Goal: Information Seeking & Learning: Learn about a topic

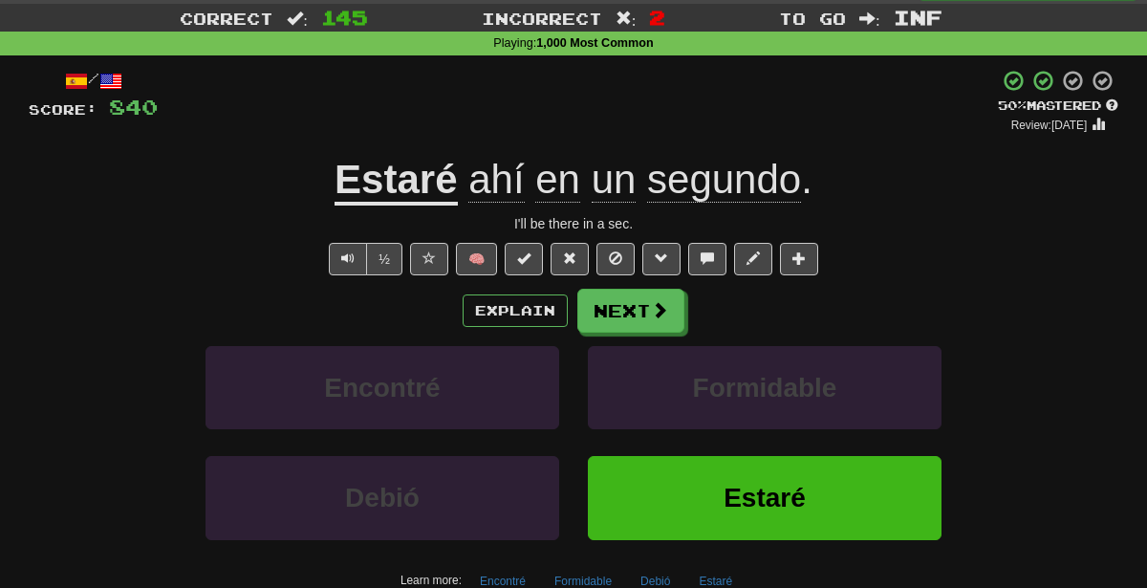
scroll to position [45, 0]
click at [607, 311] on button "Next" at bounding box center [631, 312] width 107 height 44
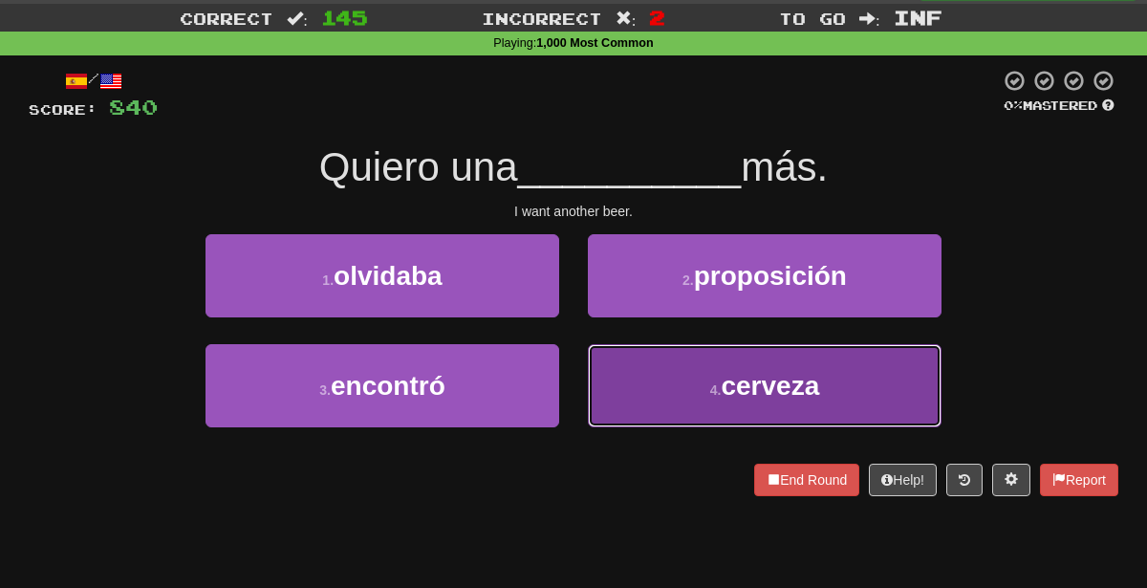
click at [667, 418] on button "4 . cerveza" at bounding box center [765, 385] width 354 height 83
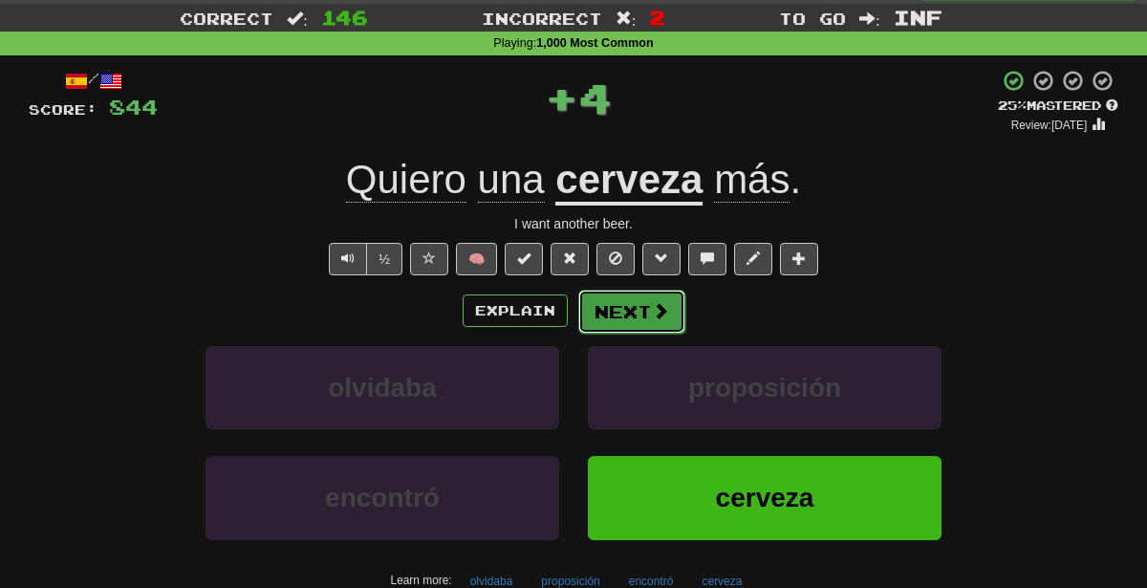
click at [626, 308] on button "Next" at bounding box center [631, 312] width 107 height 44
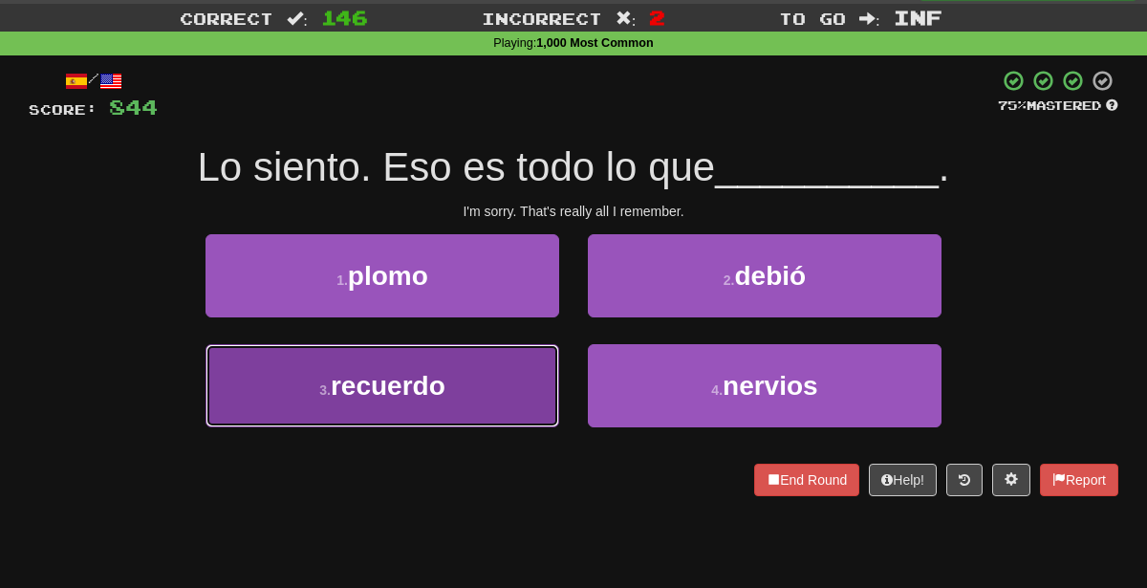
click at [534, 374] on button "3 . recuerdo" at bounding box center [383, 385] width 354 height 83
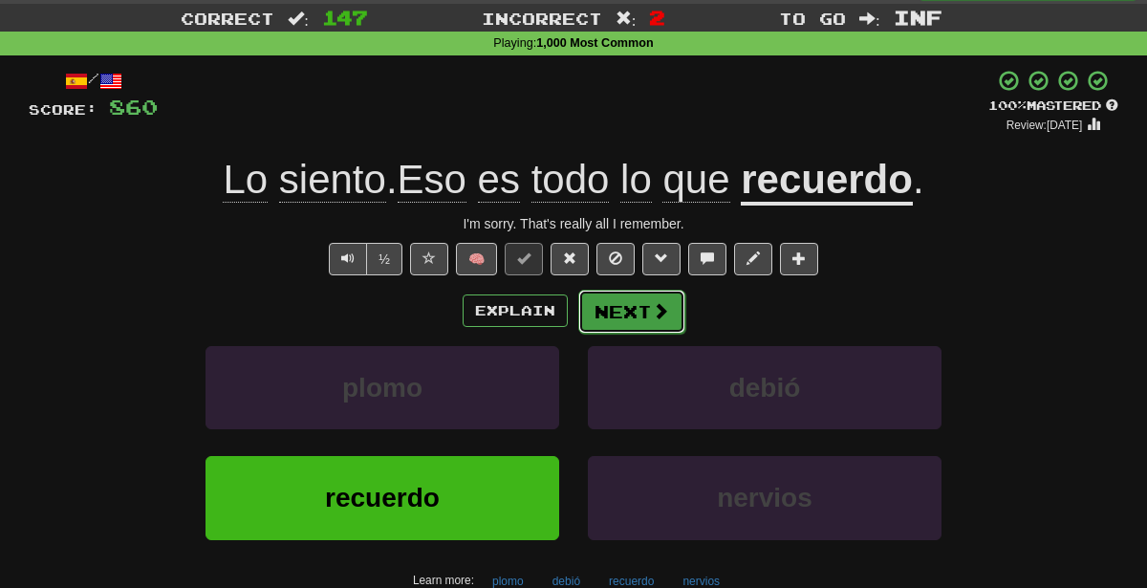
click at [630, 303] on button "Next" at bounding box center [631, 312] width 107 height 44
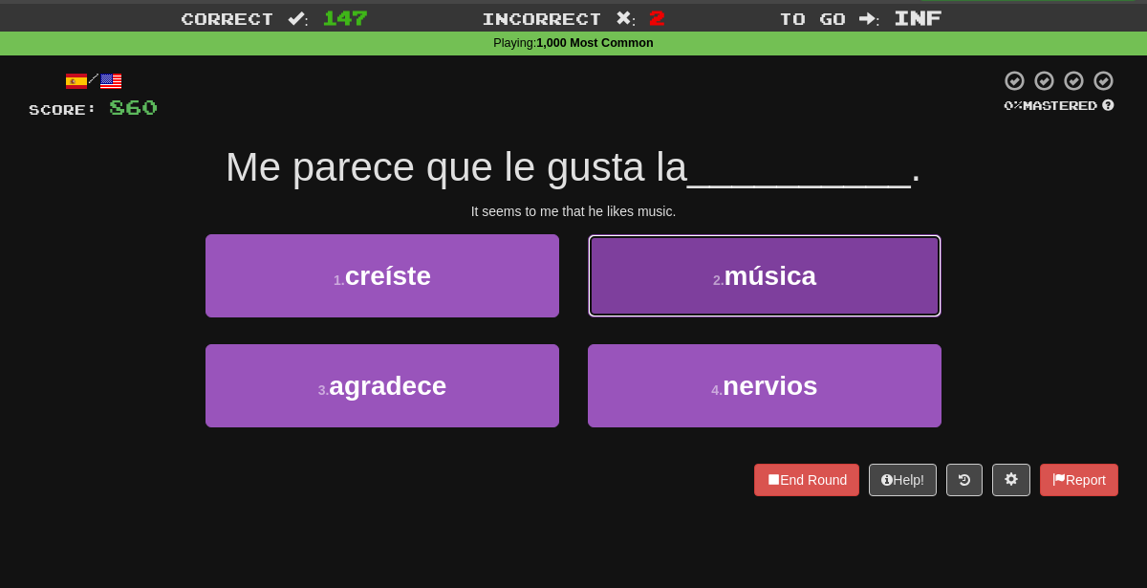
click at [635, 297] on button "2 . música" at bounding box center [765, 275] width 354 height 83
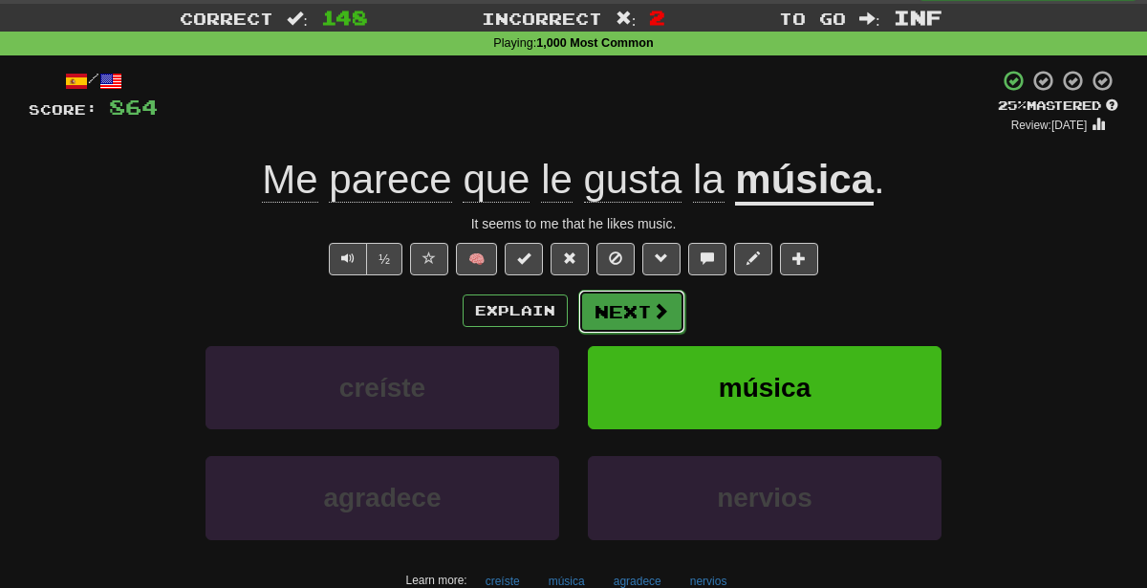
click at [588, 310] on button "Next" at bounding box center [631, 312] width 107 height 44
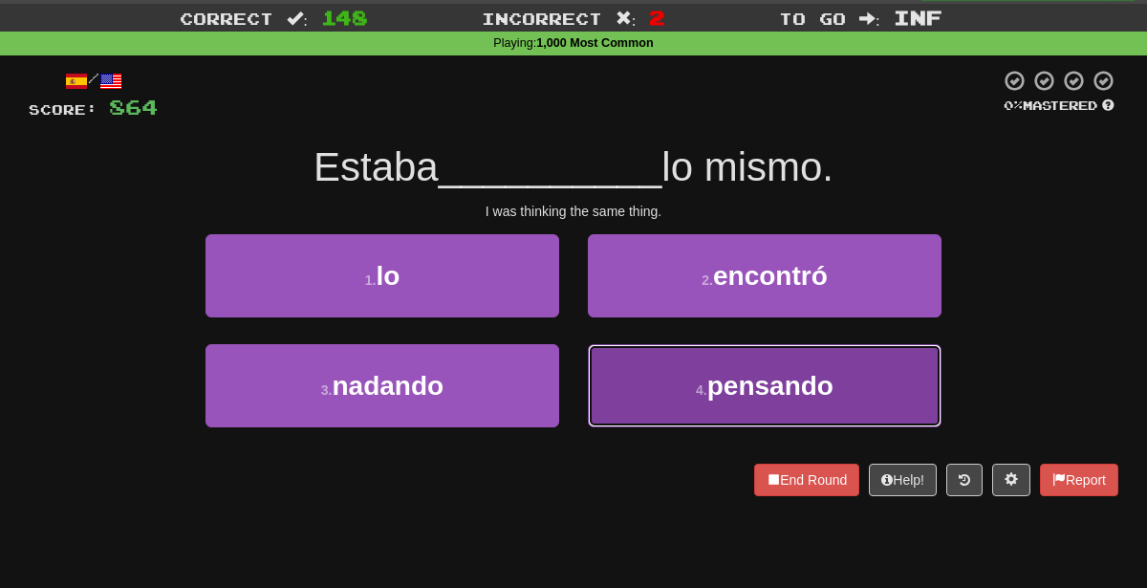
click at [645, 405] on button "4 . pensando" at bounding box center [765, 385] width 354 height 83
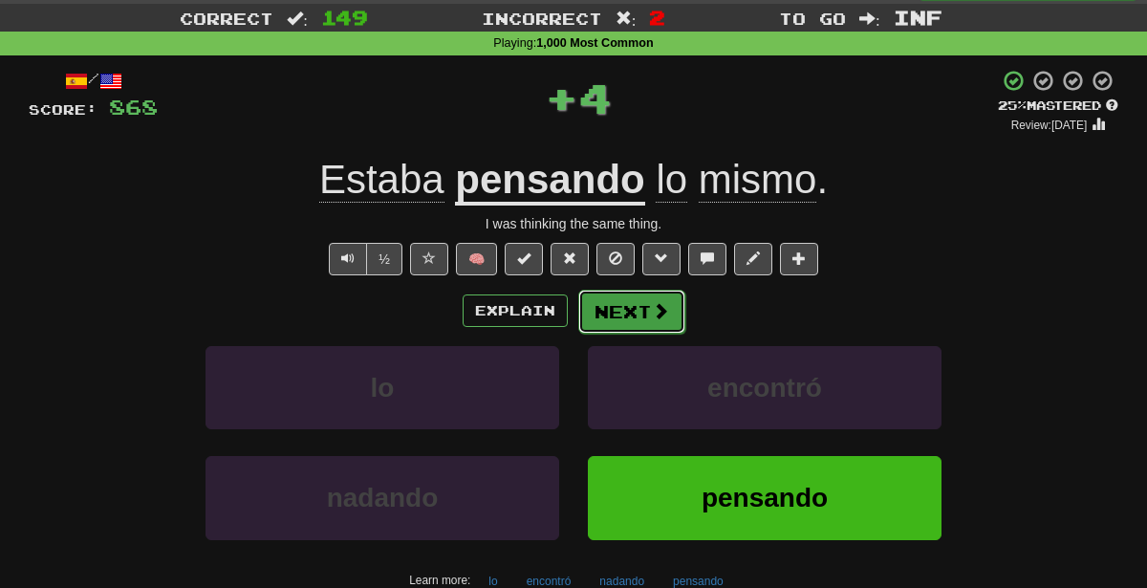
click at [660, 321] on button "Next" at bounding box center [631, 312] width 107 height 44
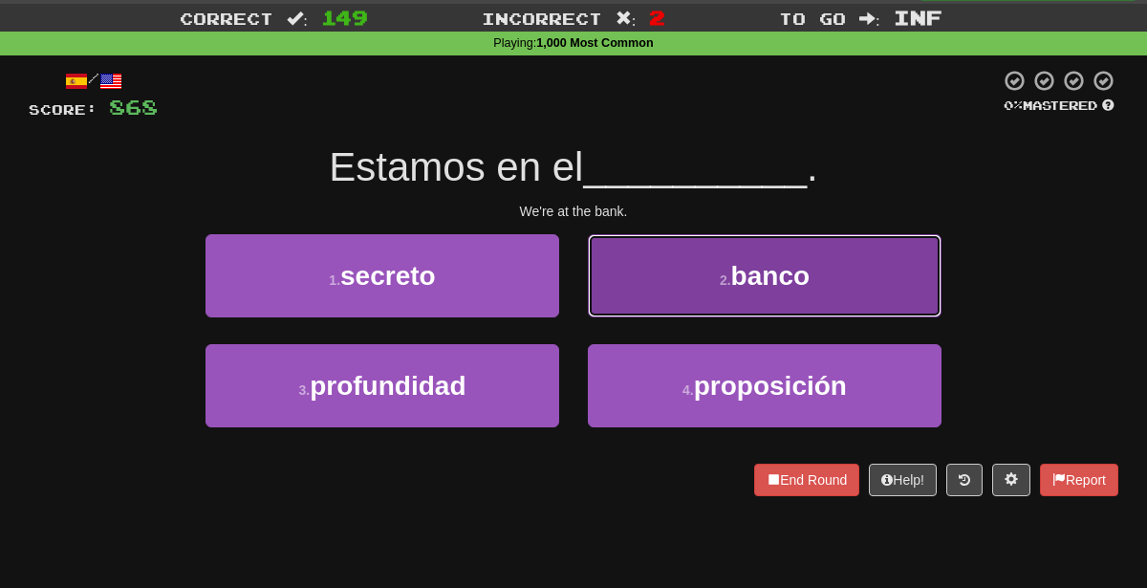
click at [705, 255] on button "2 . banco" at bounding box center [765, 275] width 354 height 83
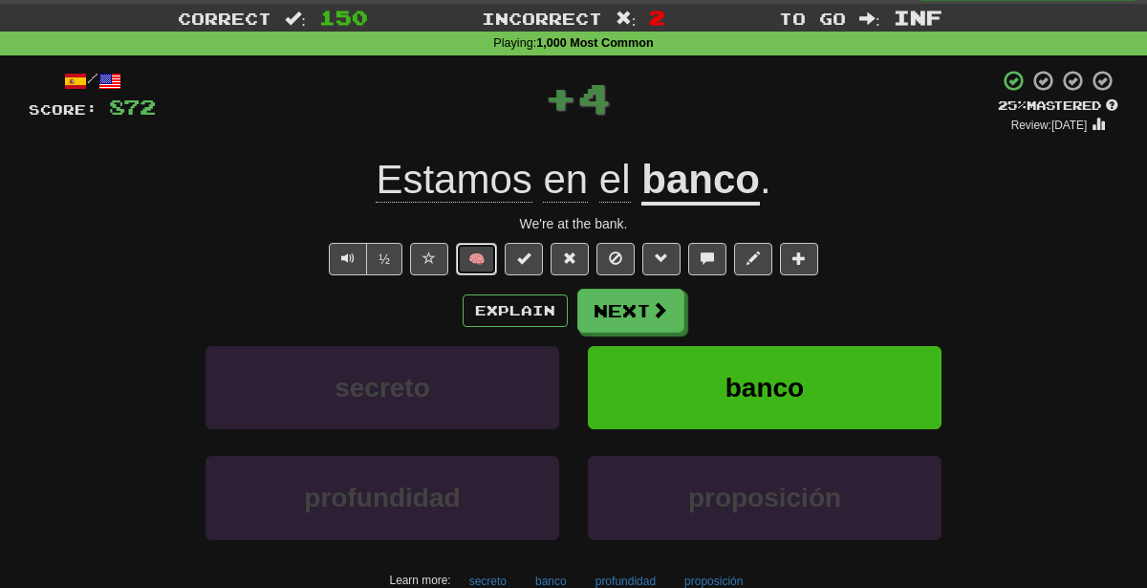
click at [490, 261] on button "🧠" at bounding box center [476, 259] width 41 height 32
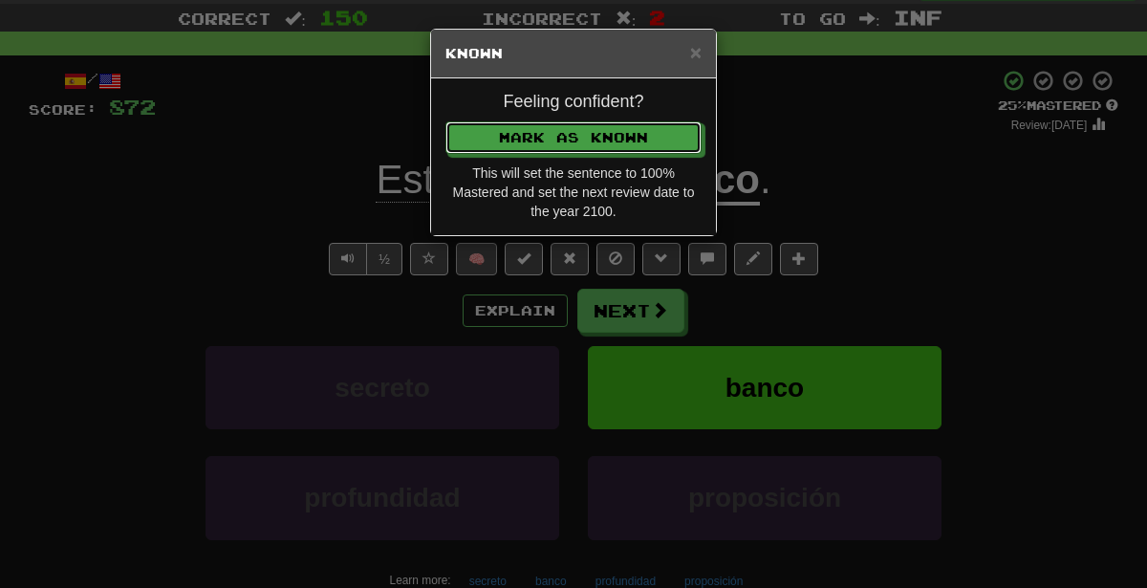
click at [445, 121] on button "Mark as Known" at bounding box center [573, 137] width 256 height 32
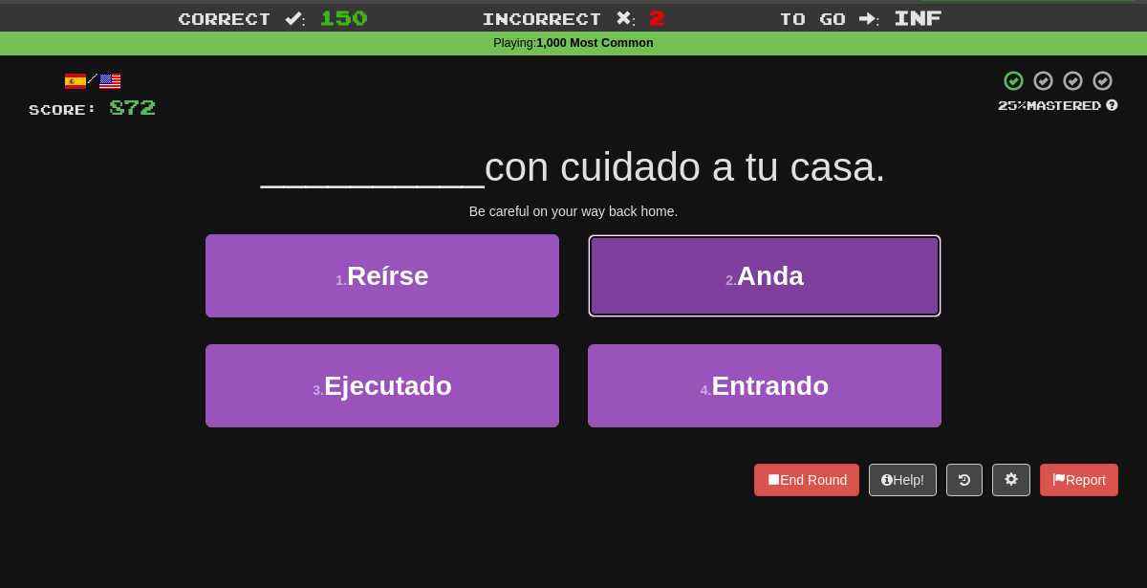
click at [637, 277] on button "2 . Anda" at bounding box center [765, 275] width 354 height 83
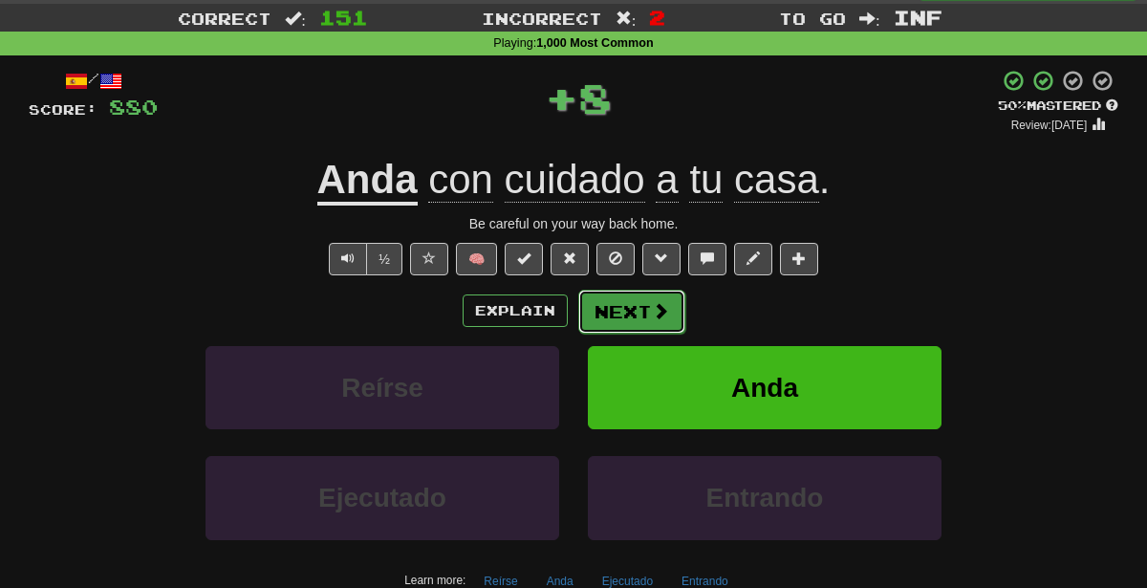
click at [643, 311] on button "Next" at bounding box center [631, 312] width 107 height 44
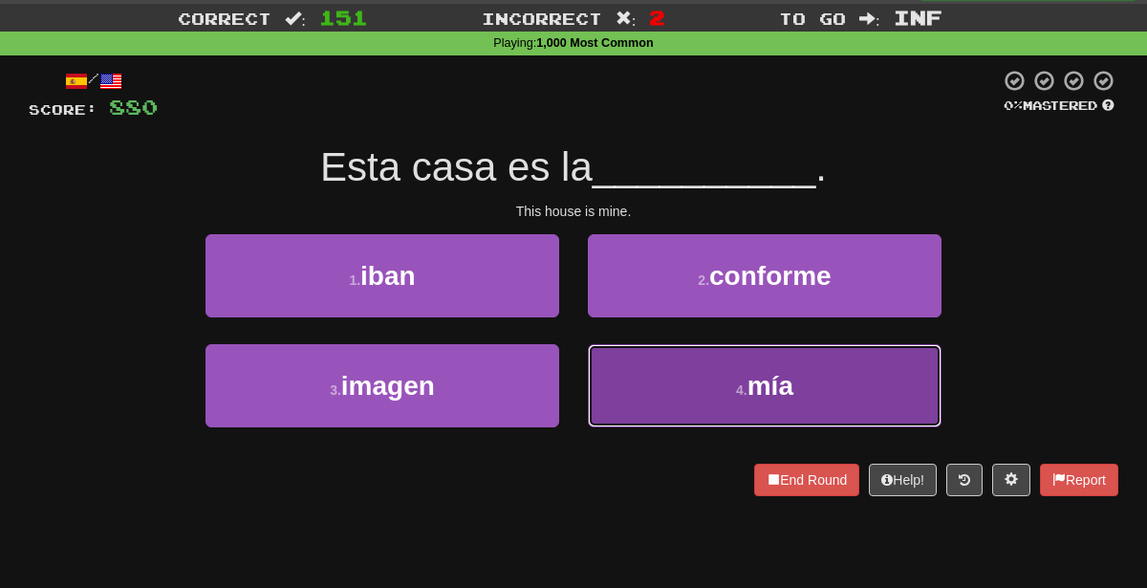
click at [706, 365] on button "4 . mía" at bounding box center [765, 385] width 354 height 83
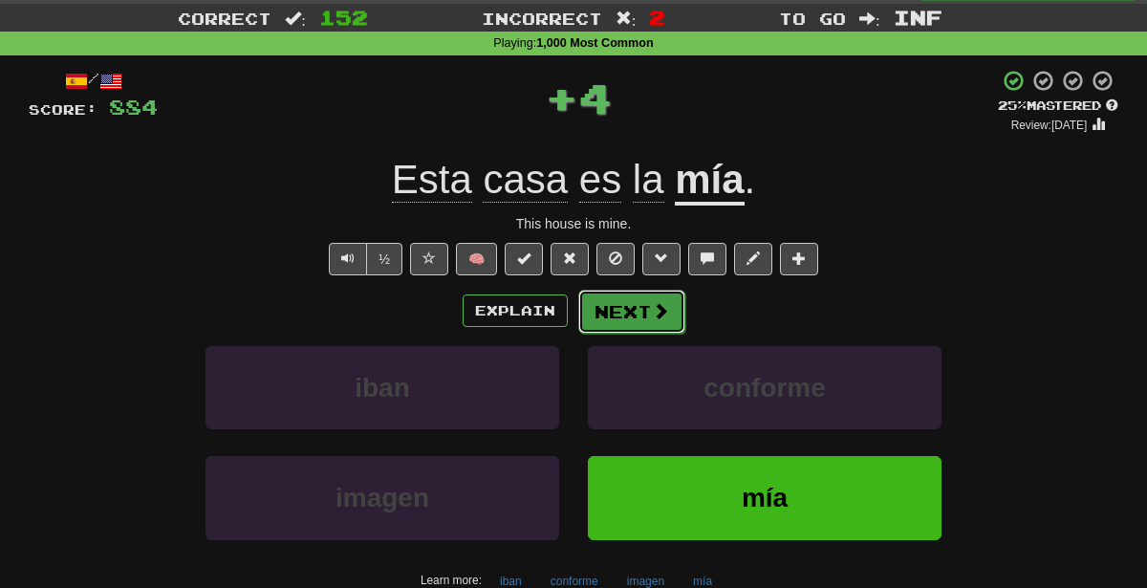
click at [657, 308] on span at bounding box center [660, 310] width 17 height 17
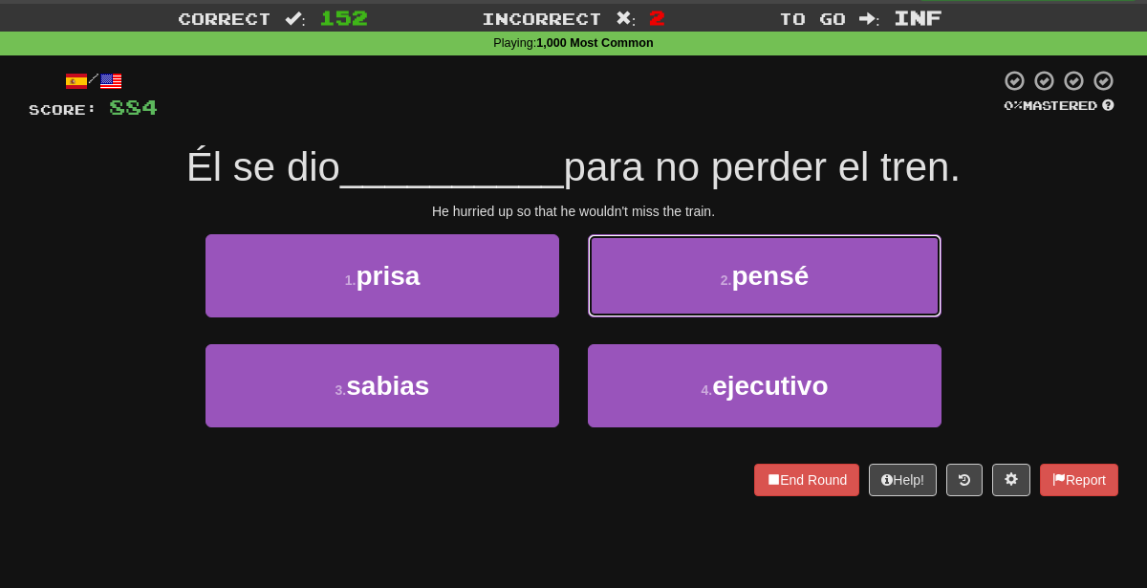
click at [657, 308] on button "2 . pensé" at bounding box center [765, 275] width 354 height 83
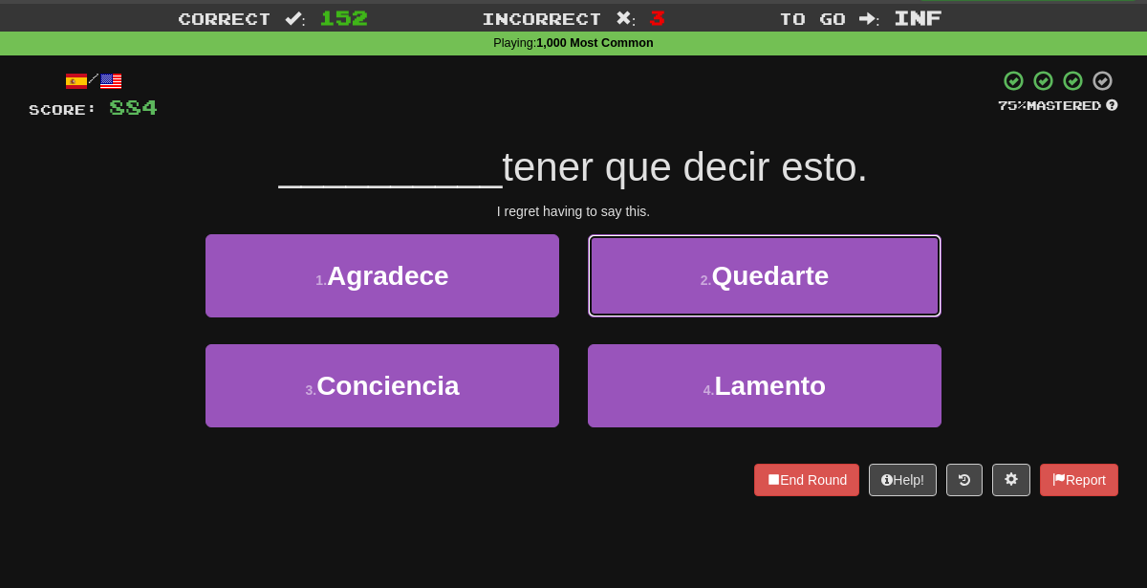
drag, startPoint x: 657, startPoint y: 308, endPoint x: 794, endPoint y: 130, distance: 224.8
click at [794, 130] on div "/ Score: 884 75 % Mastered __________ tener que decir esto. I regret having to …" at bounding box center [574, 282] width 1090 height 427
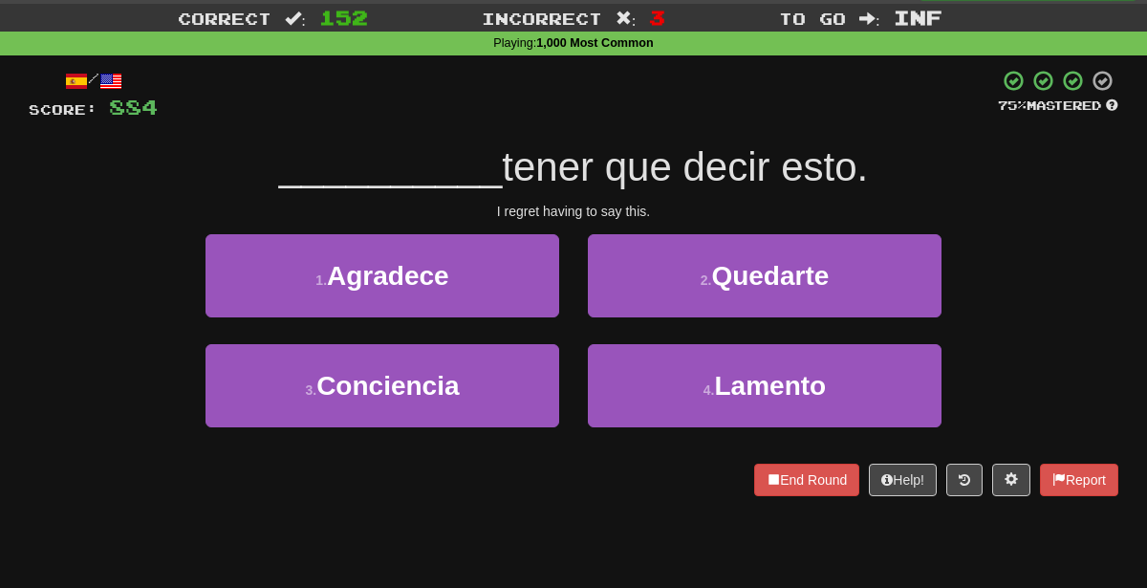
click at [794, 130] on div "/ Score: 884 75 % Mastered __________ tener que decir esto. I regret having to …" at bounding box center [574, 282] width 1090 height 427
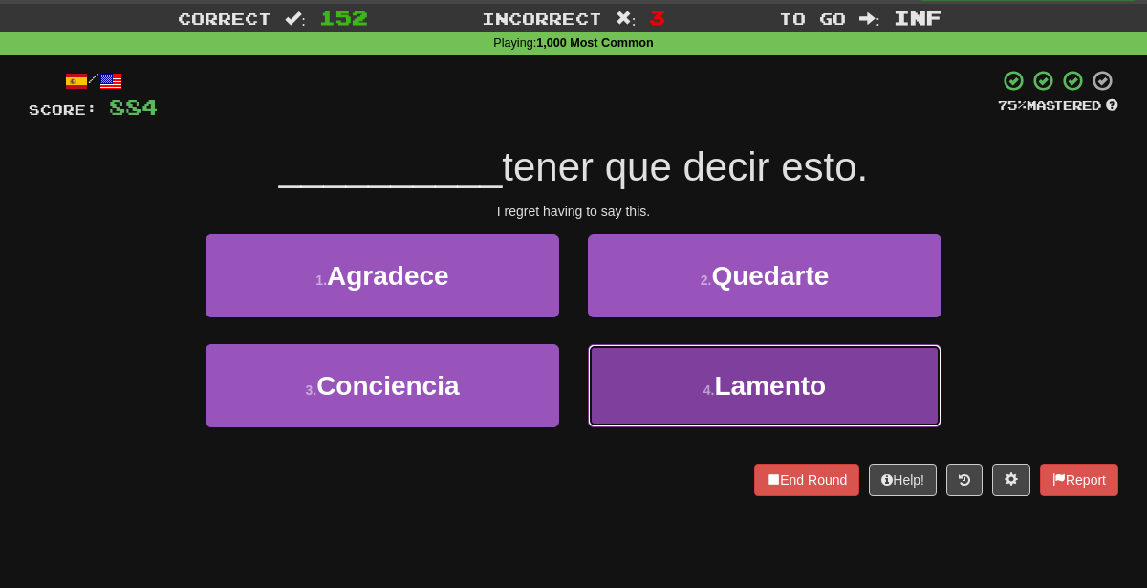
click at [743, 383] on span "Lamento" at bounding box center [771, 386] width 112 height 30
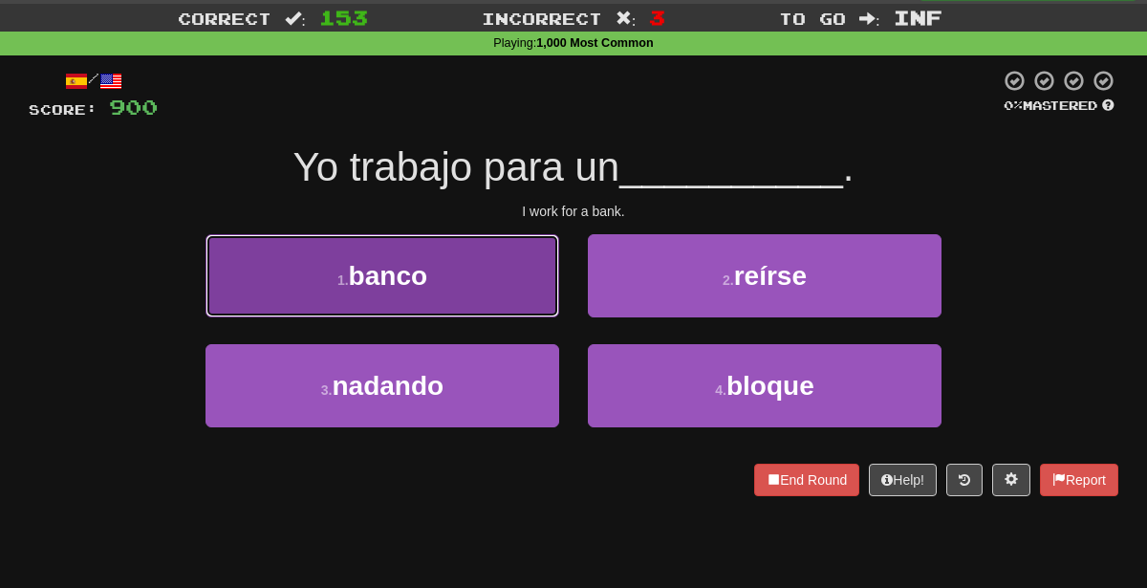
click at [512, 260] on button "1 . banco" at bounding box center [383, 275] width 354 height 83
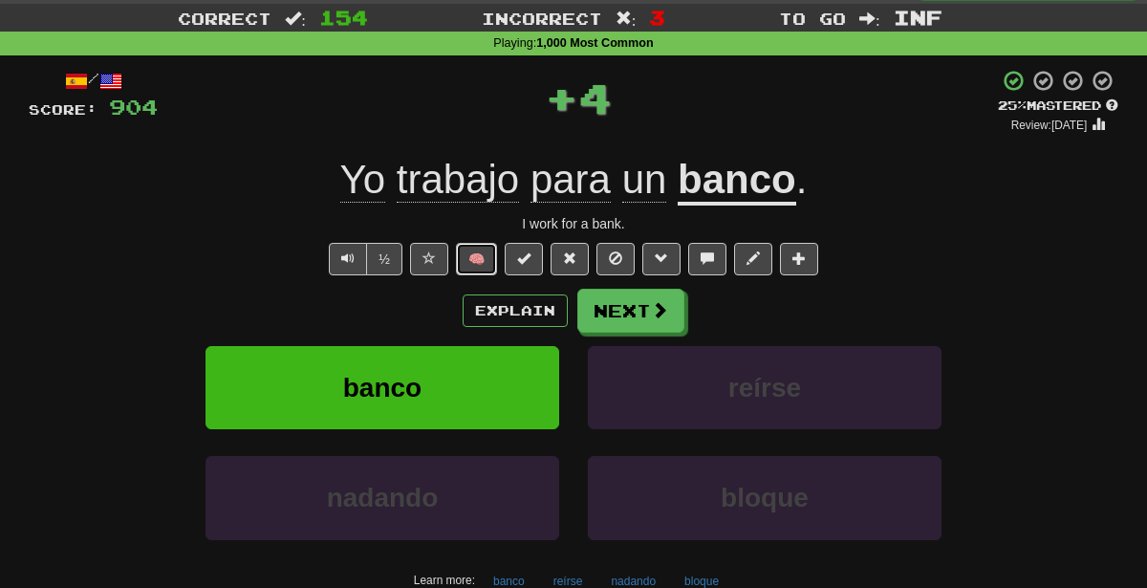
click at [480, 257] on button "🧠" at bounding box center [476, 259] width 41 height 32
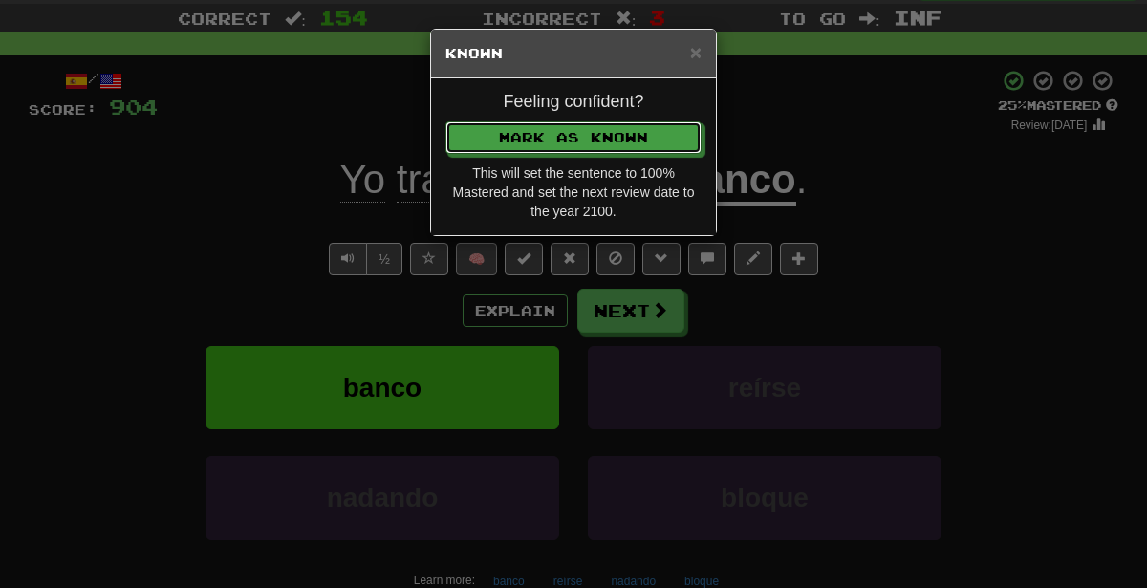
click at [445, 121] on button "Mark as Known" at bounding box center [573, 137] width 256 height 32
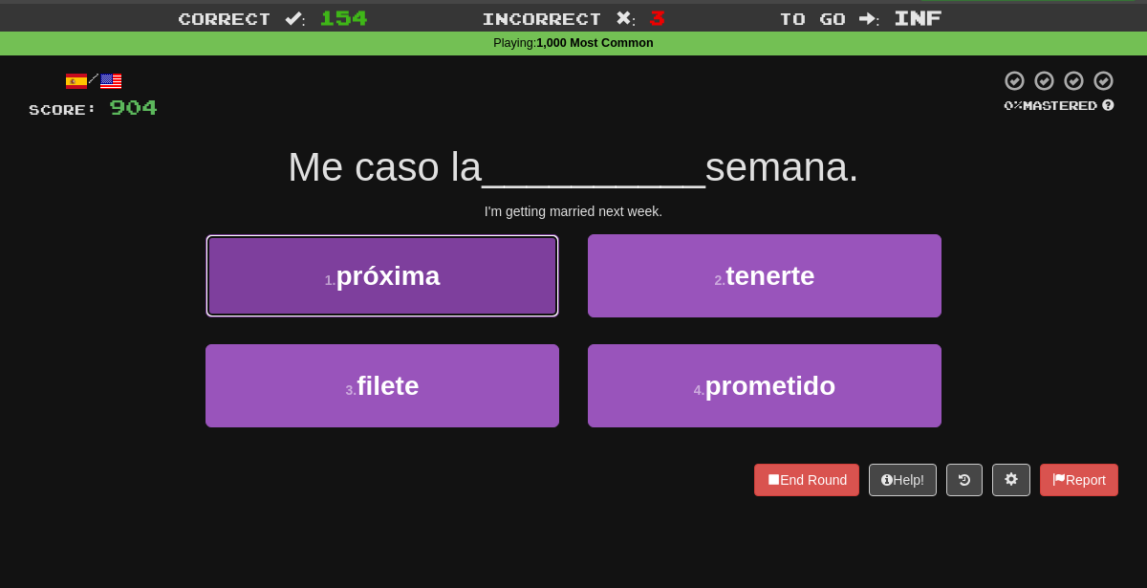
click at [517, 285] on button "1 . próxima" at bounding box center [383, 275] width 354 height 83
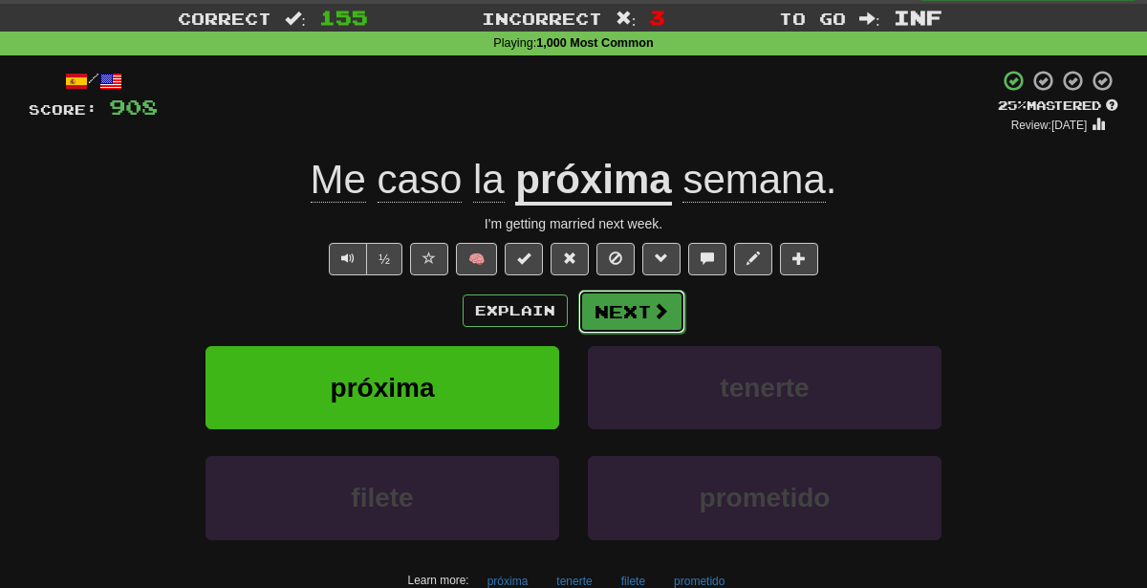
click at [642, 318] on button "Next" at bounding box center [631, 312] width 107 height 44
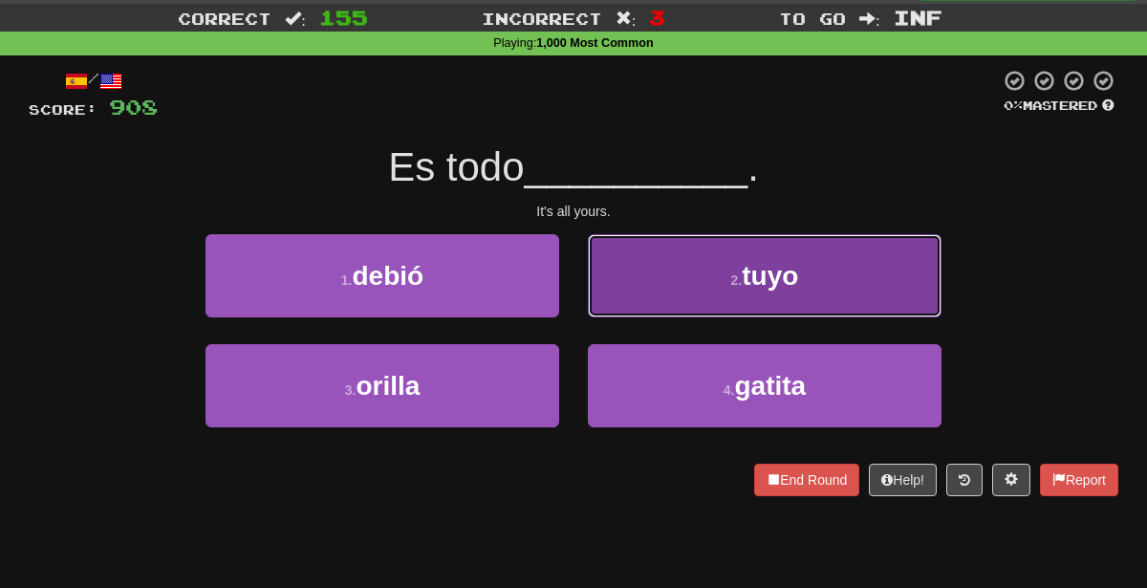
click at [682, 304] on button "2 . [GEOGRAPHIC_DATA]" at bounding box center [765, 275] width 354 height 83
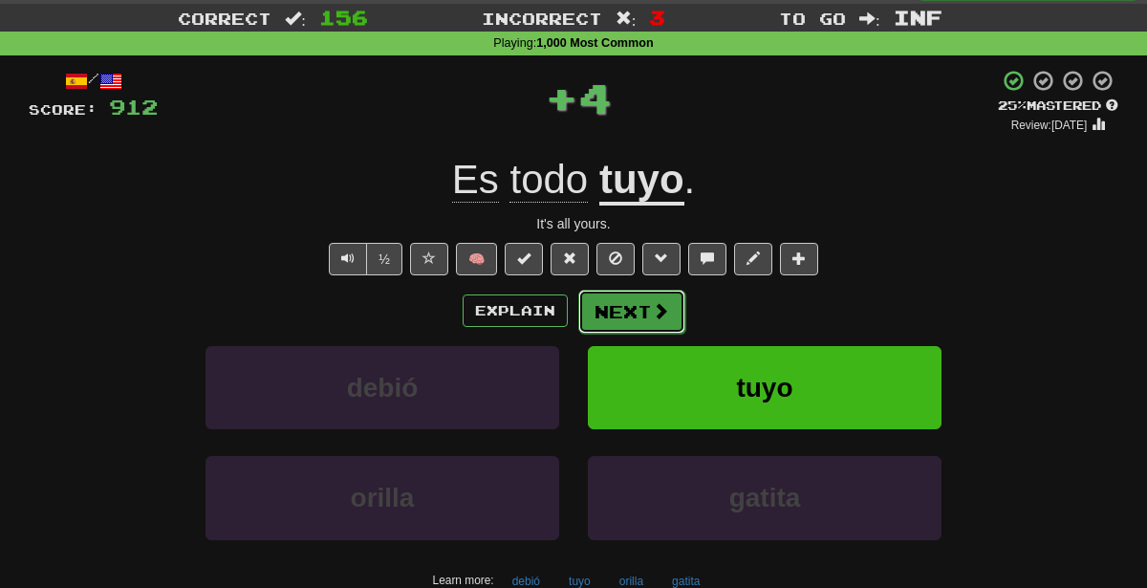
click at [609, 309] on button "Next" at bounding box center [631, 312] width 107 height 44
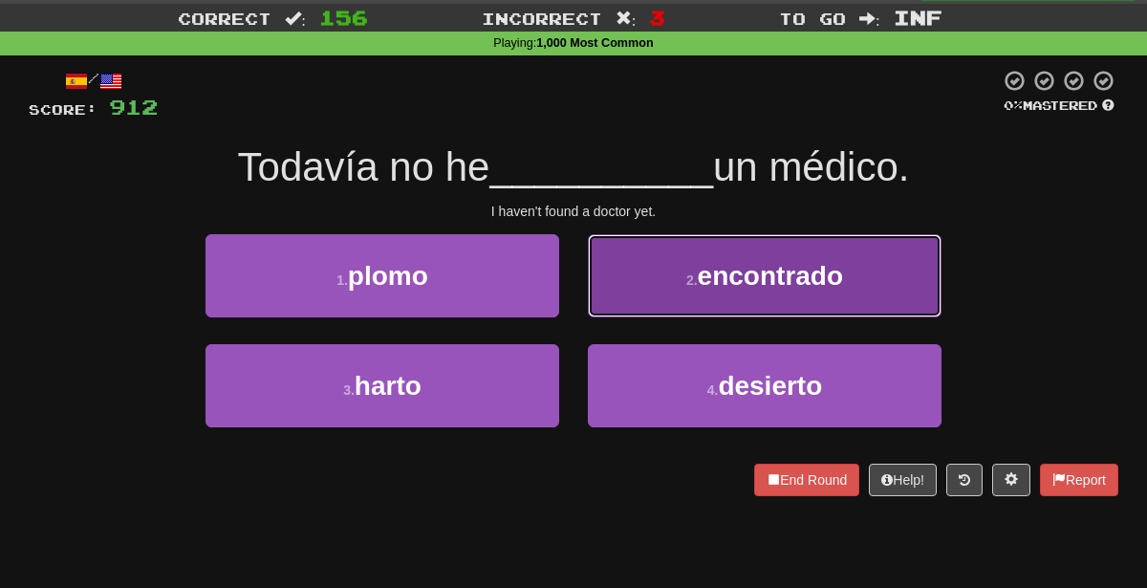
click at [719, 292] on button "2 . encontrado" at bounding box center [765, 275] width 354 height 83
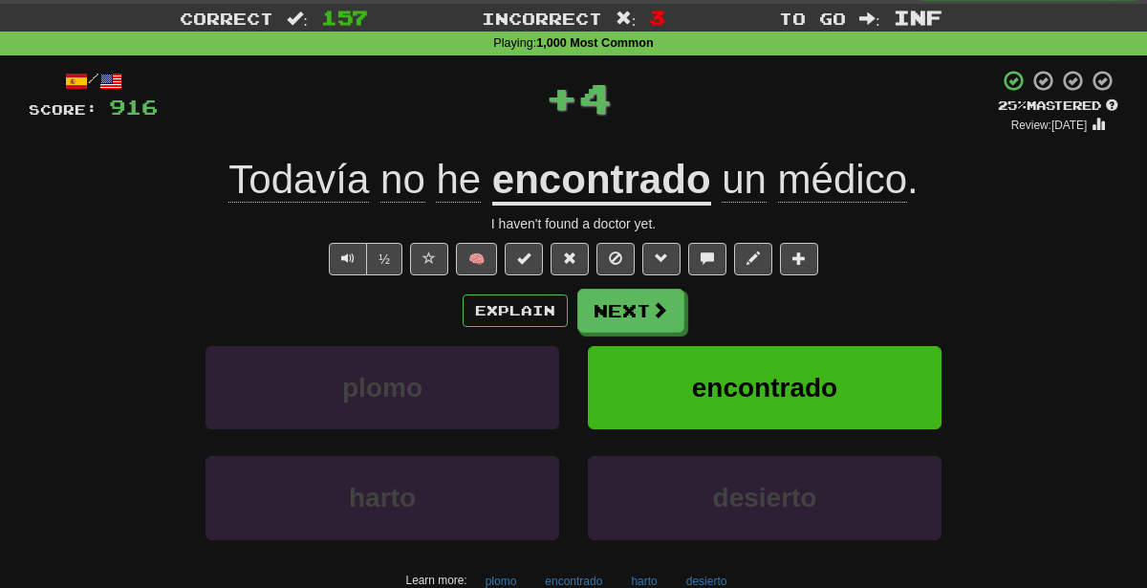
click at [719, 292] on div "Explain Next" at bounding box center [574, 311] width 1090 height 44
click at [629, 304] on button "Next" at bounding box center [631, 312] width 107 height 44
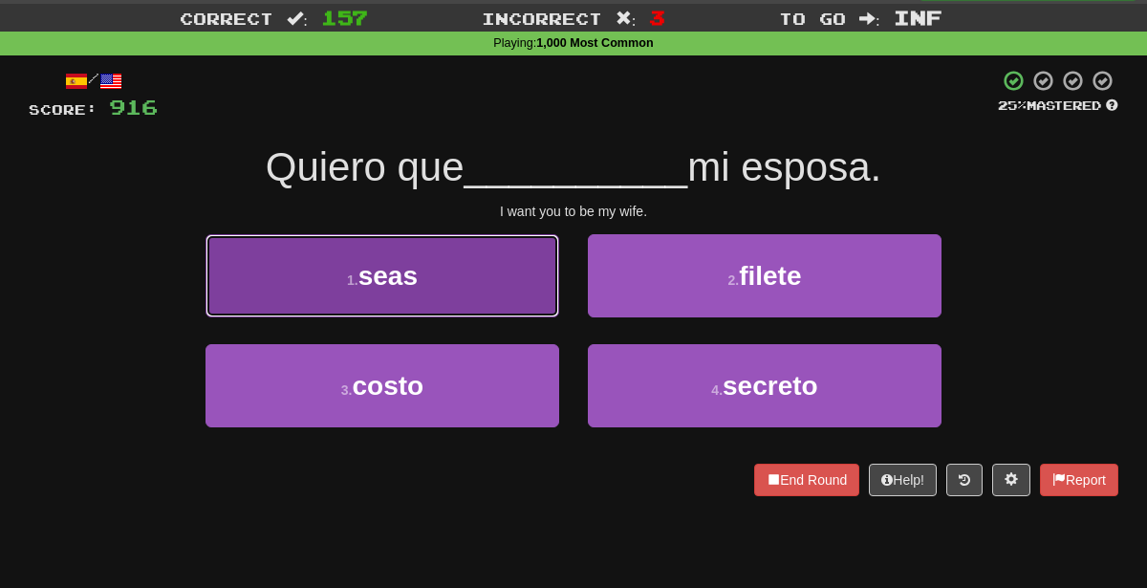
click at [544, 262] on button "1 . seas" at bounding box center [383, 275] width 354 height 83
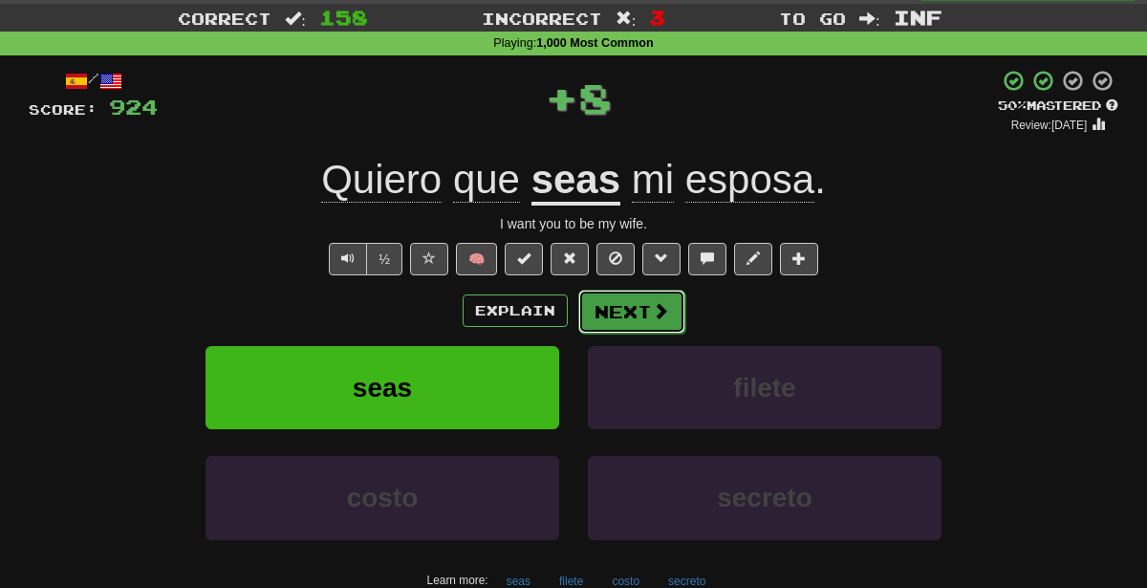
click at [627, 310] on button "Next" at bounding box center [631, 312] width 107 height 44
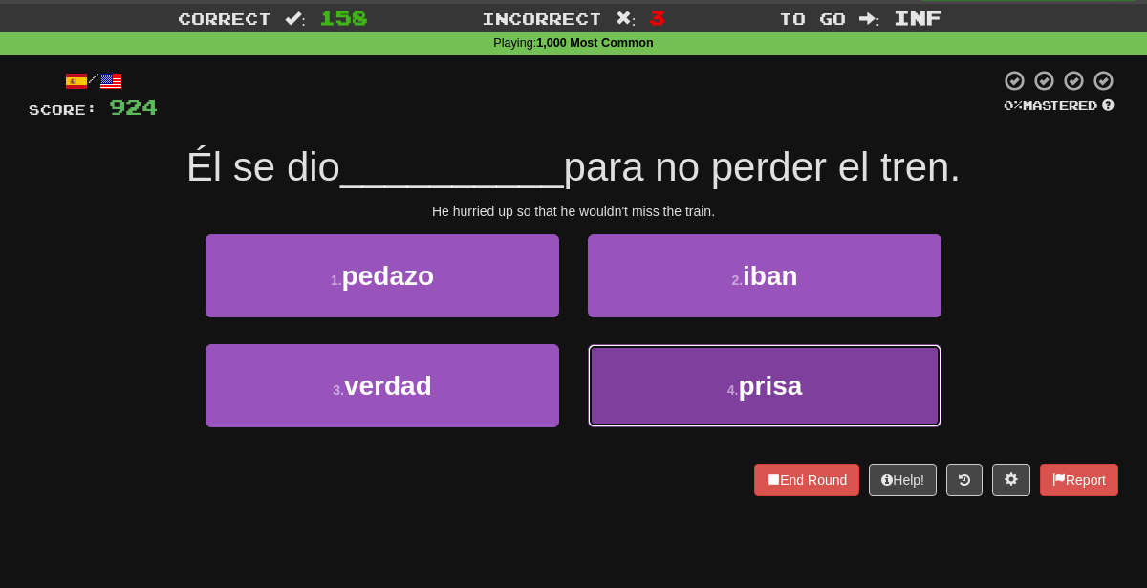
click at [629, 403] on button "4 . prisa" at bounding box center [765, 385] width 354 height 83
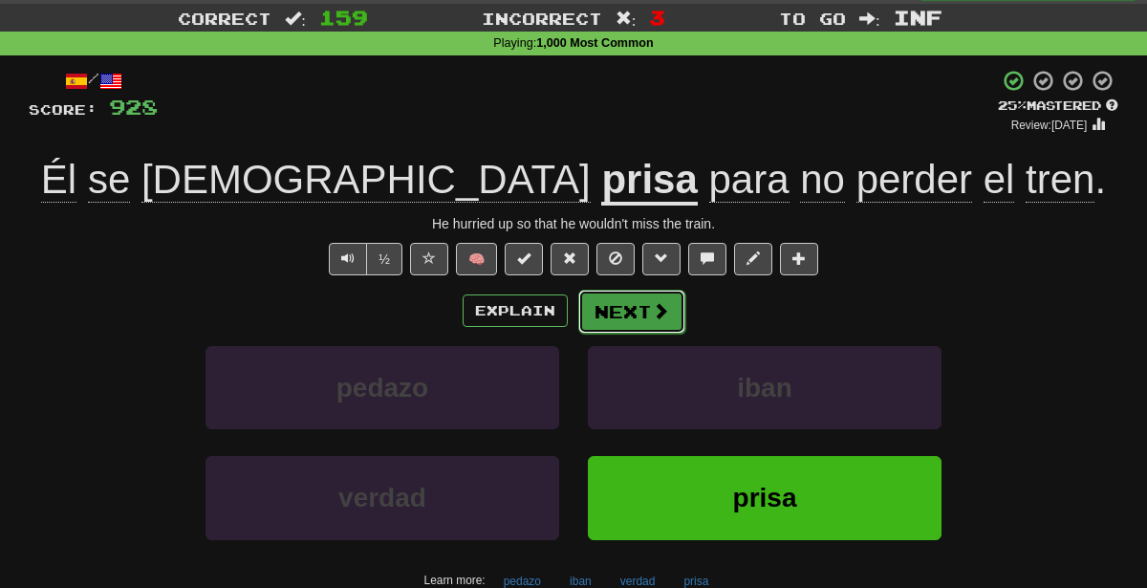
click at [652, 307] on span at bounding box center [660, 310] width 17 height 17
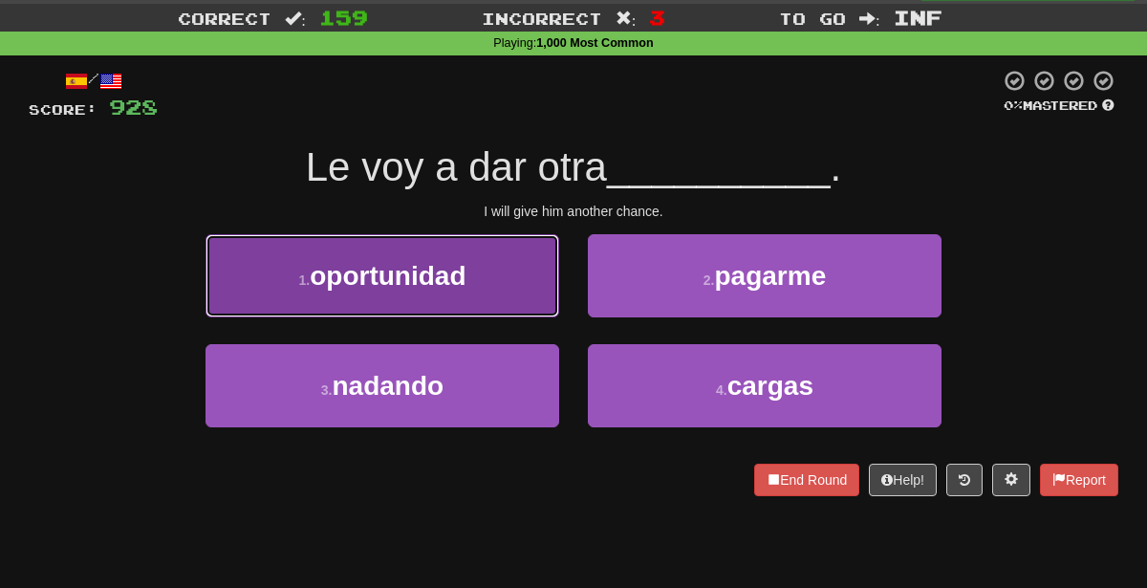
click at [472, 285] on button "1 . oportunidad" at bounding box center [383, 275] width 354 height 83
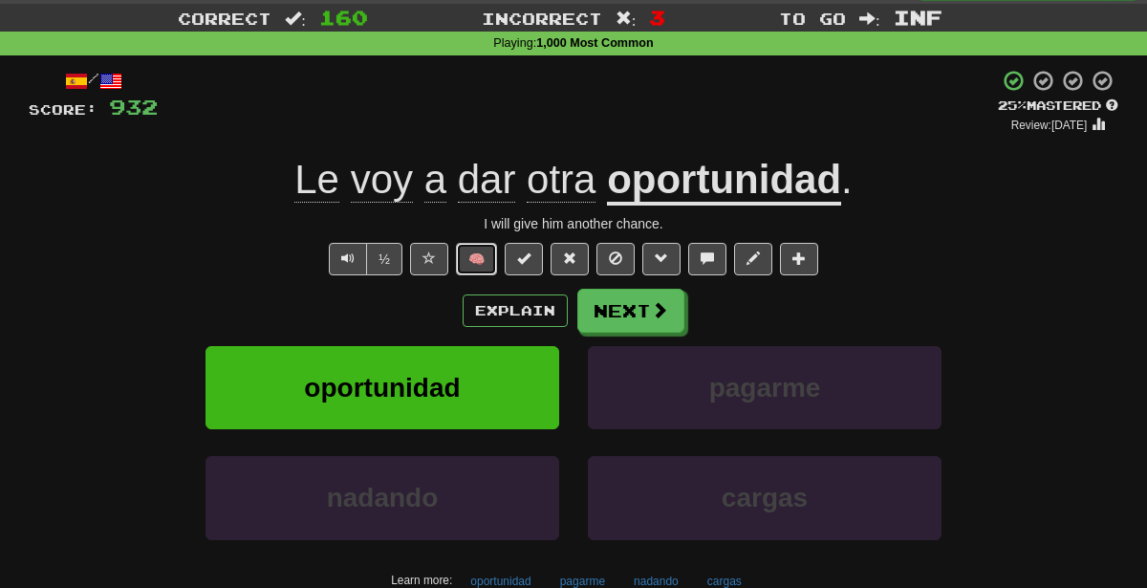
click at [494, 251] on button "🧠" at bounding box center [476, 259] width 41 height 32
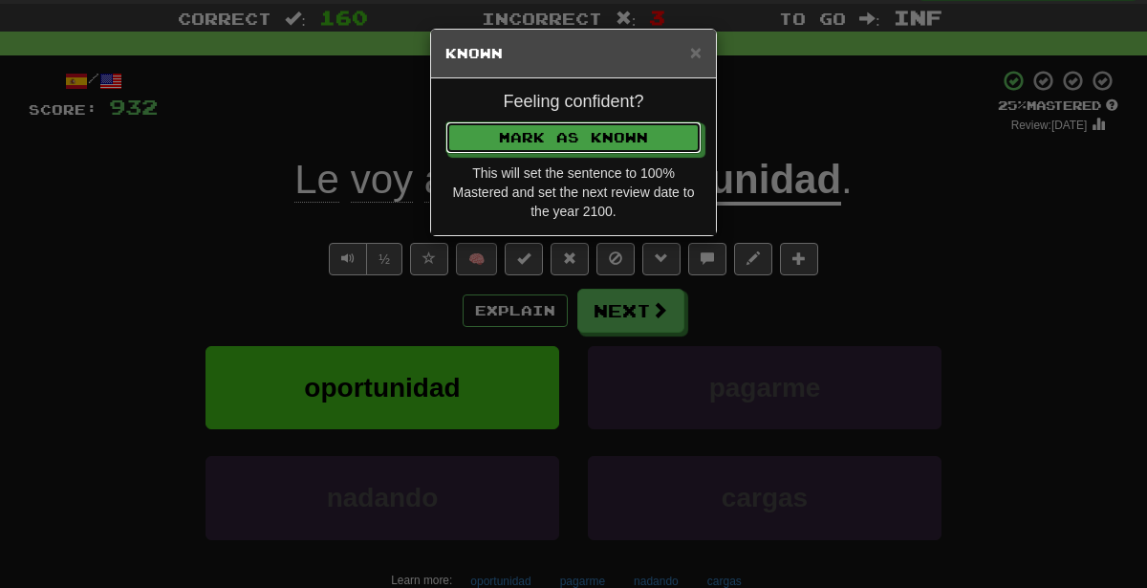
click at [445, 121] on button "Mark as Known" at bounding box center [573, 137] width 256 height 32
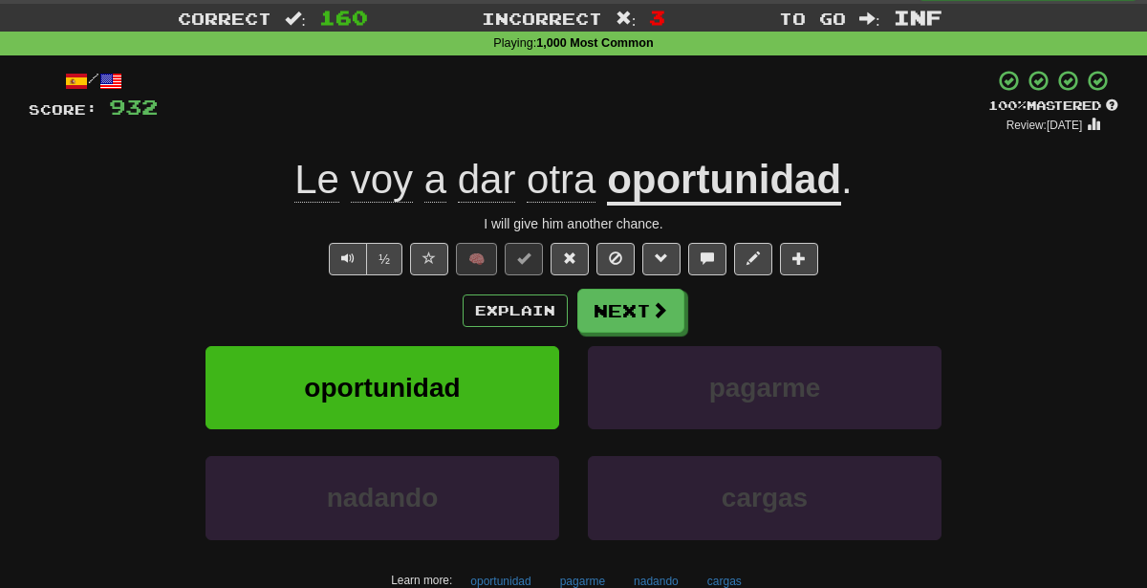
click at [614, 97] on div "+ 4" at bounding box center [573, 101] width 831 height 65
click at [620, 319] on button "Next" at bounding box center [631, 312] width 107 height 44
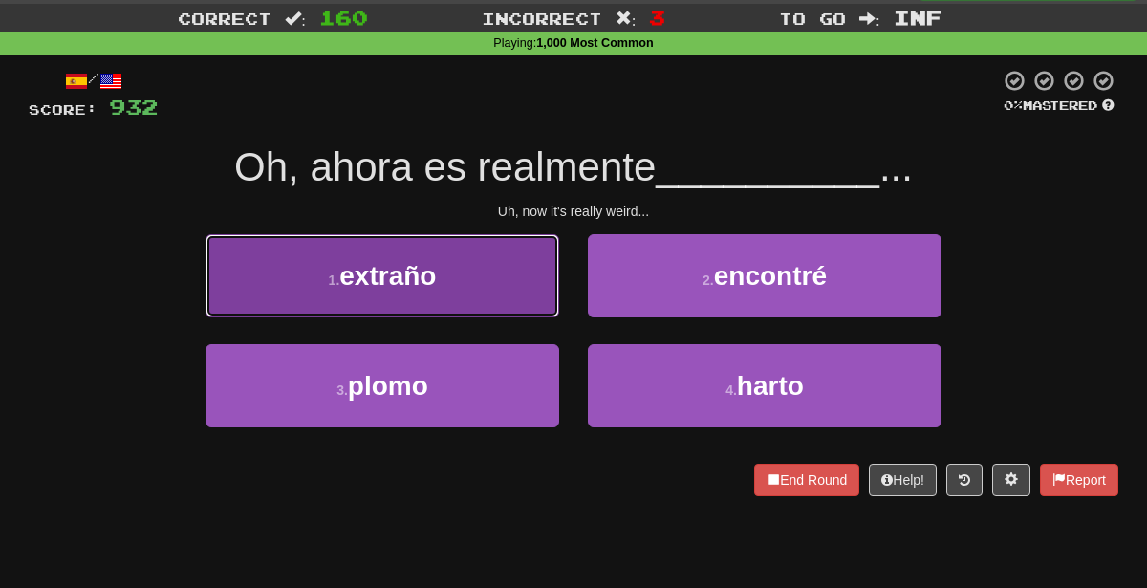
click at [490, 285] on button "1 . extraño" at bounding box center [383, 275] width 354 height 83
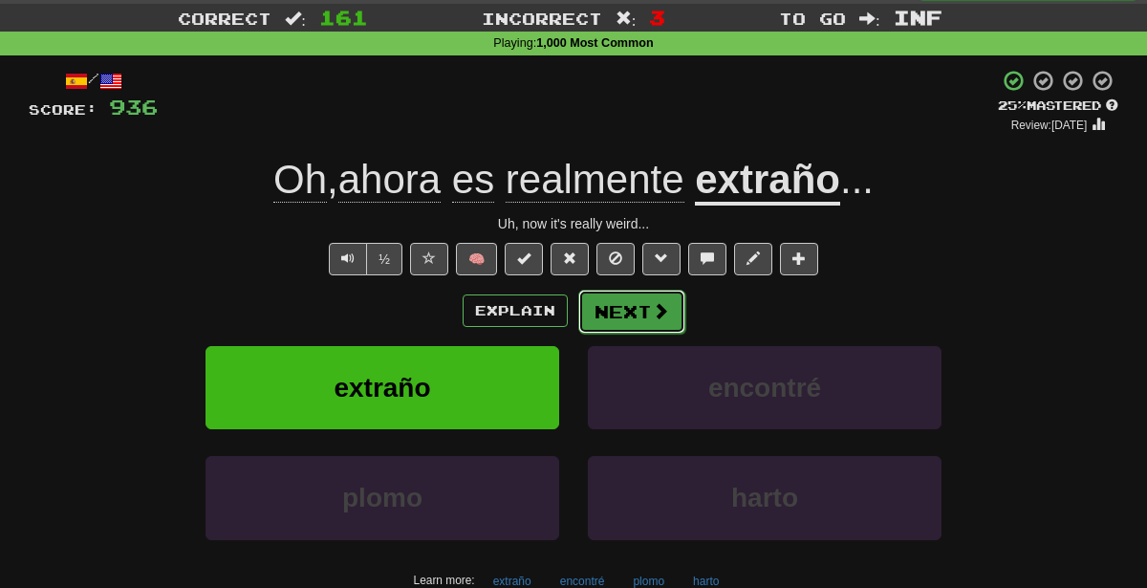
click at [634, 307] on button "Next" at bounding box center [631, 312] width 107 height 44
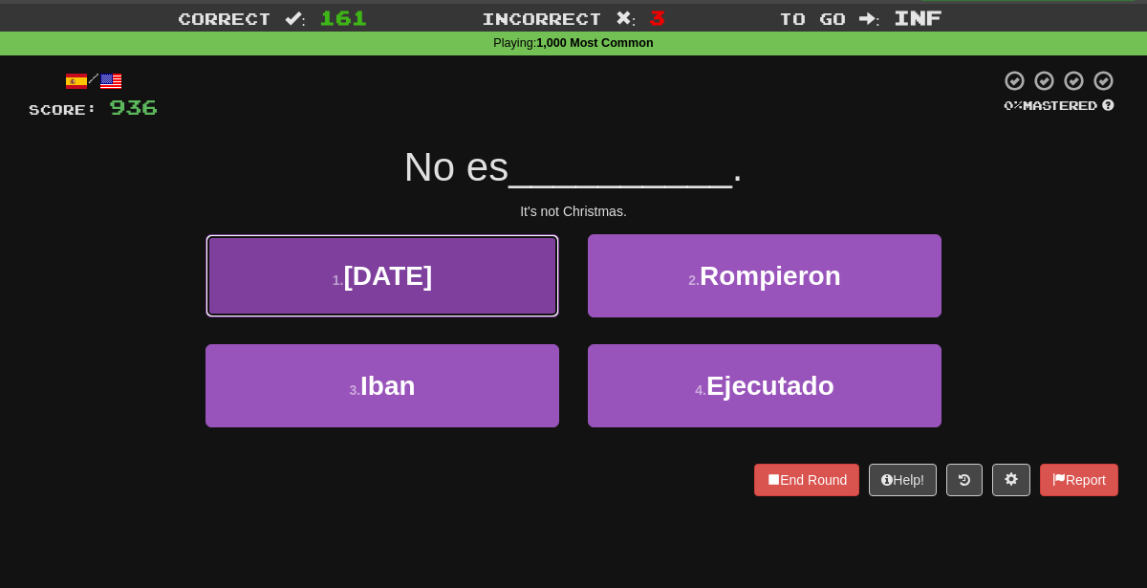
click at [481, 267] on button "1 . [DATE]" at bounding box center [383, 275] width 354 height 83
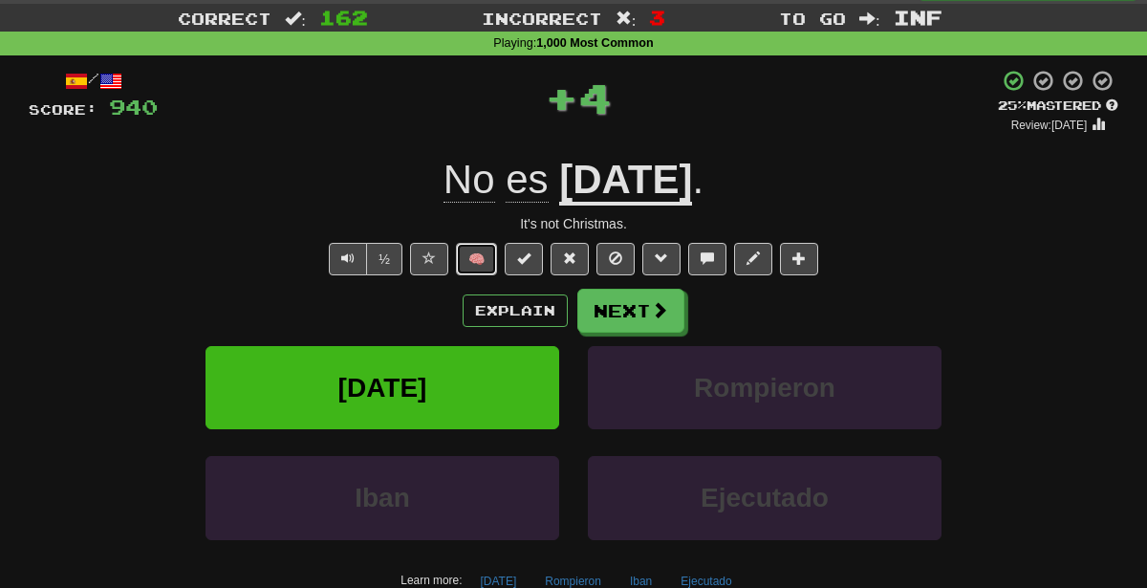
click at [486, 261] on button "🧠" at bounding box center [476, 259] width 41 height 32
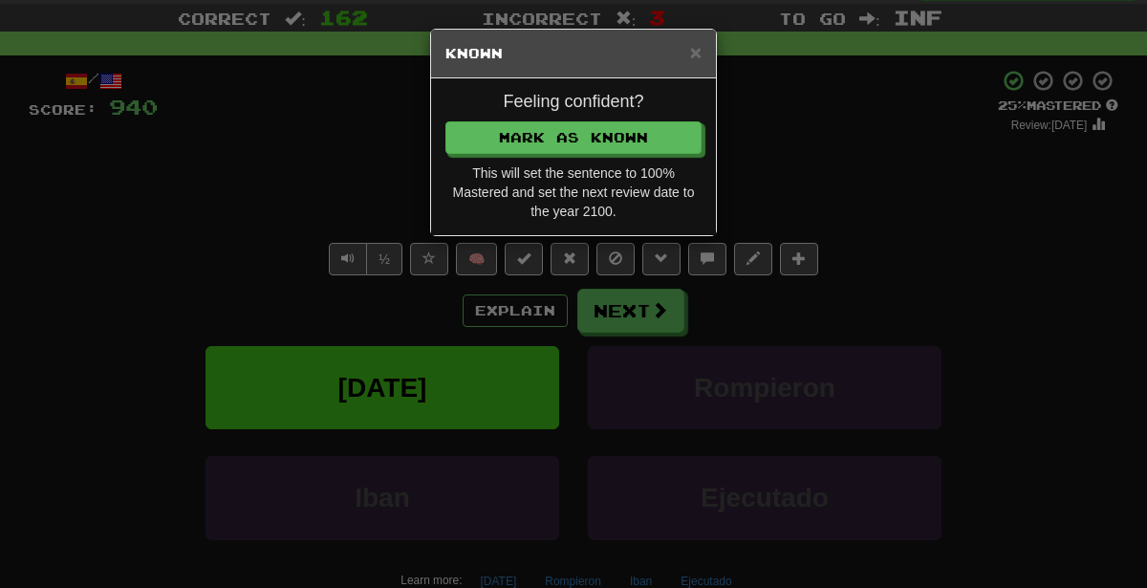
click at [419, 246] on div "× Known Feeling confident? [PERSON_NAME] as Known This will set the sentence to…" at bounding box center [573, 294] width 1147 height 588
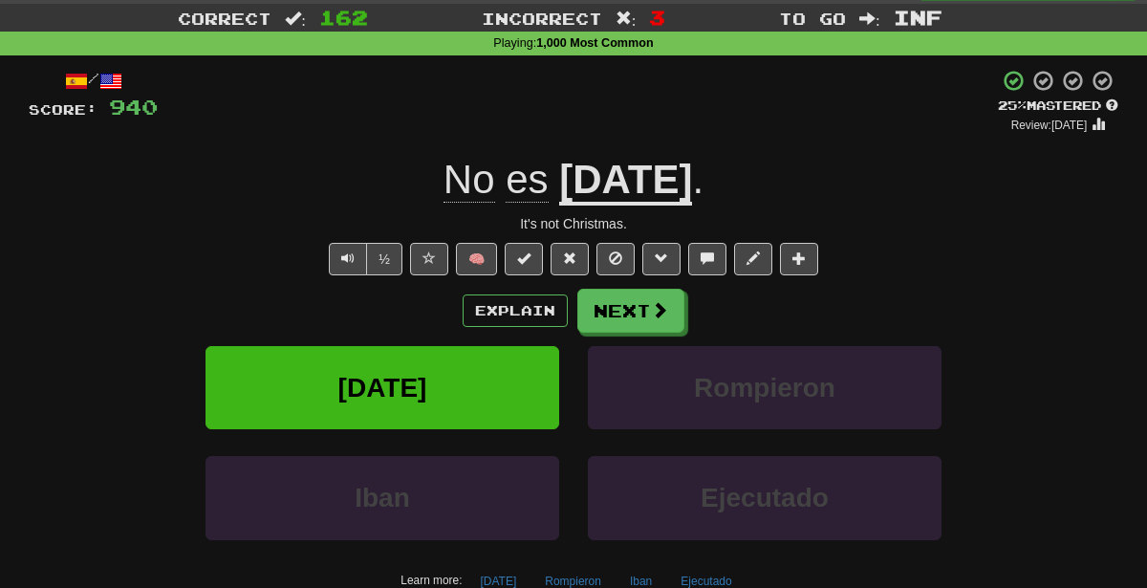
click at [323, 163] on div "No es [DATE] ." at bounding box center [574, 180] width 1090 height 53
click at [480, 261] on button "🧠" at bounding box center [476, 259] width 41 height 32
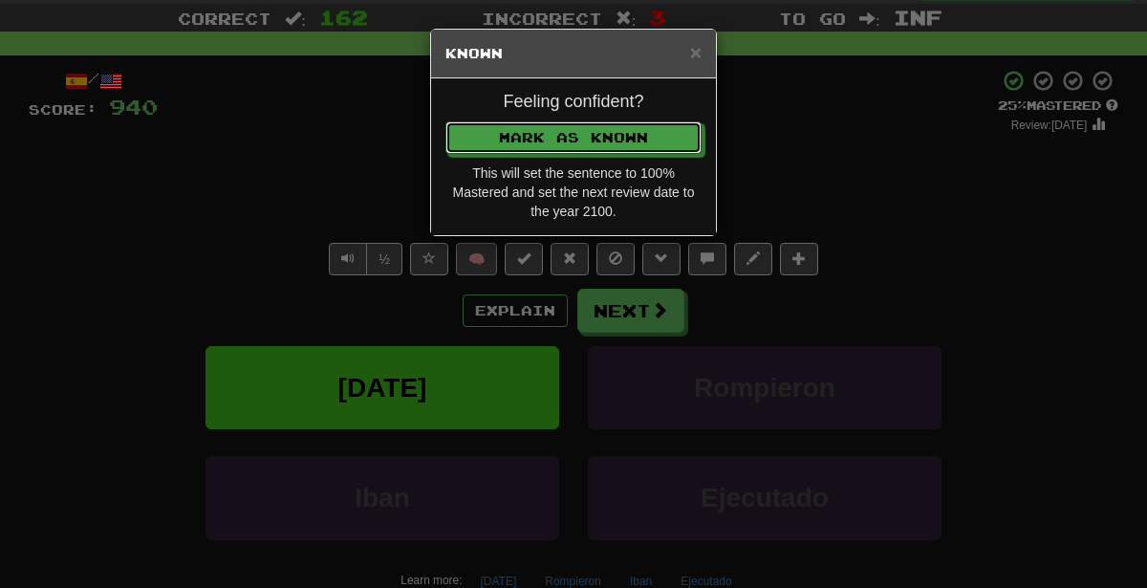
click at [445, 121] on button "Mark as Known" at bounding box center [573, 137] width 256 height 32
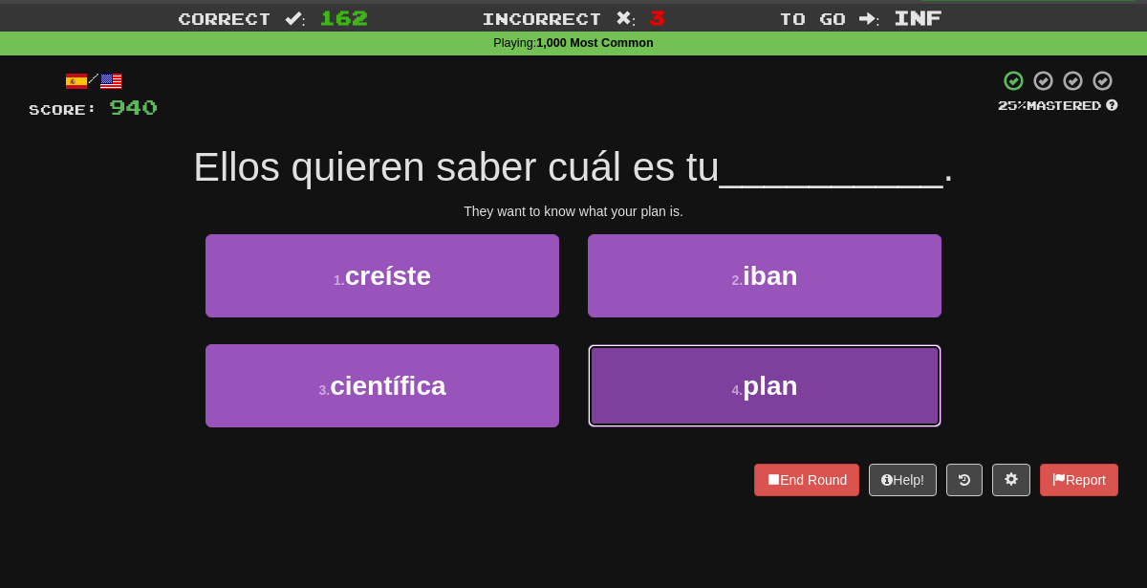
click at [697, 412] on button "4 . plan" at bounding box center [765, 385] width 354 height 83
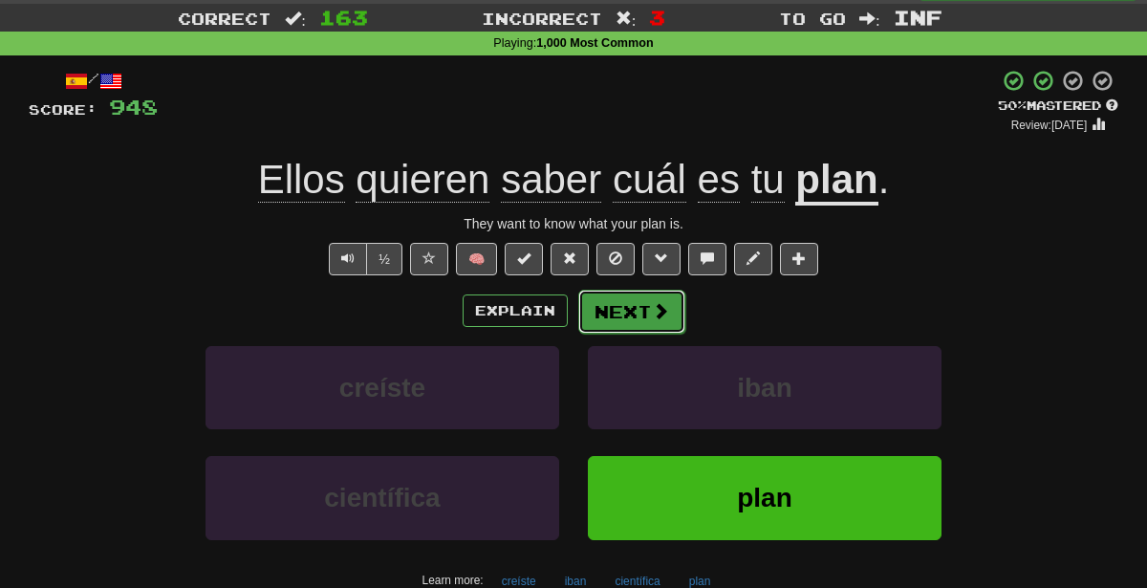
click at [630, 308] on button "Next" at bounding box center [631, 312] width 107 height 44
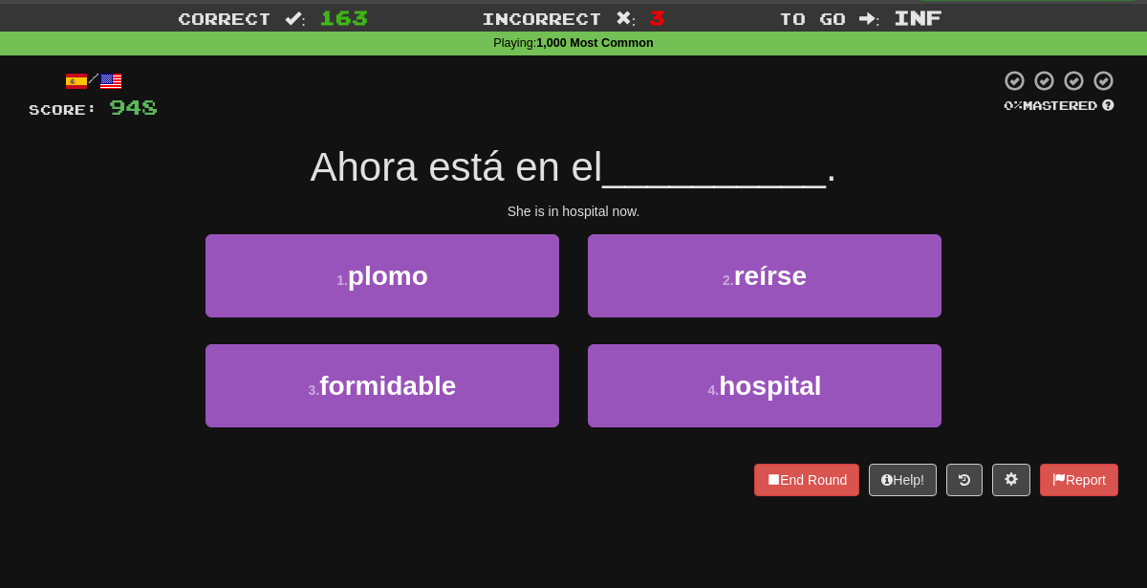
click at [582, 397] on div "4 . hospital" at bounding box center [765, 399] width 382 height 110
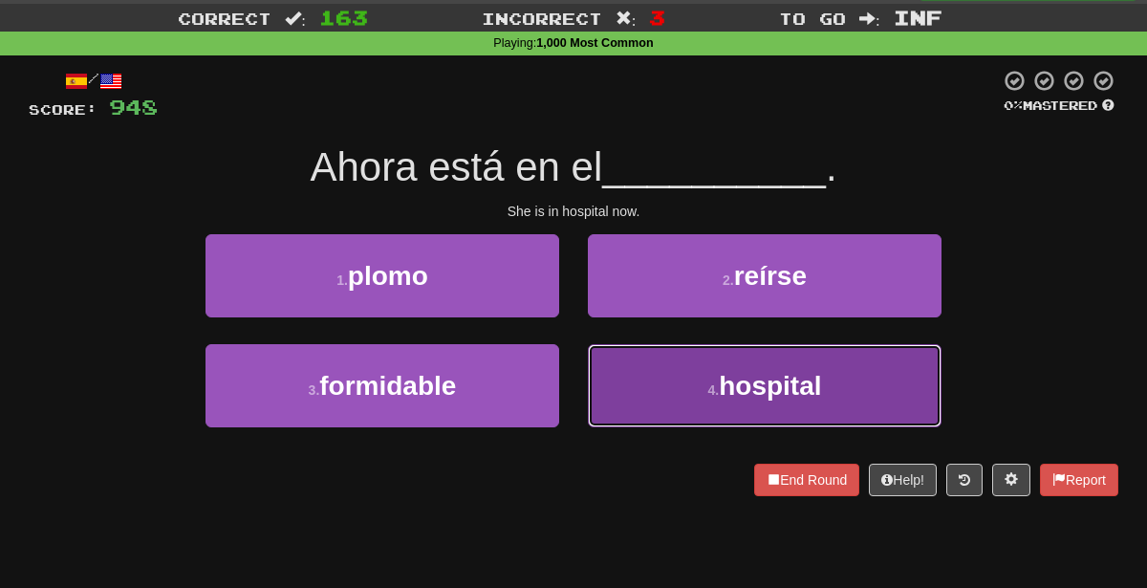
click at [606, 404] on button "4 . hospital" at bounding box center [765, 385] width 354 height 83
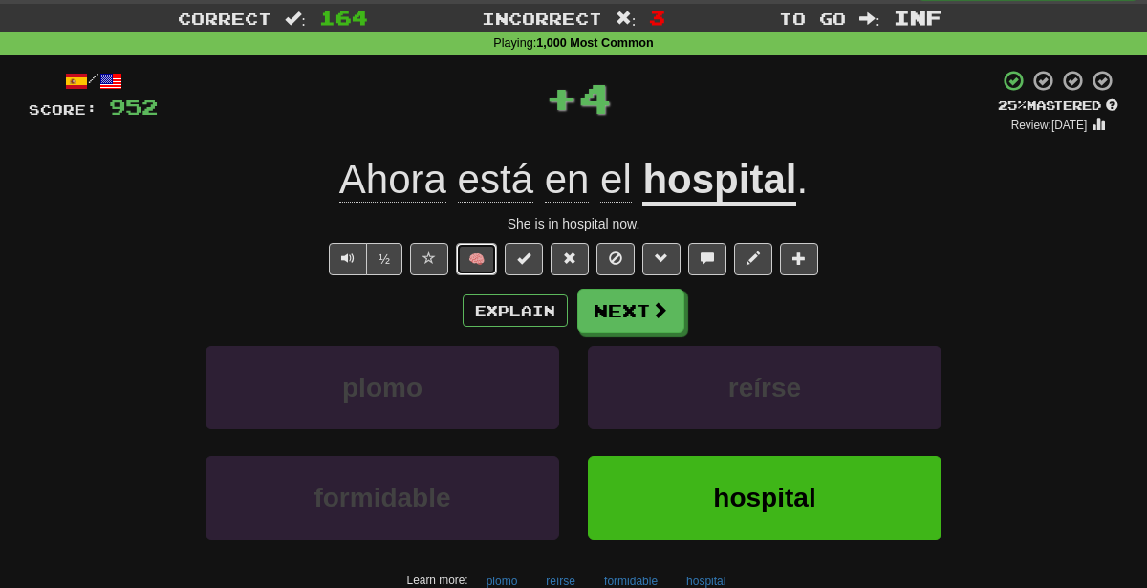
click at [482, 264] on button "🧠" at bounding box center [476, 259] width 41 height 32
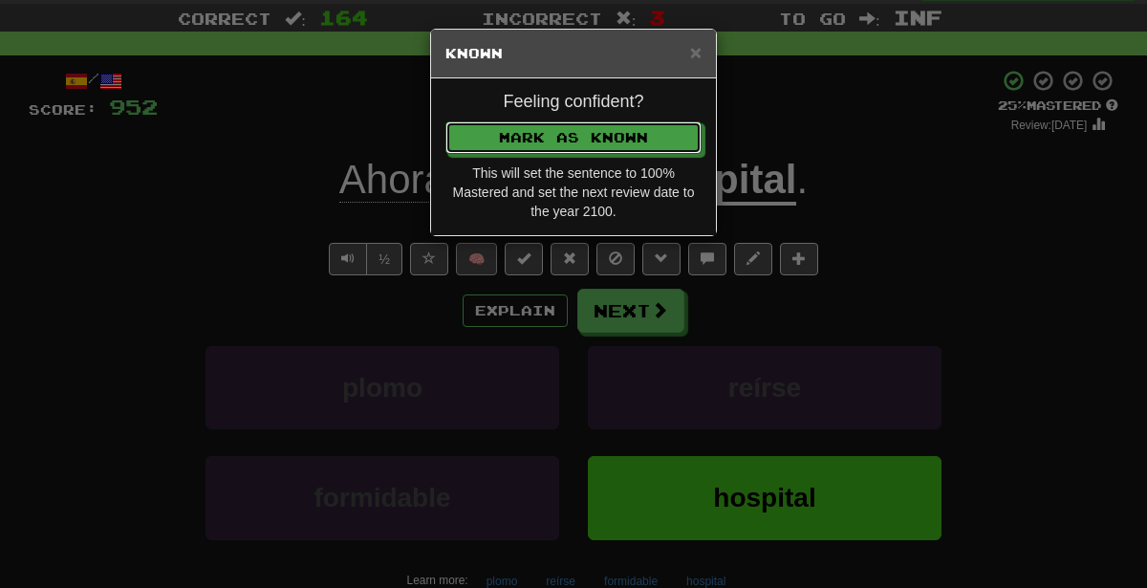
click at [445, 121] on button "Mark as Known" at bounding box center [573, 137] width 256 height 32
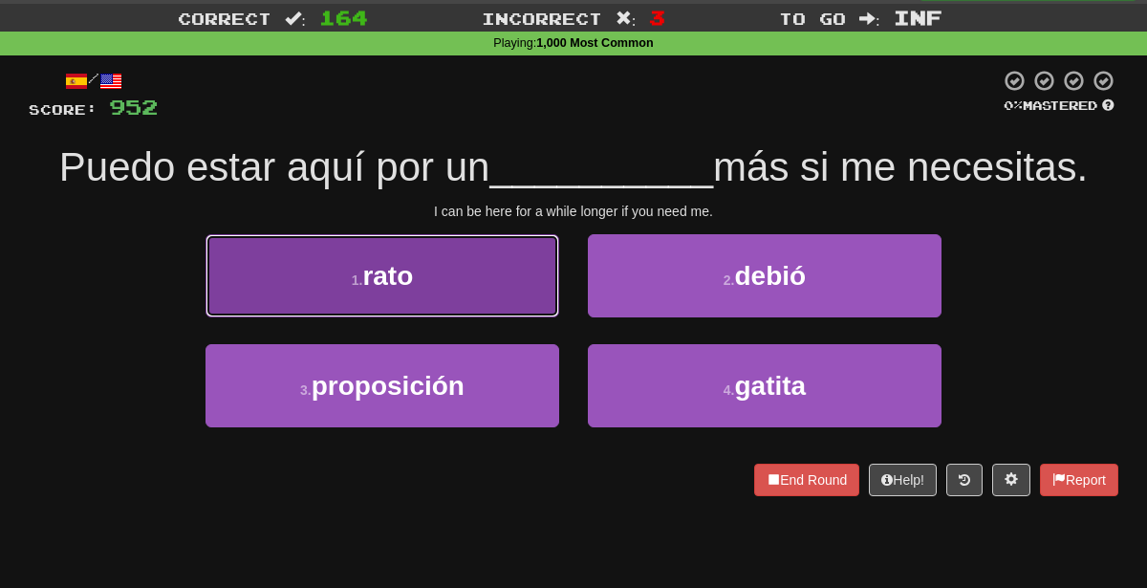
click at [336, 242] on button "1 . rato" at bounding box center [383, 275] width 354 height 83
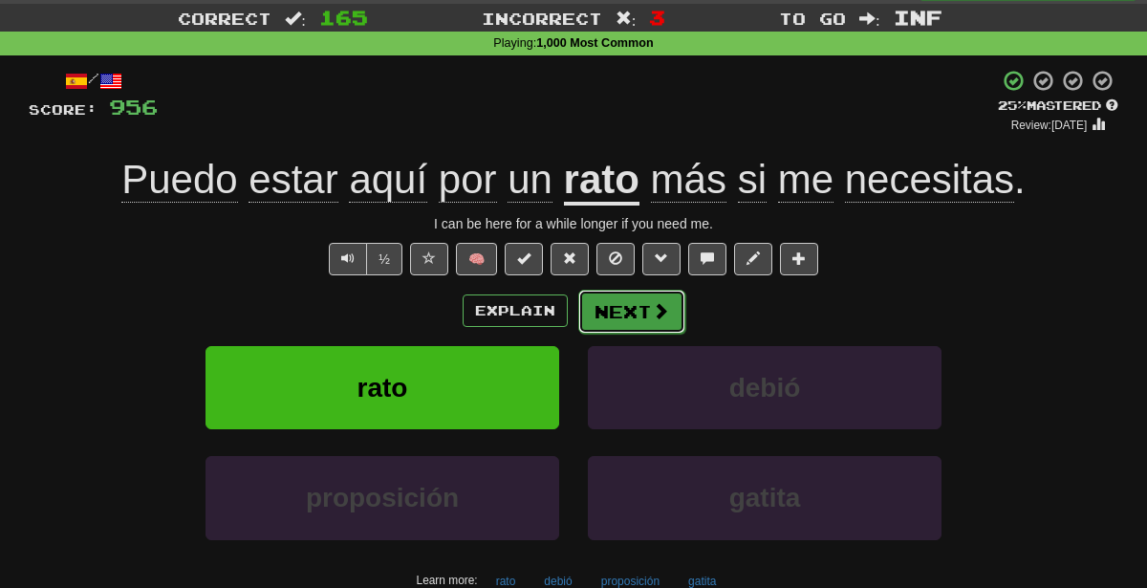
click at [630, 327] on button "Next" at bounding box center [631, 312] width 107 height 44
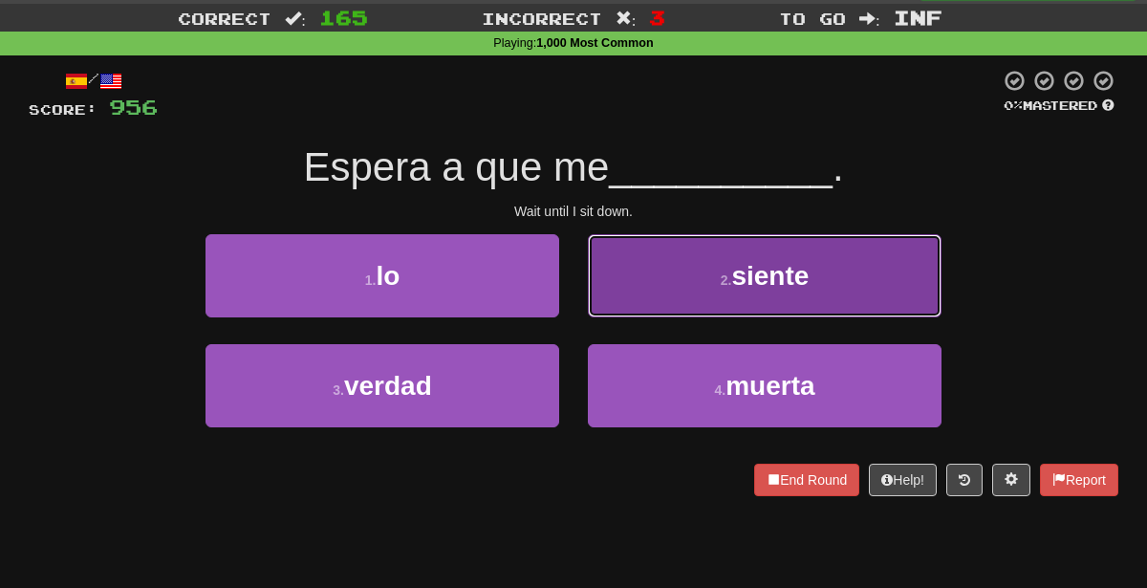
click at [777, 270] on span "siente" at bounding box center [769, 276] width 77 height 30
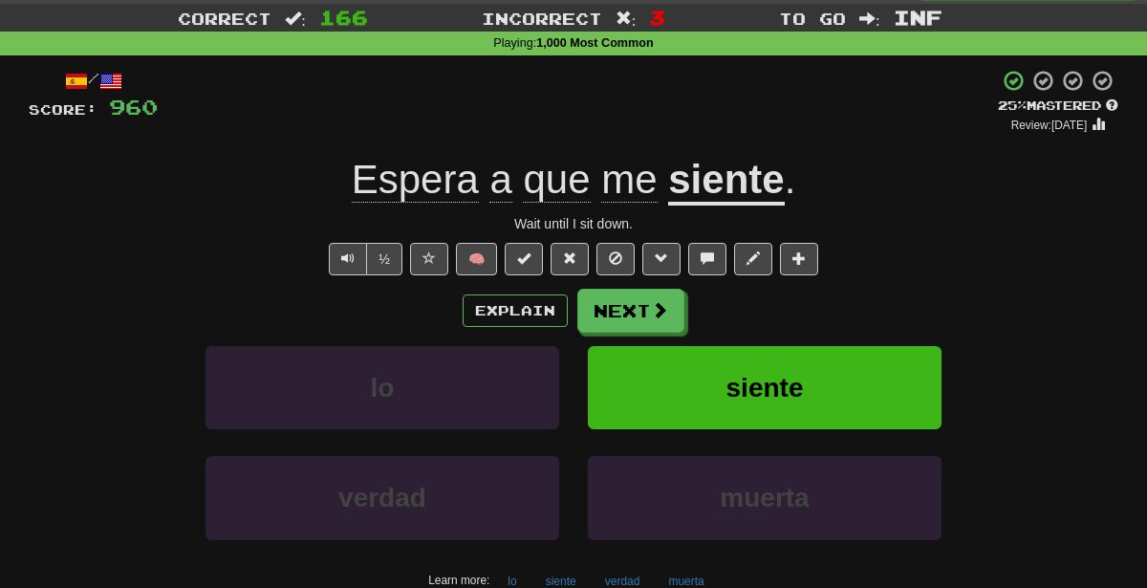
click at [533, 292] on div "Explain Next" at bounding box center [574, 311] width 1090 height 44
click at [535, 303] on button "Explain" at bounding box center [515, 310] width 105 height 32
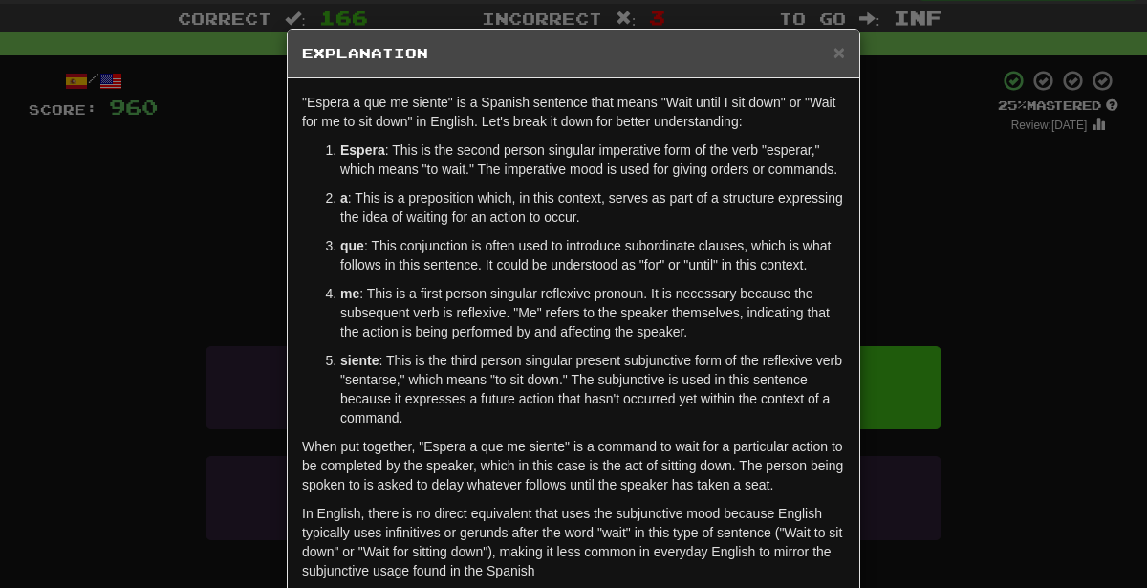
click at [123, 403] on div "× Explanation "Espera a que me siente" is a Spanish sentence that means "Wait u…" at bounding box center [573, 294] width 1147 height 588
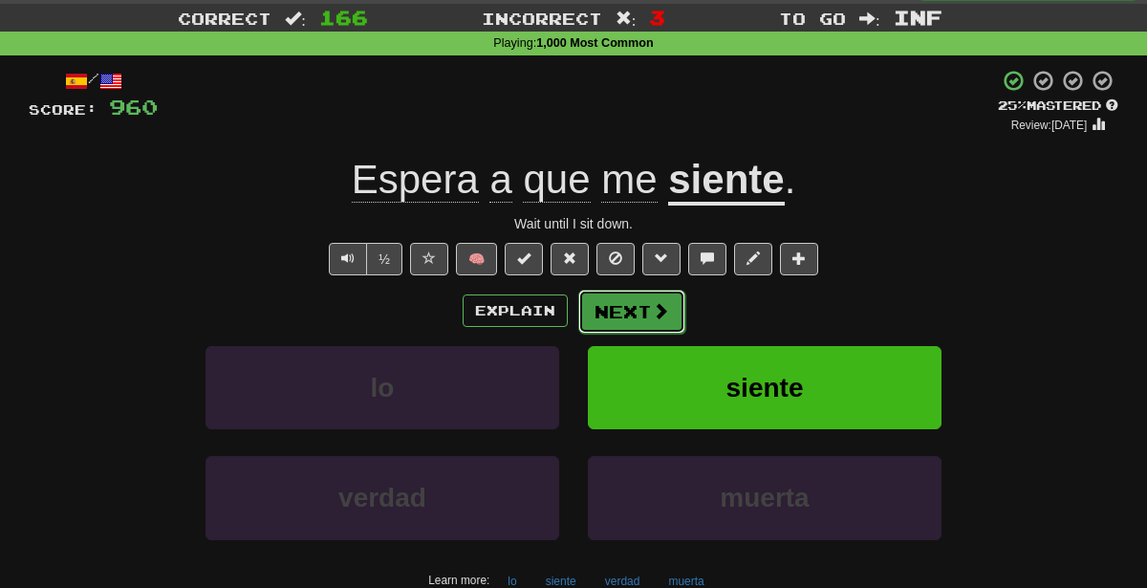
click at [655, 316] on span at bounding box center [660, 310] width 17 height 17
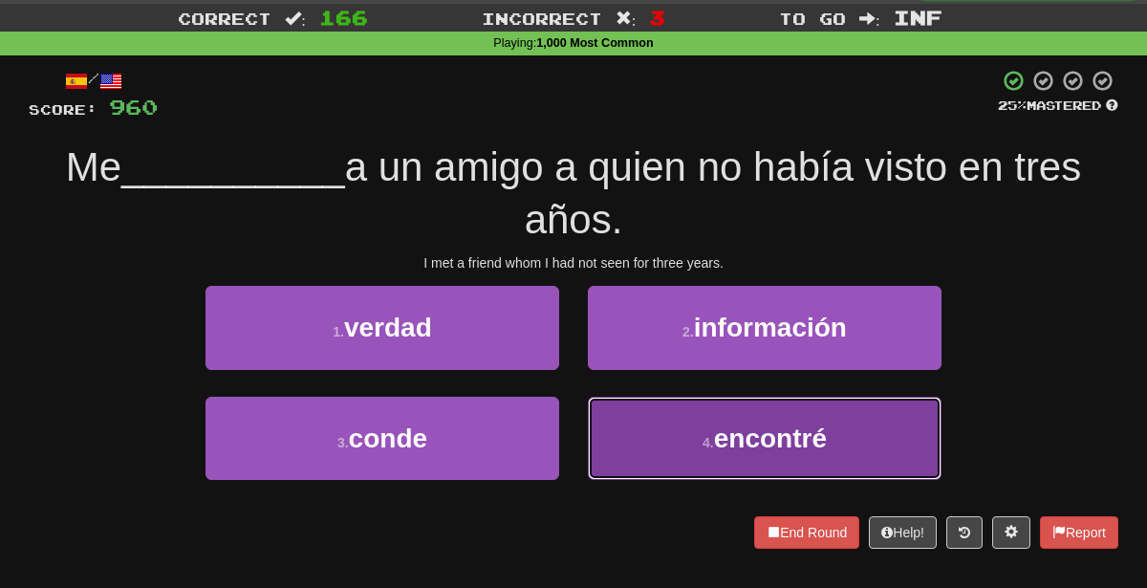
click at [671, 435] on button "4 . encontré" at bounding box center [765, 438] width 354 height 83
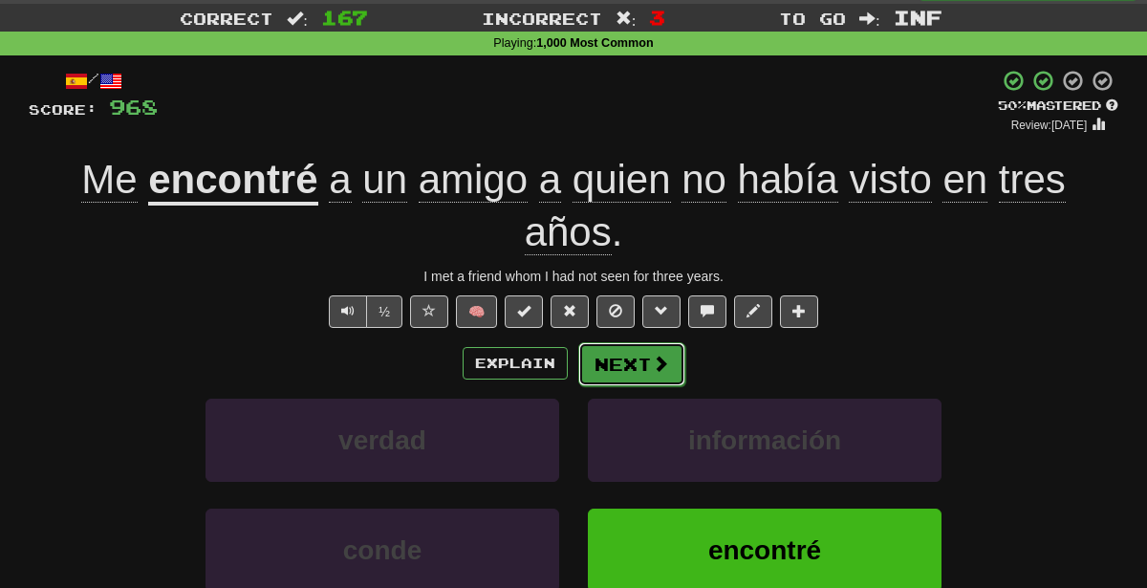
click at [642, 377] on button "Next" at bounding box center [631, 364] width 107 height 44
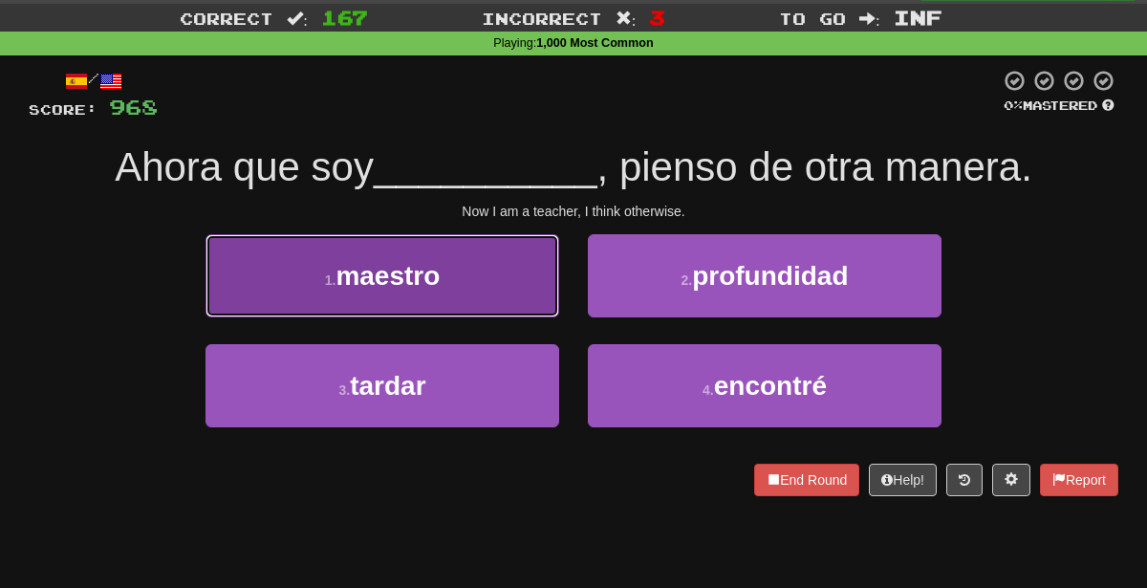
click at [512, 295] on button "1 . maestro" at bounding box center [383, 275] width 354 height 83
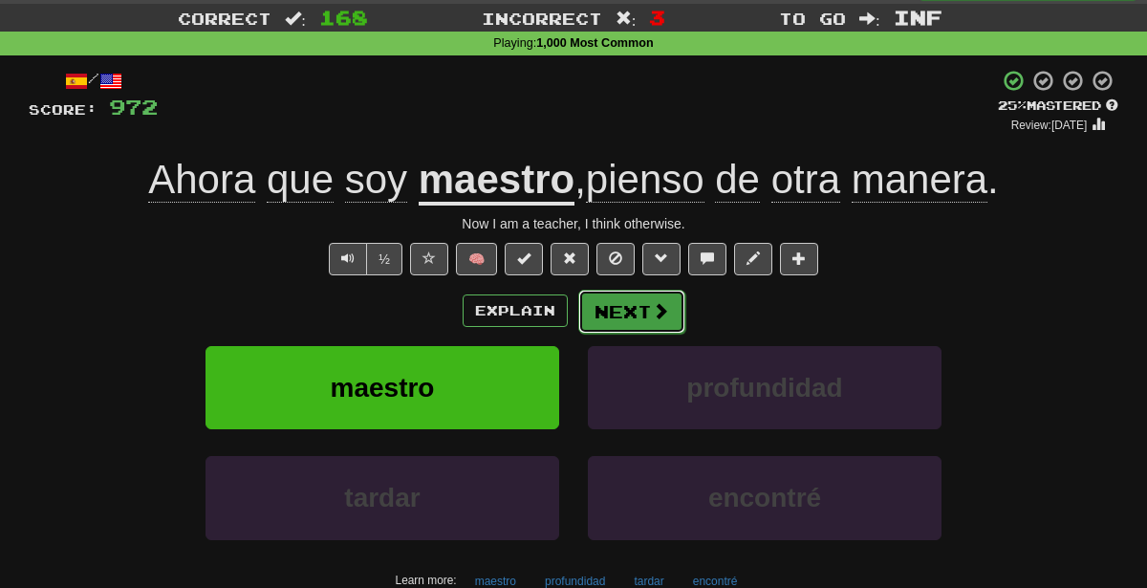
click at [583, 314] on button "Next" at bounding box center [631, 312] width 107 height 44
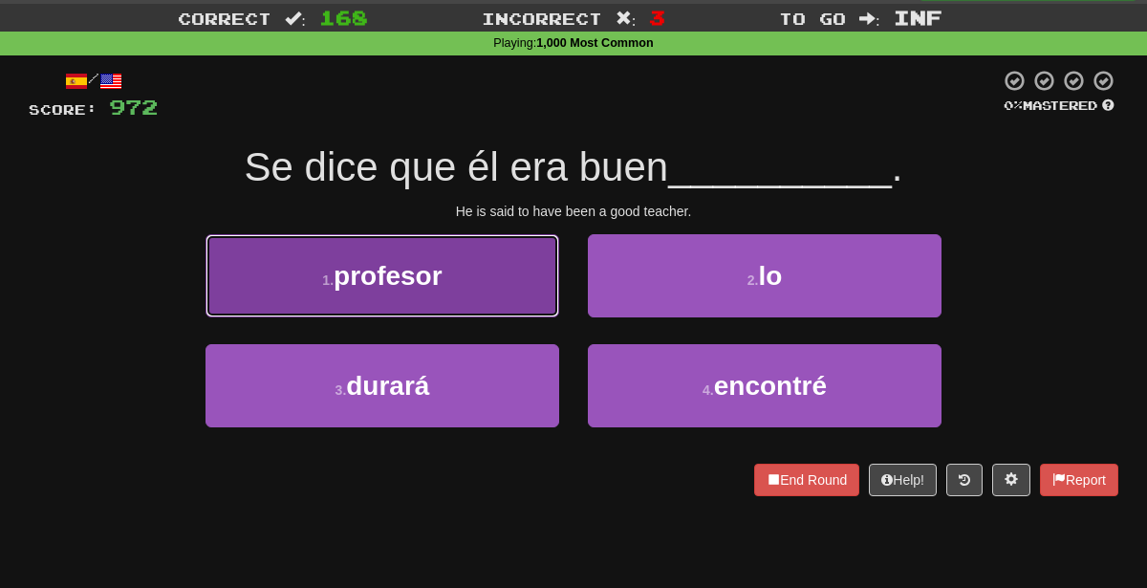
click at [506, 256] on button "1 . profesor" at bounding box center [383, 275] width 354 height 83
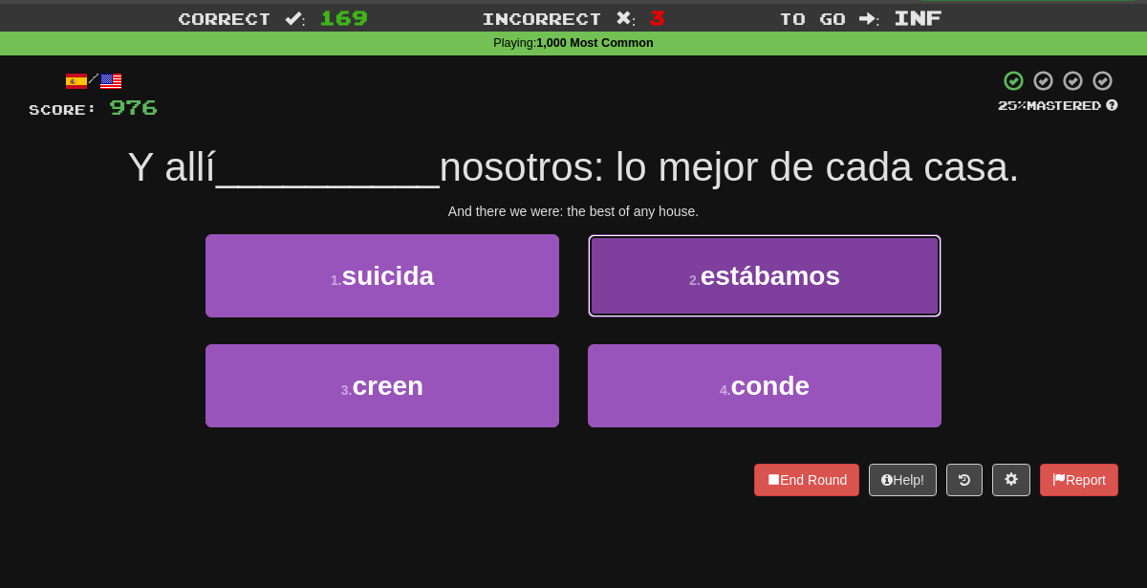
click at [720, 312] on button "2 . [GEOGRAPHIC_DATA]" at bounding box center [765, 275] width 354 height 83
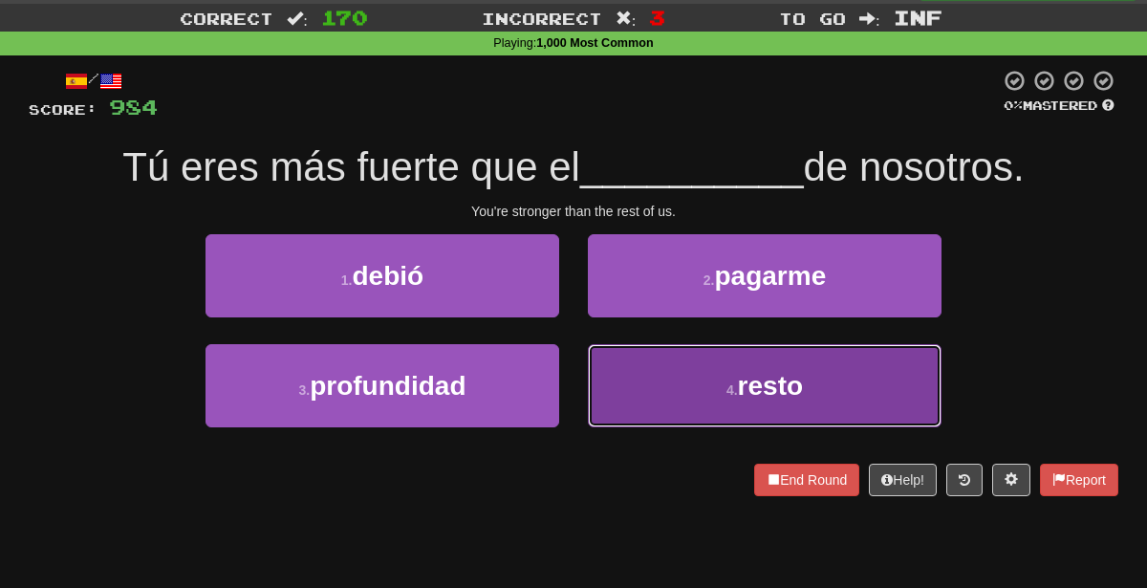
click at [774, 385] on span "resto" at bounding box center [770, 386] width 65 height 30
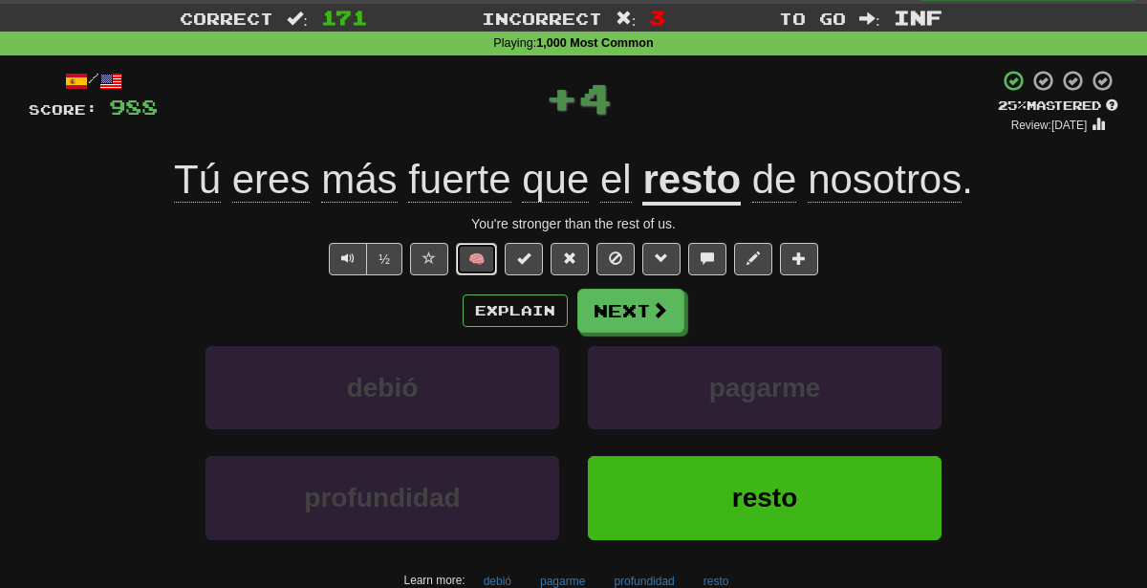
click at [481, 250] on button "🧠" at bounding box center [476, 259] width 41 height 32
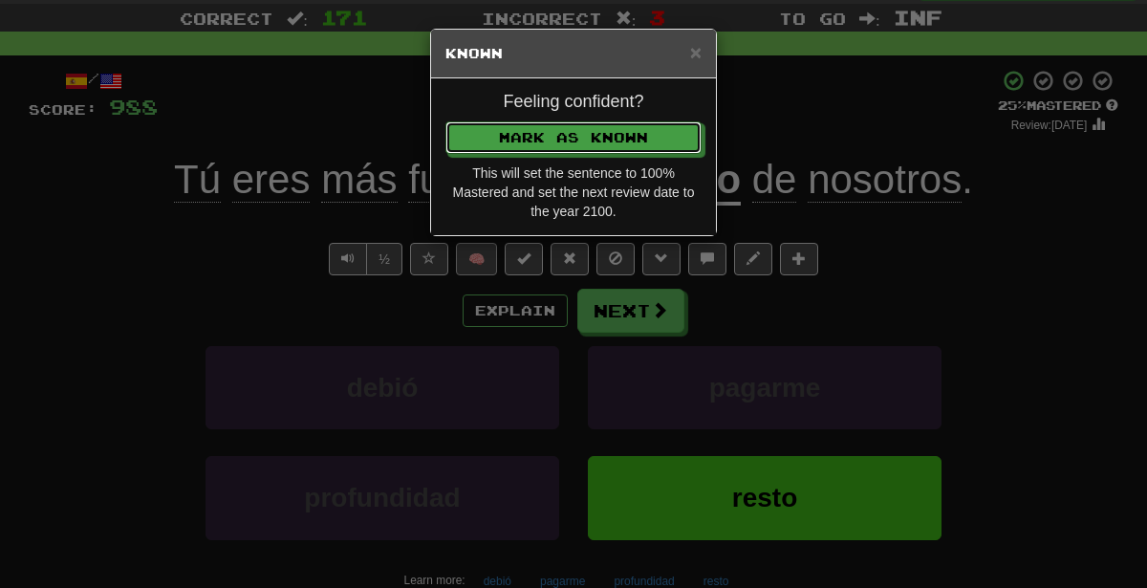
click at [445, 121] on button "Mark as Known" at bounding box center [573, 137] width 256 height 32
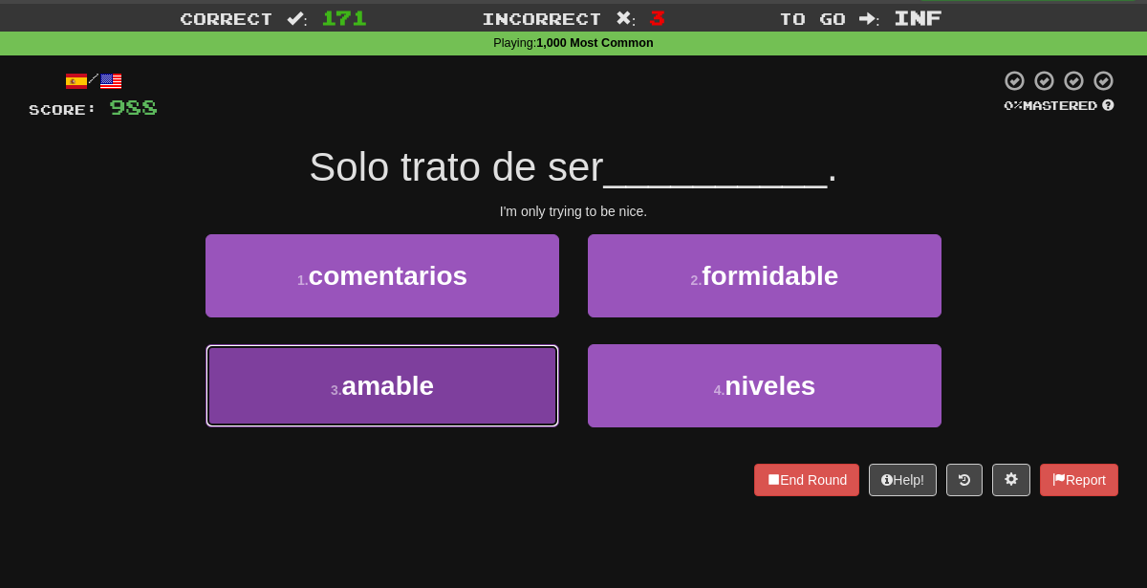
click at [533, 403] on button "3 . amable" at bounding box center [383, 385] width 354 height 83
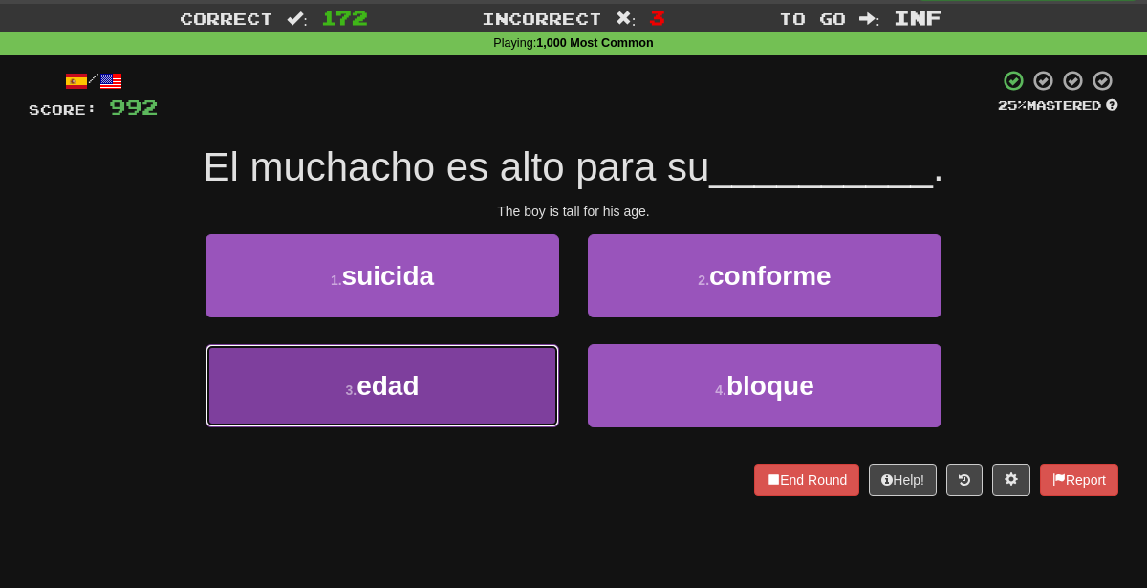
click at [515, 422] on button "3 . edad" at bounding box center [383, 385] width 354 height 83
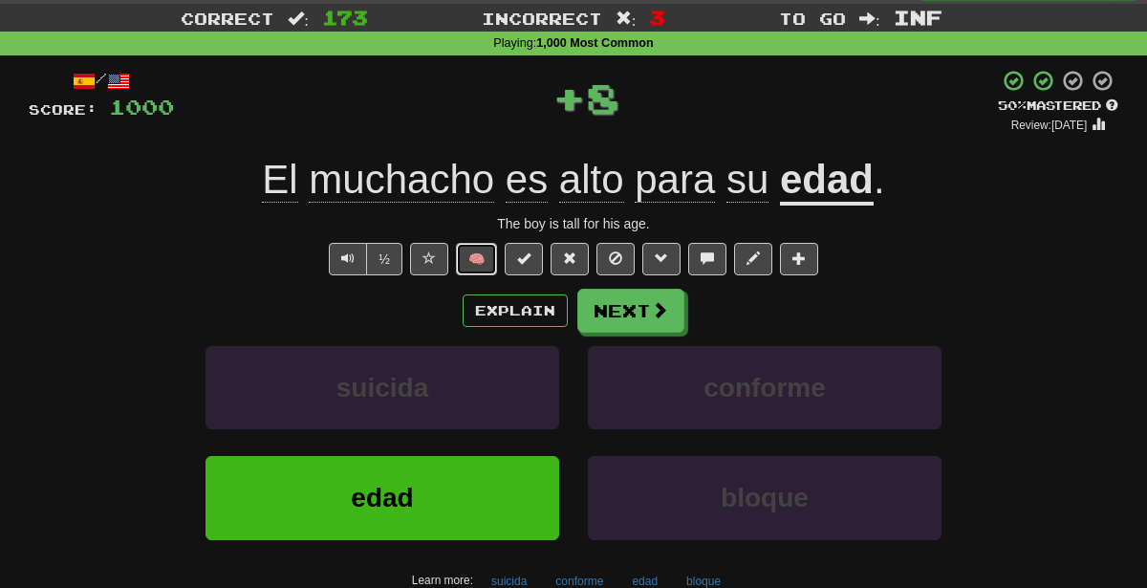
click at [482, 258] on button "🧠" at bounding box center [476, 259] width 41 height 32
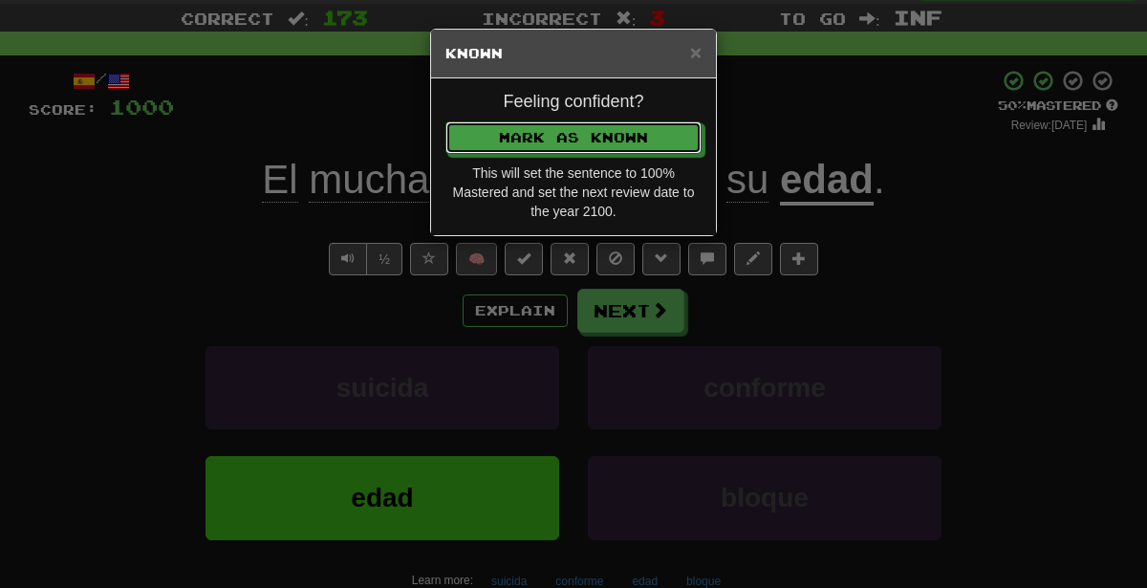
click at [445, 121] on button "Mark as Known" at bounding box center [573, 137] width 256 height 32
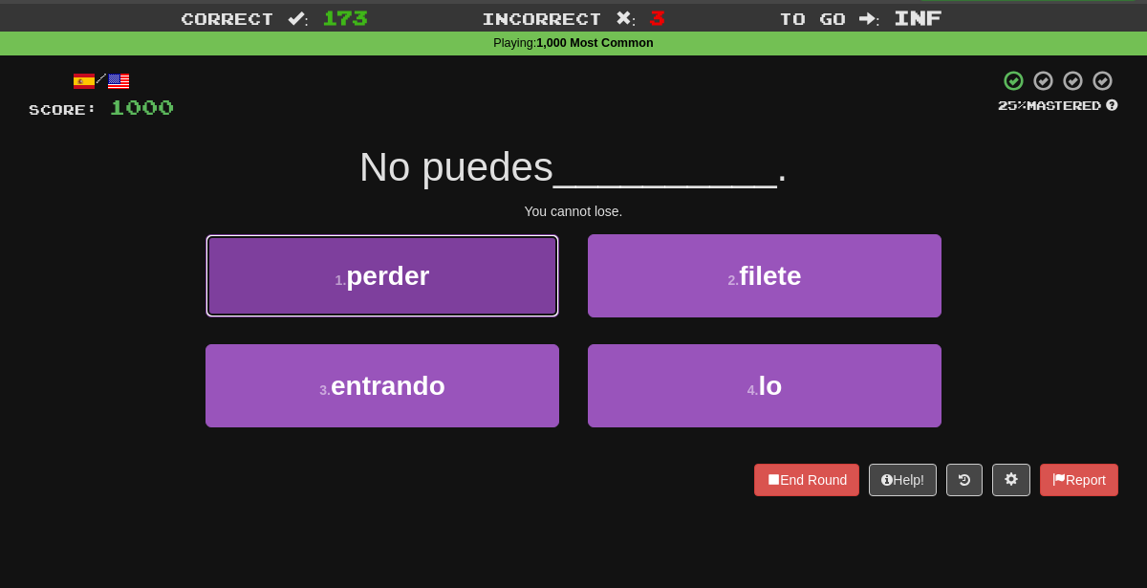
click at [513, 250] on button "1 . perder" at bounding box center [383, 275] width 354 height 83
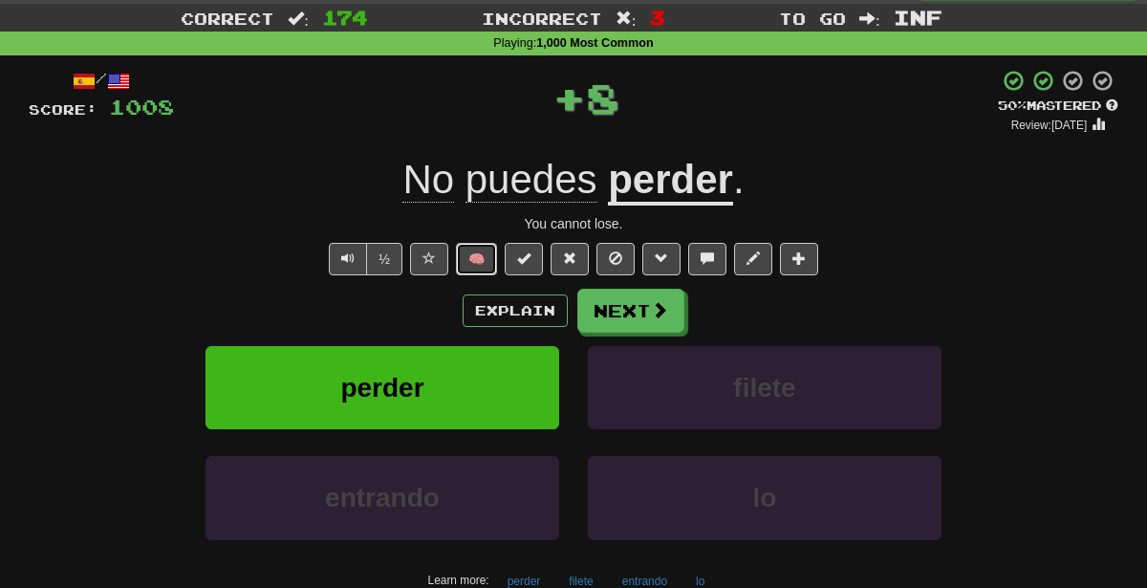
click at [481, 249] on button "🧠" at bounding box center [476, 259] width 41 height 32
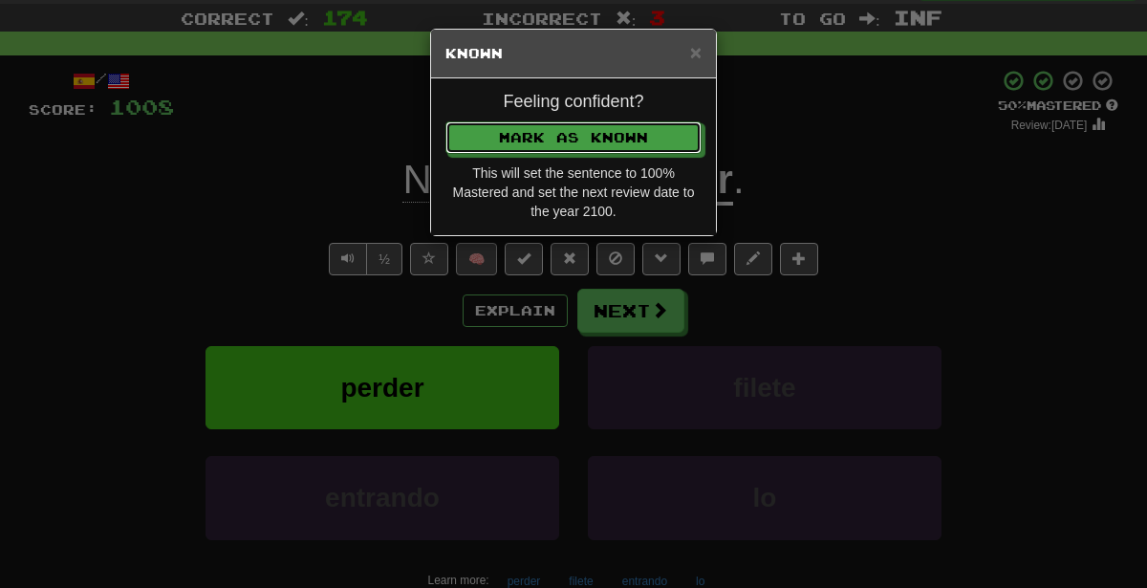
click at [445, 121] on button "Mark as Known" at bounding box center [573, 137] width 256 height 32
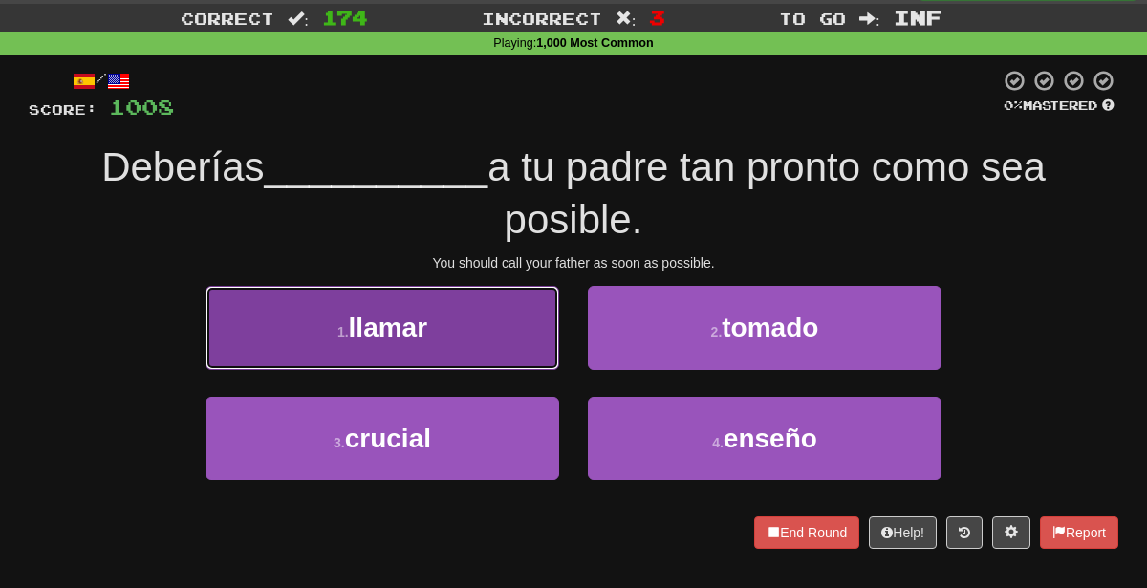
click at [503, 336] on button "1 . llamar" at bounding box center [383, 327] width 354 height 83
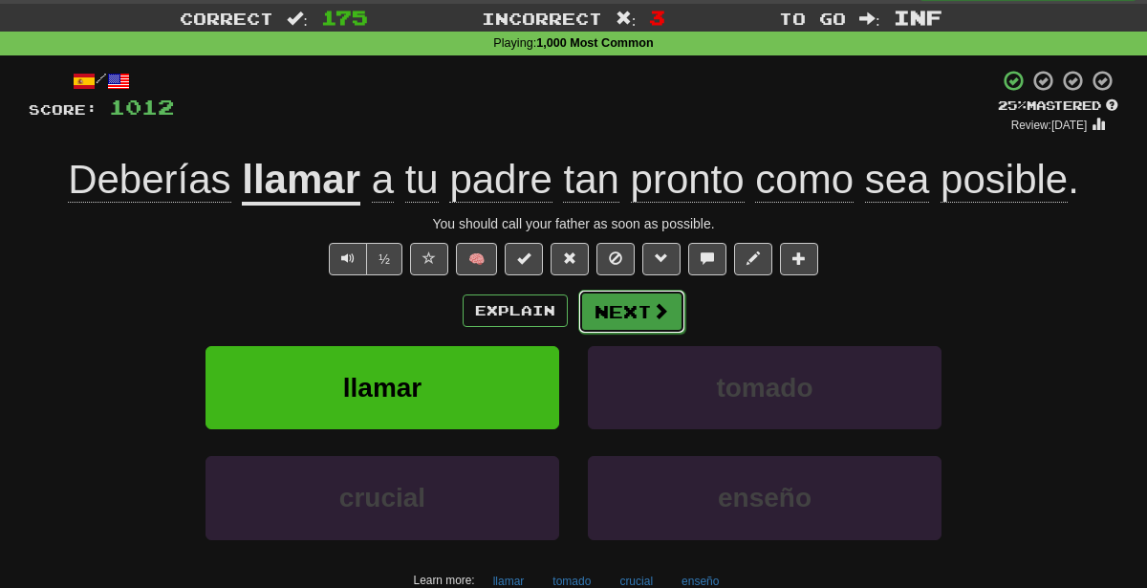
click at [632, 319] on button "Next" at bounding box center [631, 312] width 107 height 44
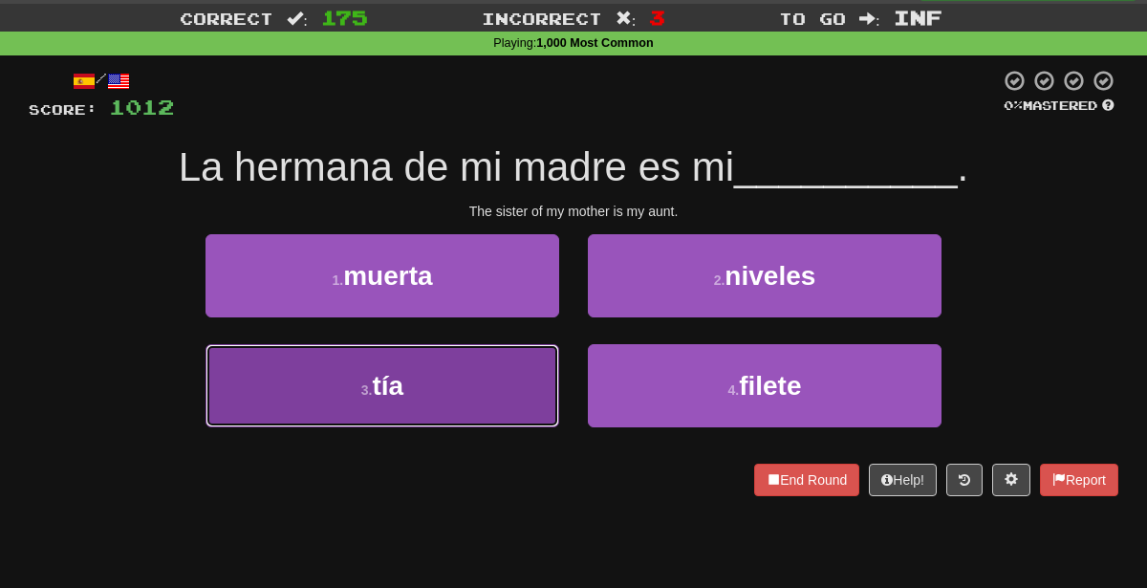
click at [444, 419] on button "3 . tía" at bounding box center [383, 385] width 354 height 83
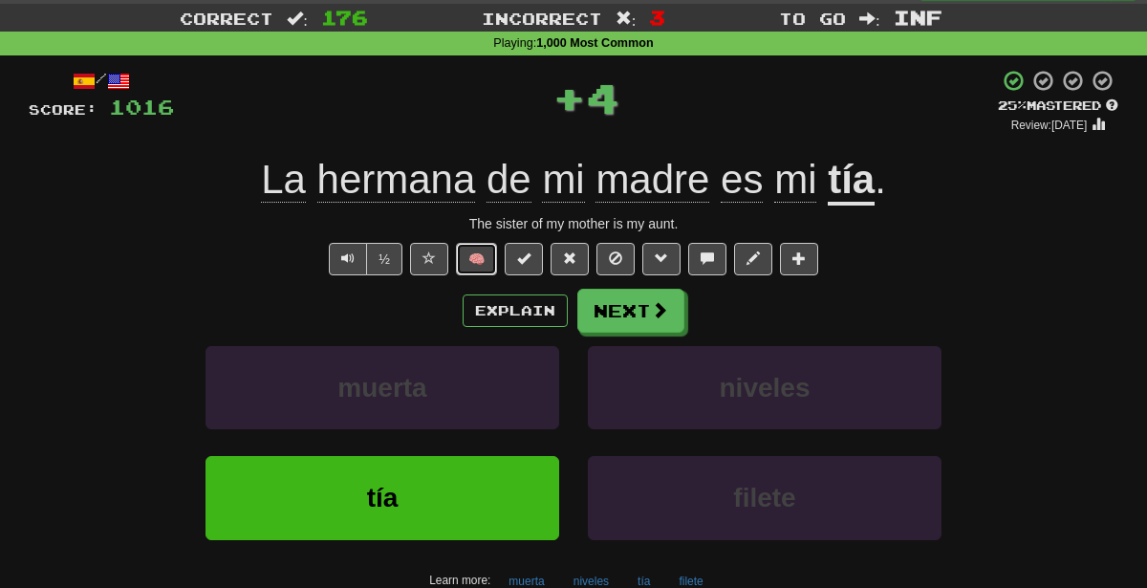
click at [484, 265] on button "🧠" at bounding box center [476, 259] width 41 height 32
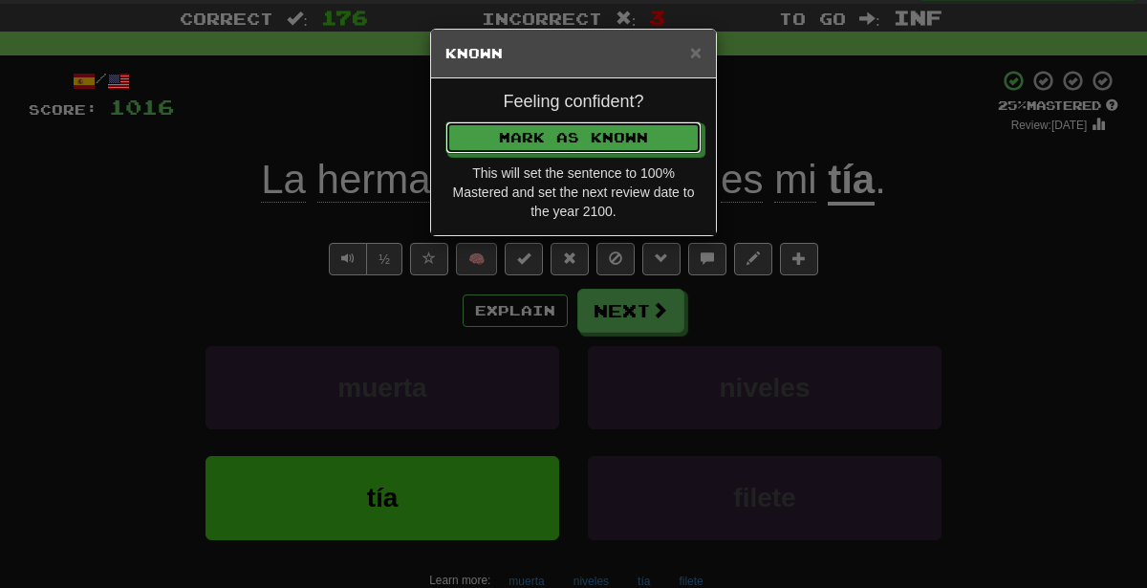
click at [445, 121] on button "Mark as Known" at bounding box center [573, 137] width 256 height 32
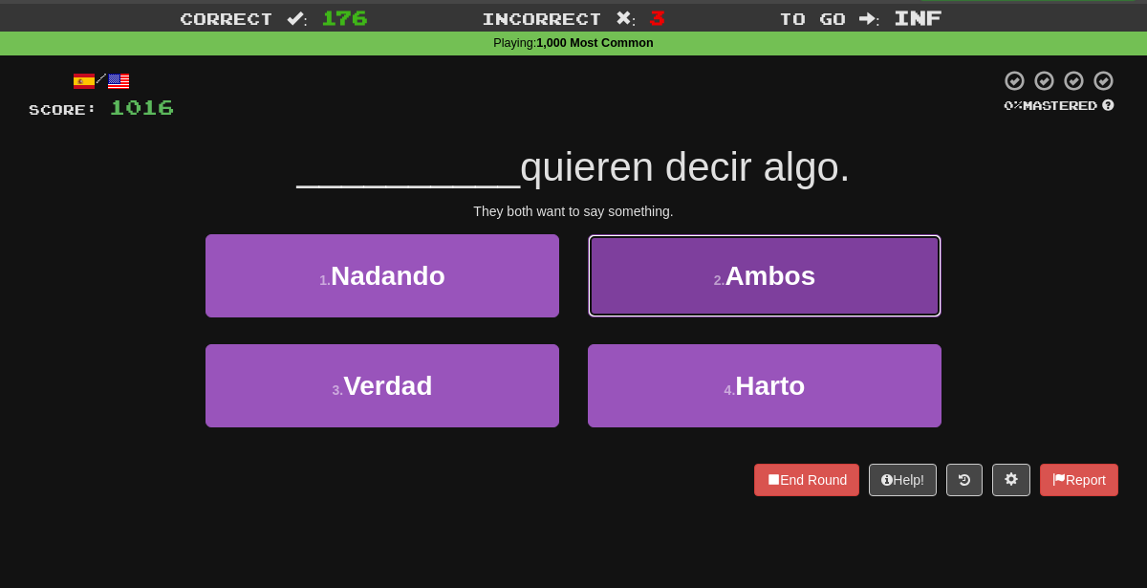
click at [724, 286] on small "2 ." at bounding box center [719, 279] width 11 height 15
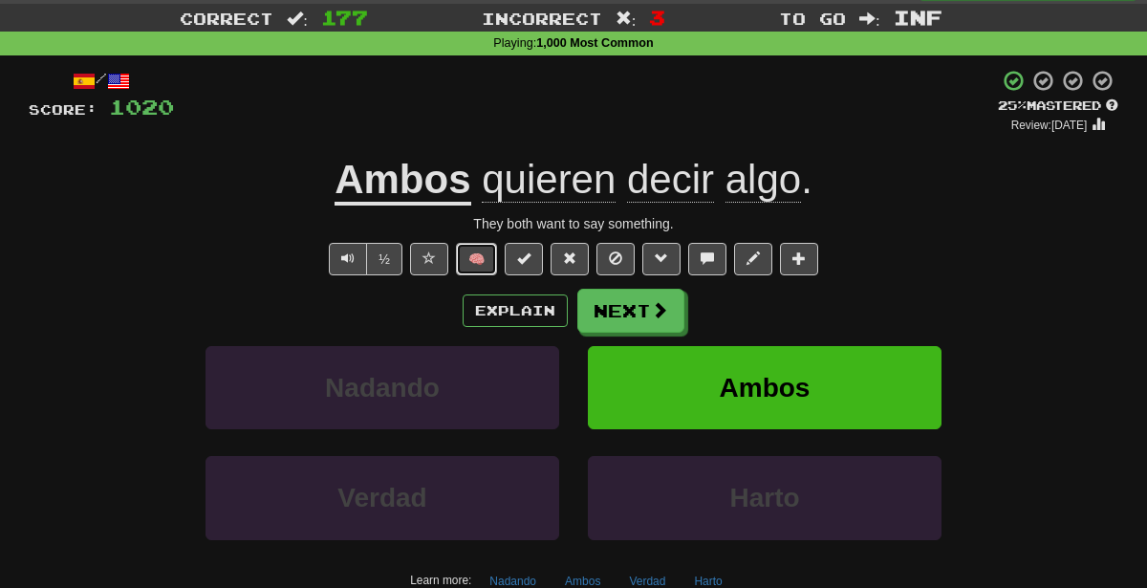
click at [465, 258] on button "🧠" at bounding box center [476, 259] width 41 height 32
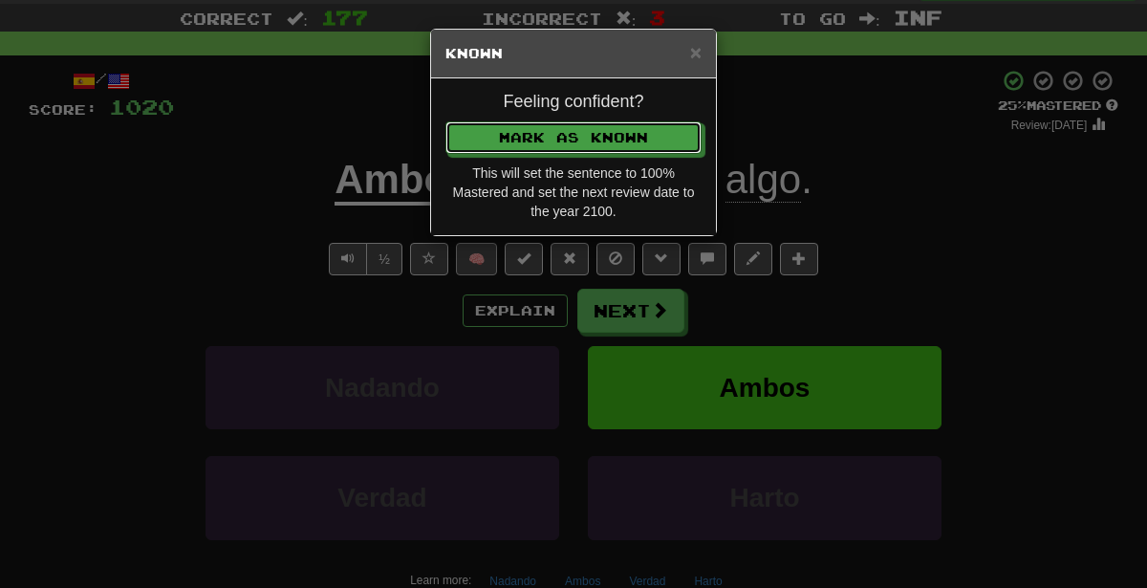
click at [445, 121] on button "Mark as Known" at bounding box center [573, 137] width 256 height 32
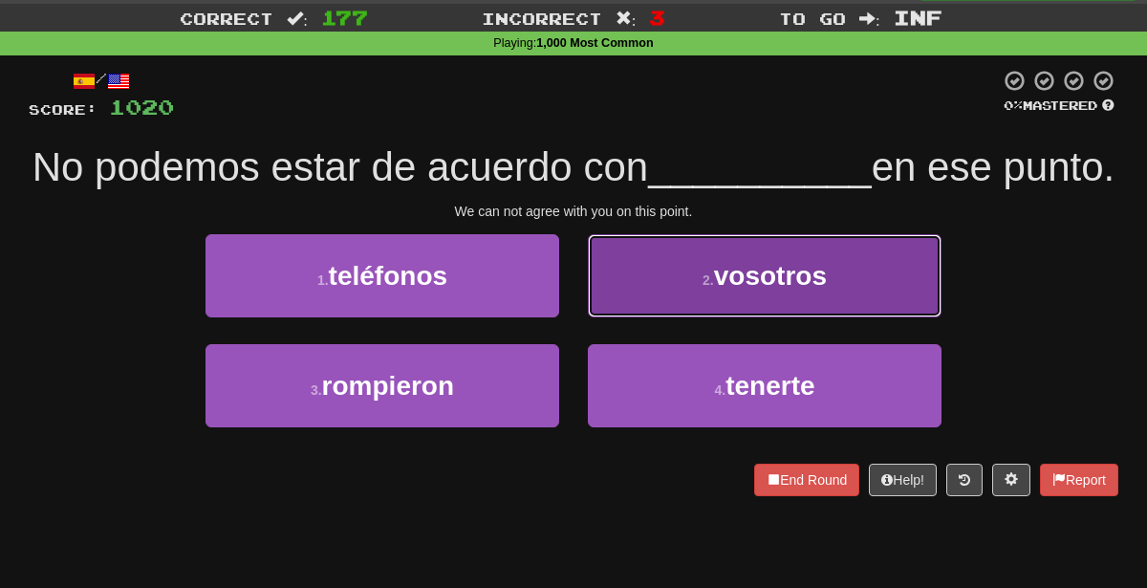
click at [673, 317] on button "2 . vosotros" at bounding box center [765, 275] width 354 height 83
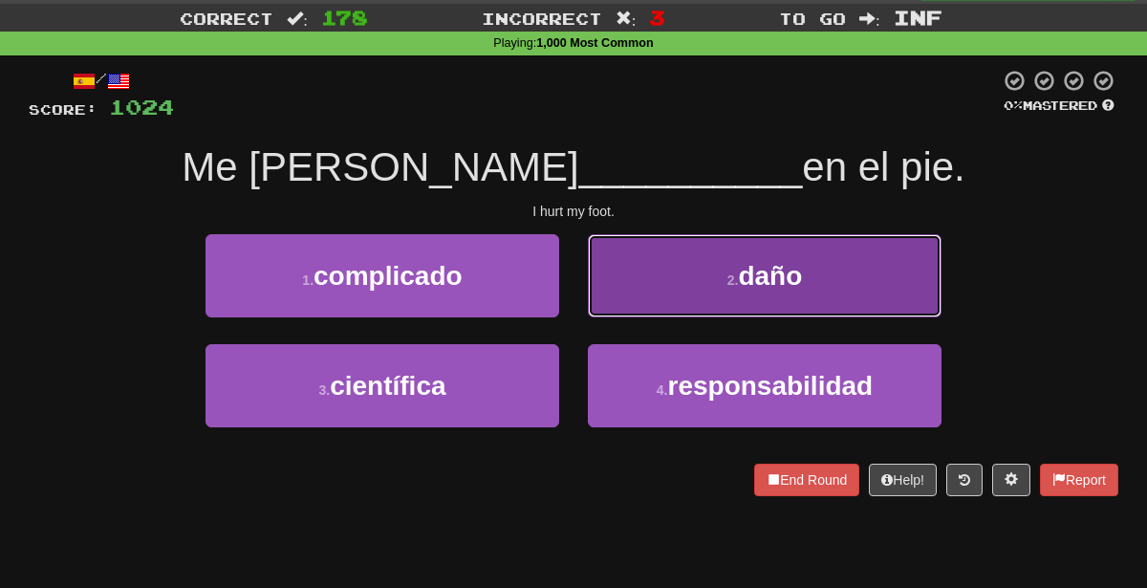
click at [718, 290] on button "2 . daño" at bounding box center [765, 275] width 354 height 83
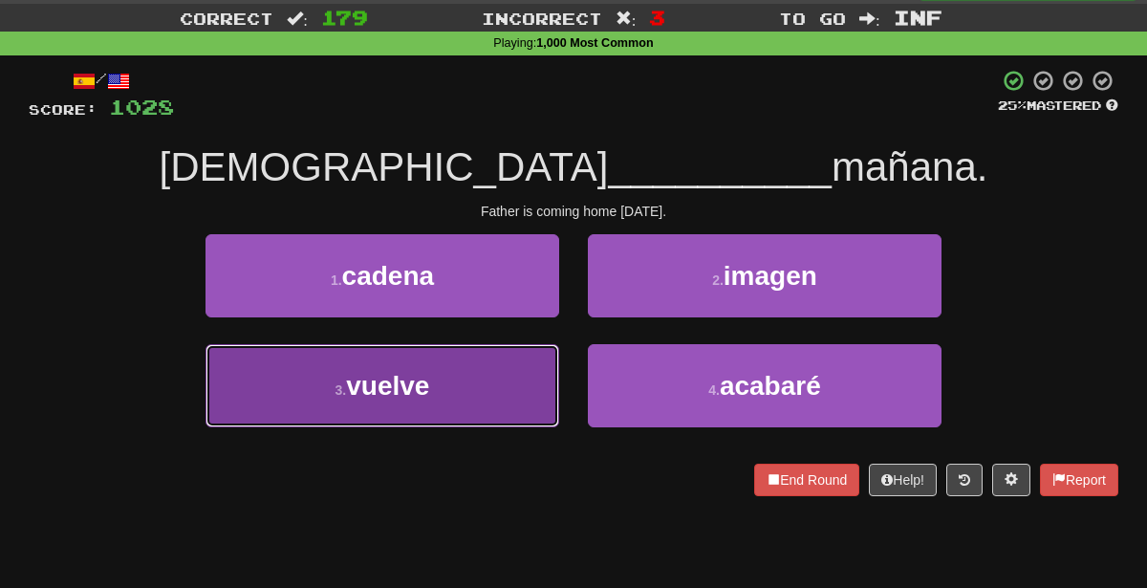
click at [517, 396] on button "3 . vuelve" at bounding box center [383, 385] width 354 height 83
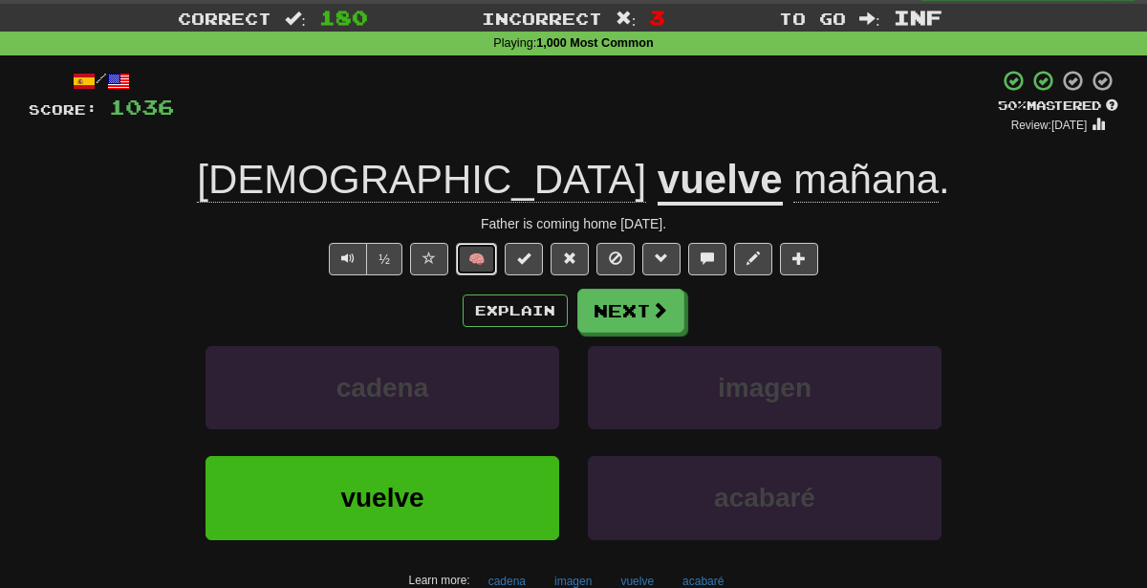
click at [490, 253] on button "🧠" at bounding box center [476, 259] width 41 height 32
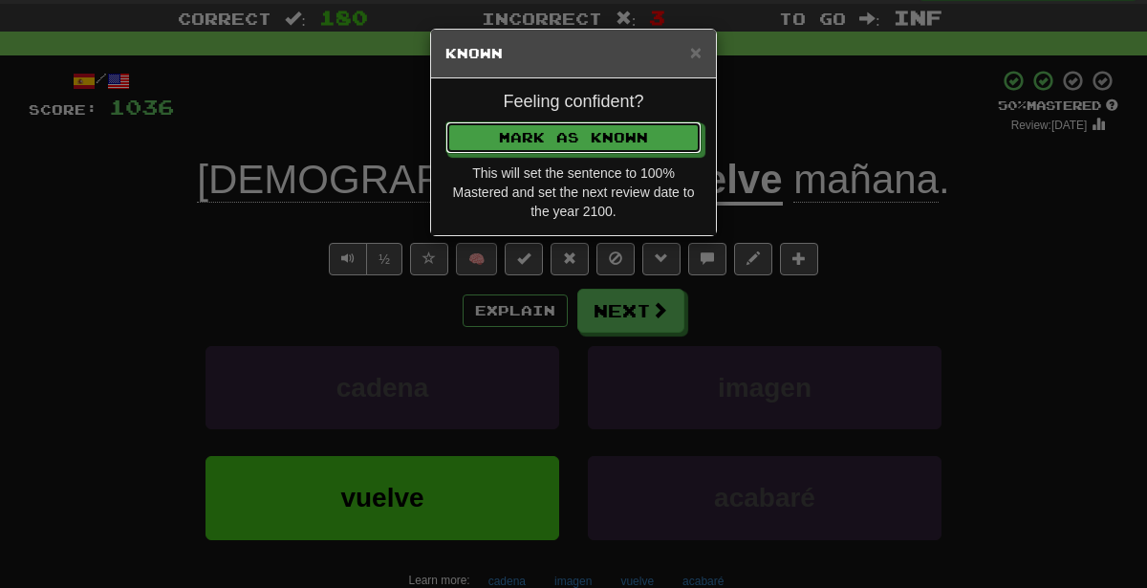
click at [445, 121] on button "Mark as Known" at bounding box center [573, 137] width 256 height 32
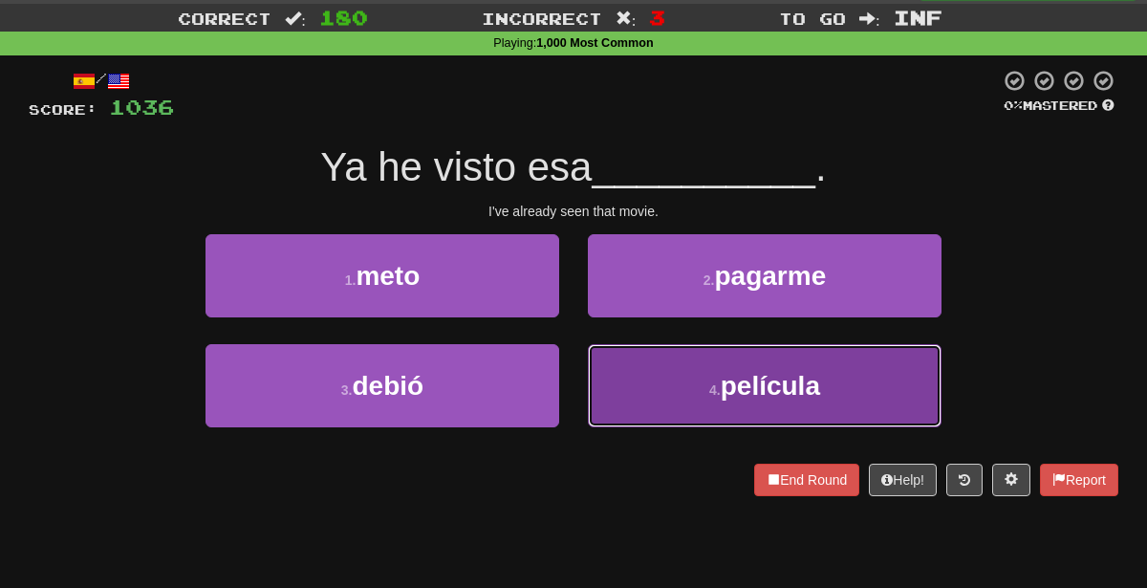
click at [662, 382] on button "4 . película" at bounding box center [765, 385] width 354 height 83
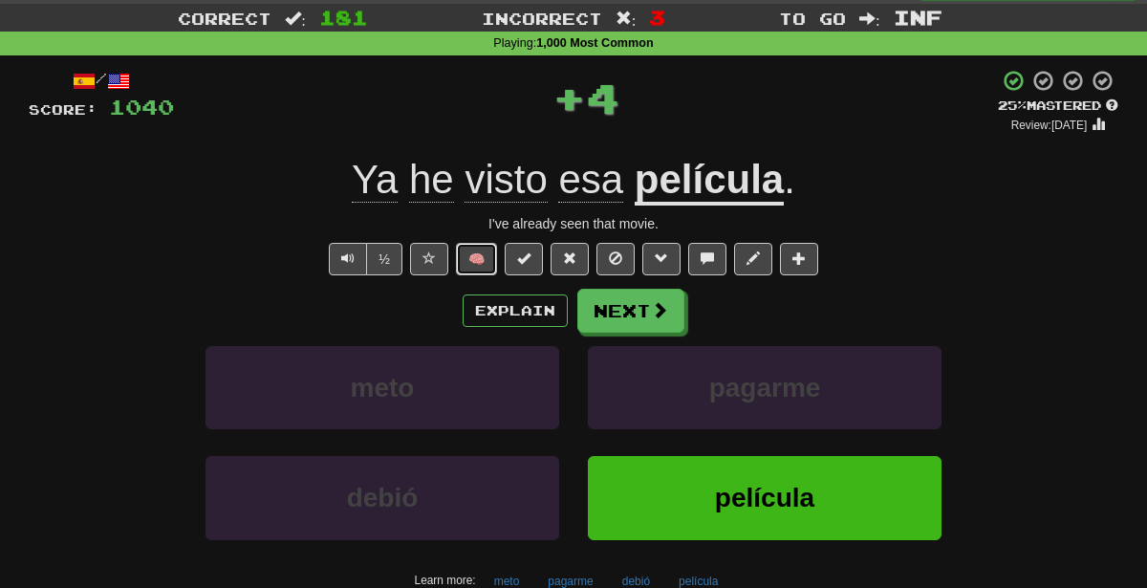
click at [481, 254] on button "🧠" at bounding box center [476, 259] width 41 height 32
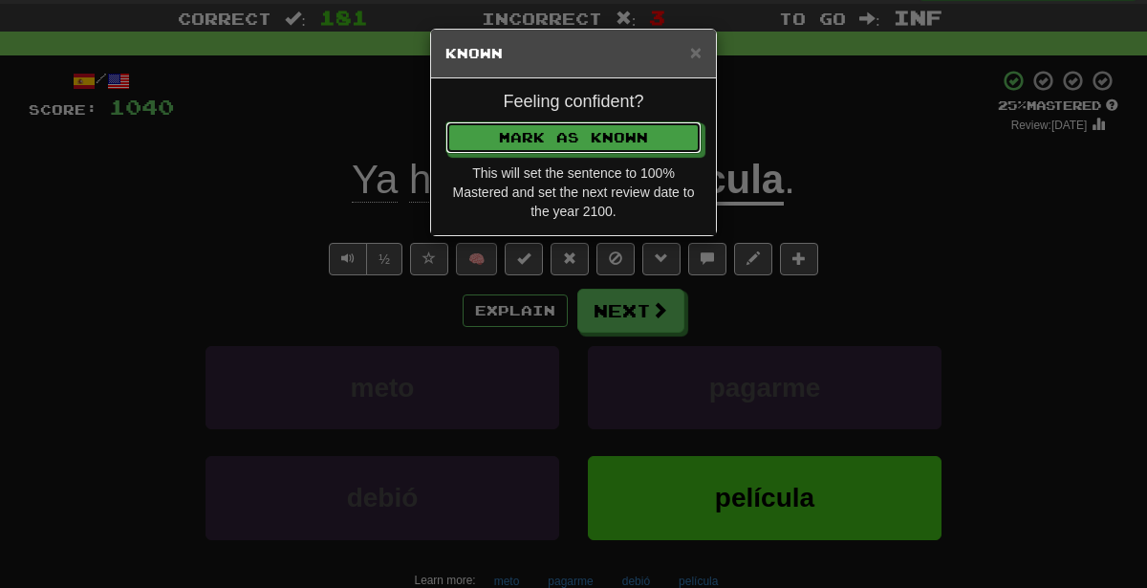
click at [445, 121] on button "Mark as Known" at bounding box center [573, 137] width 256 height 32
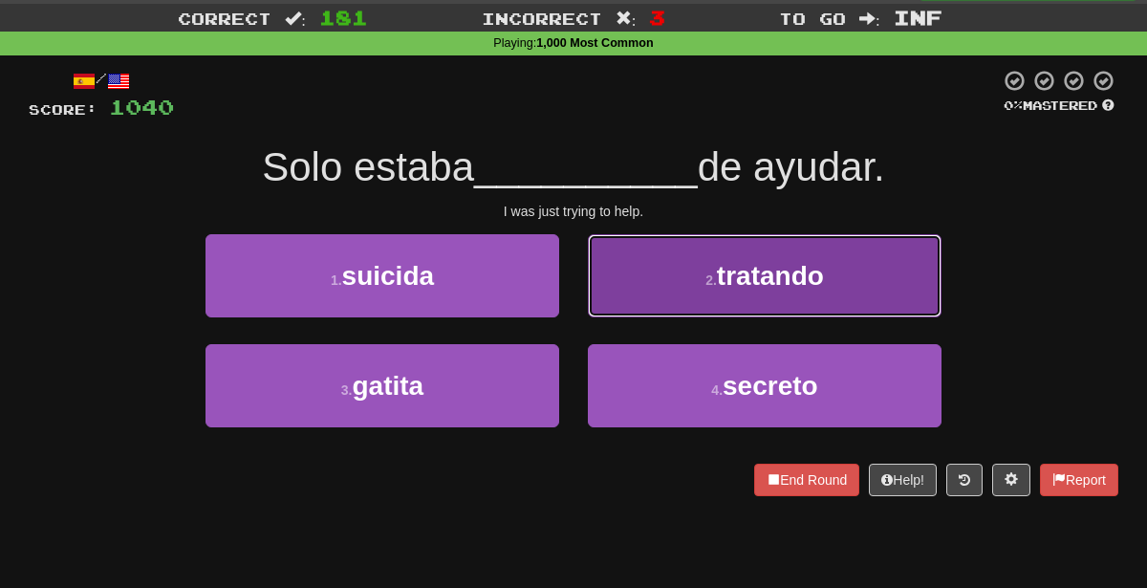
click at [657, 250] on button "2 . tratando" at bounding box center [765, 275] width 354 height 83
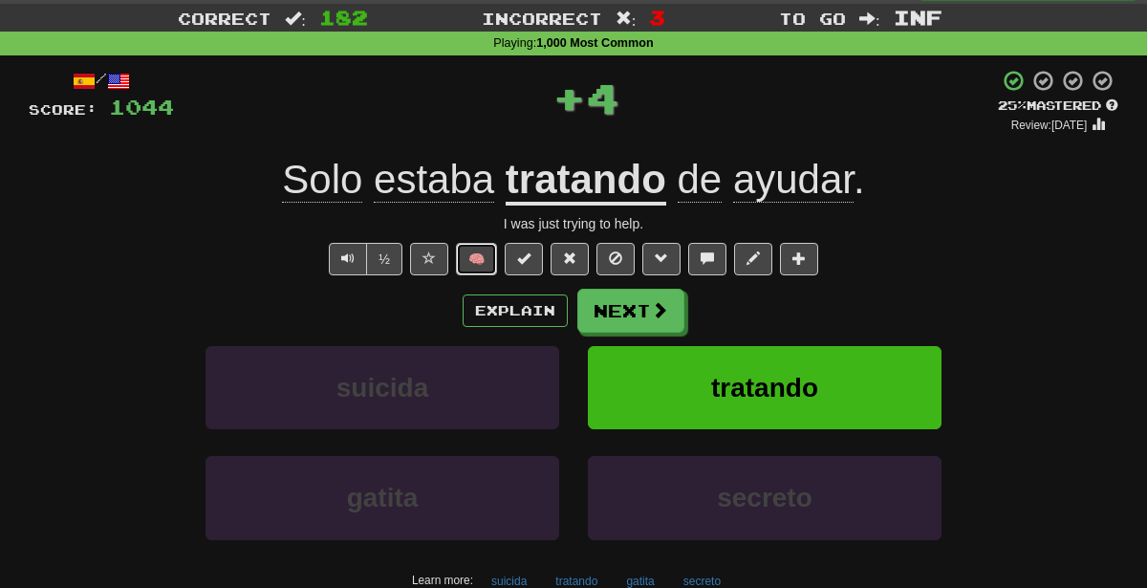
click at [484, 267] on button "🧠" at bounding box center [476, 259] width 41 height 32
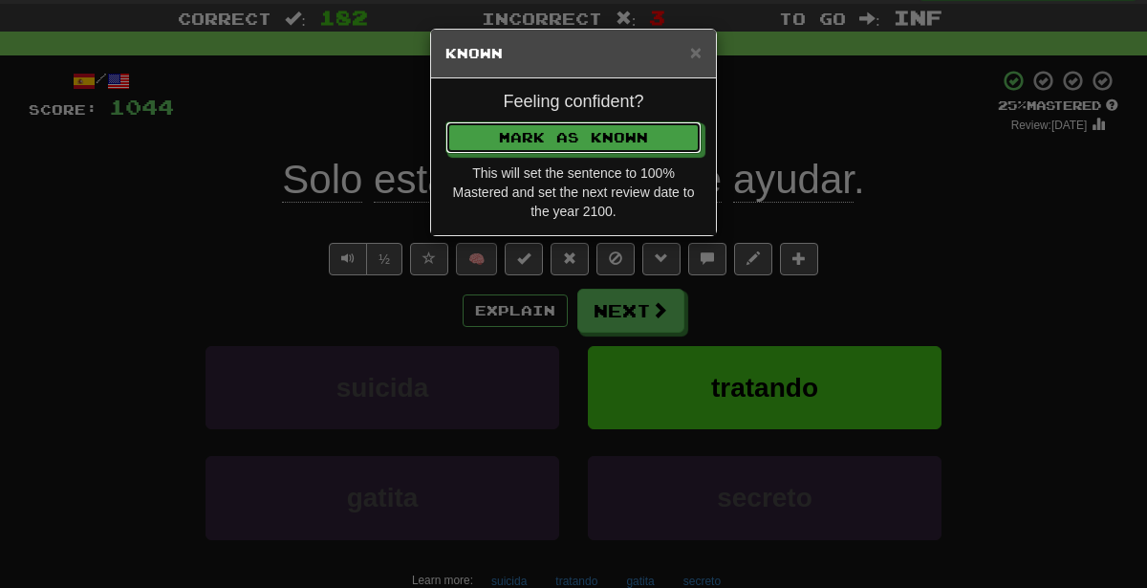
click at [445, 121] on button "Mark as Known" at bounding box center [573, 137] width 256 height 32
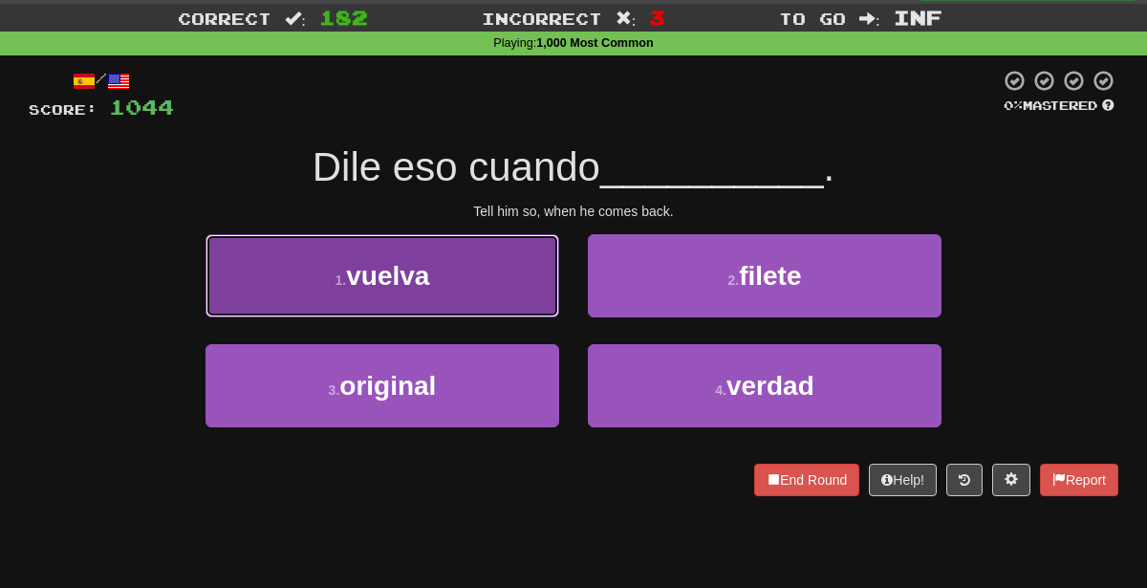
click at [449, 262] on button "1 . vuelva" at bounding box center [383, 275] width 354 height 83
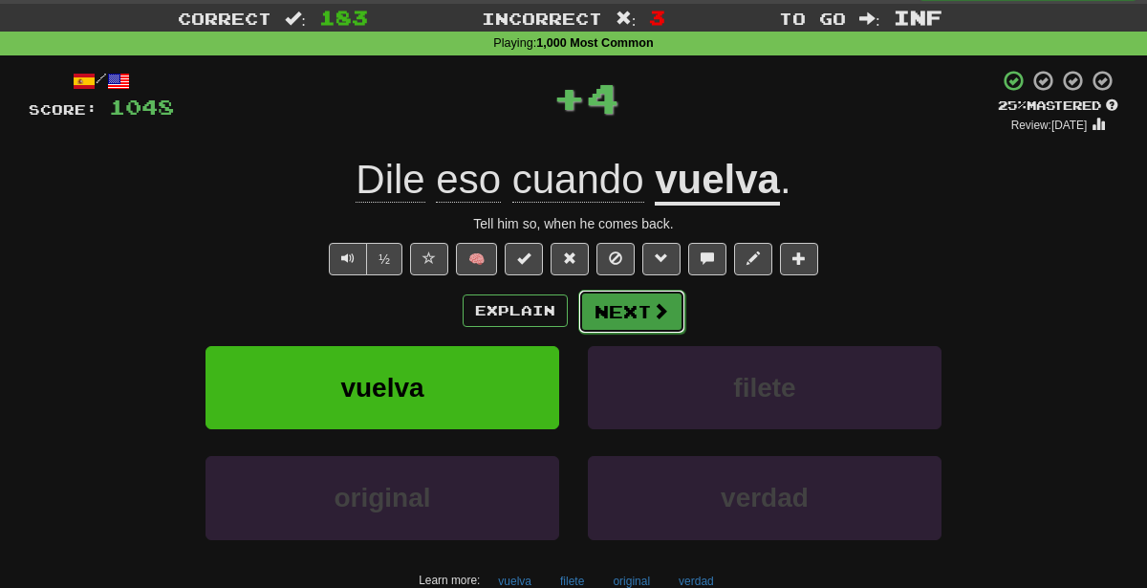
click at [652, 314] on span at bounding box center [660, 310] width 17 height 17
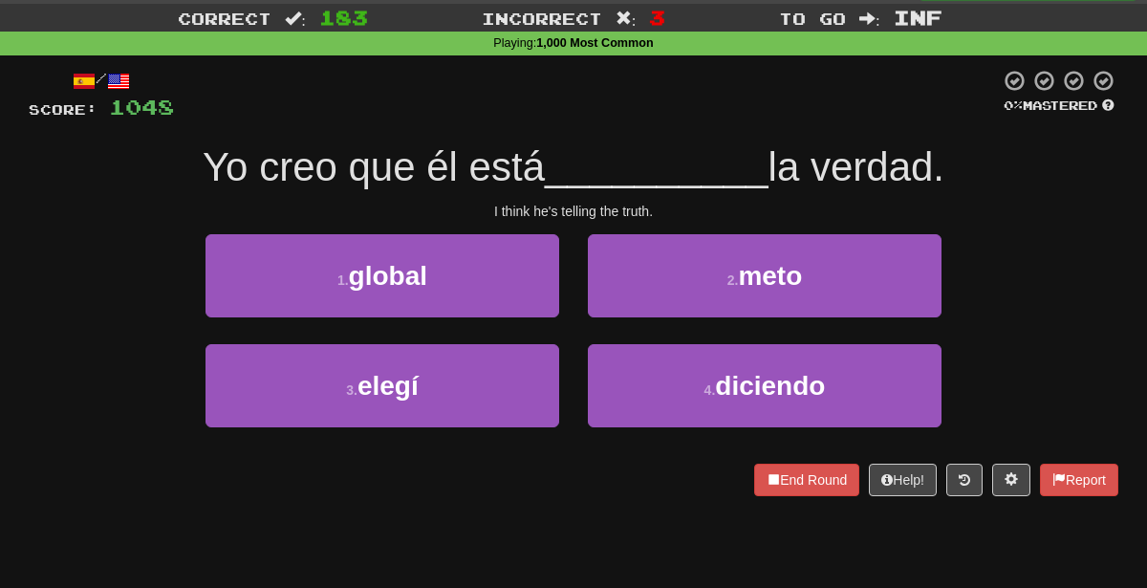
click at [574, 22] on span "Incorrect" at bounding box center [542, 18] width 120 height 19
click at [668, 429] on div "4 . diciendo" at bounding box center [765, 399] width 382 height 110
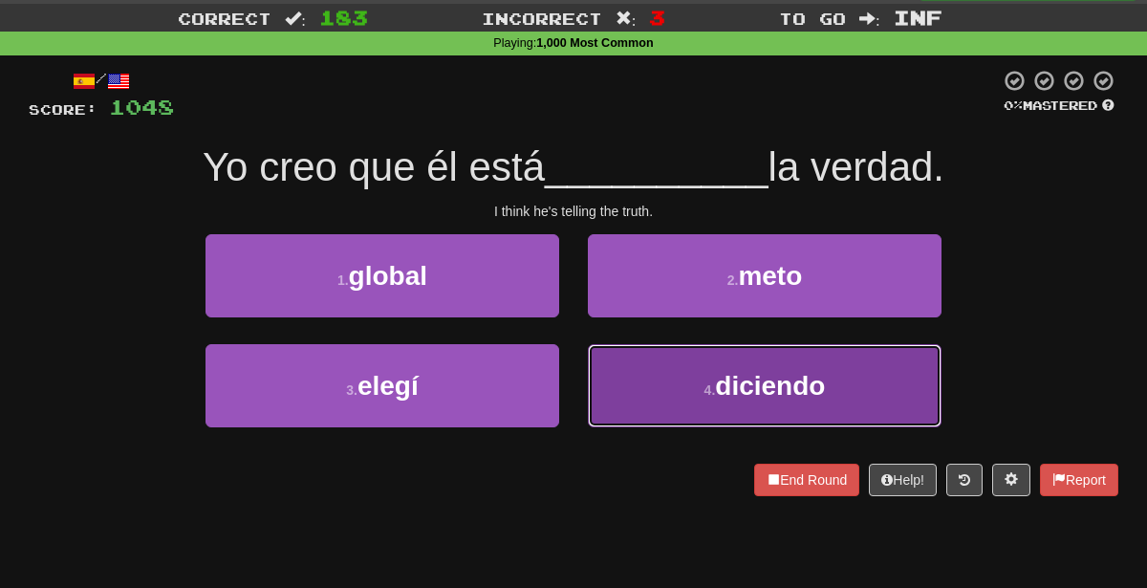
click at [668, 410] on button "4 . diciendo" at bounding box center [765, 385] width 354 height 83
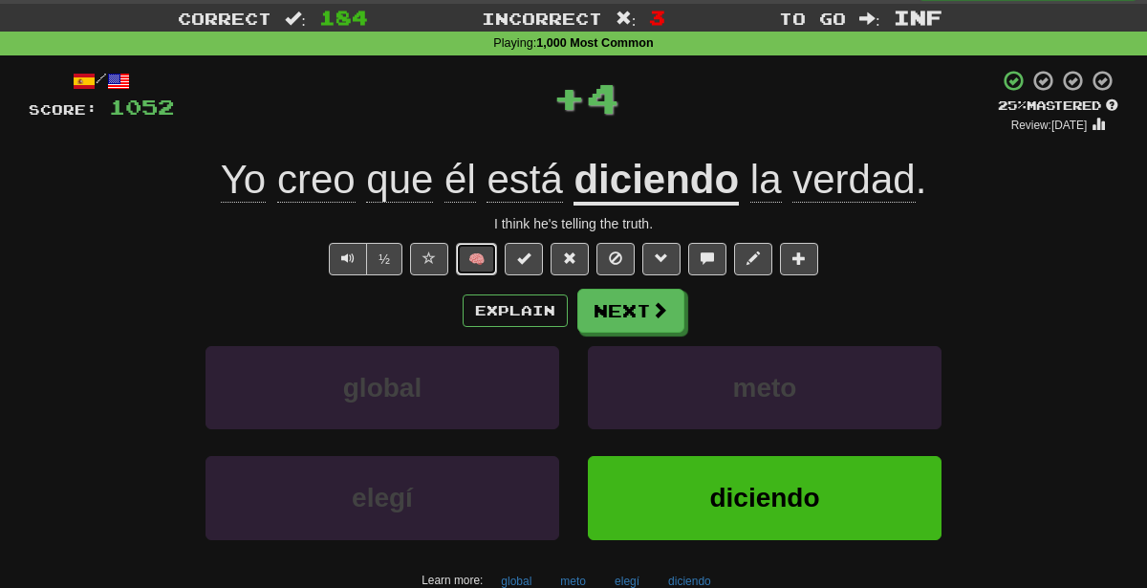
click at [475, 263] on button "🧠" at bounding box center [476, 259] width 41 height 32
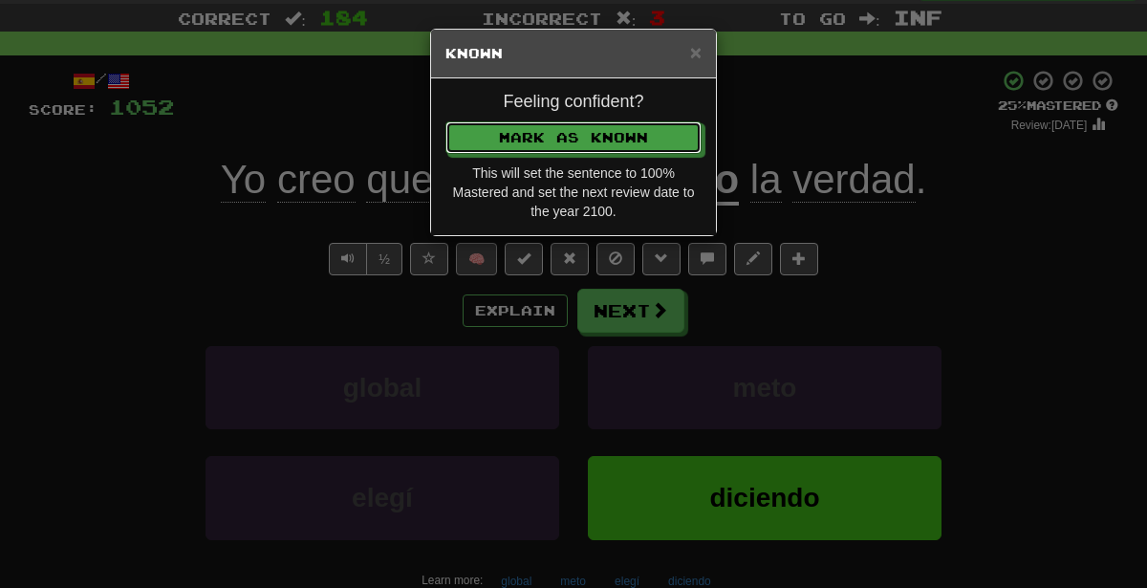
click at [445, 121] on button "Mark as Known" at bounding box center [573, 137] width 256 height 32
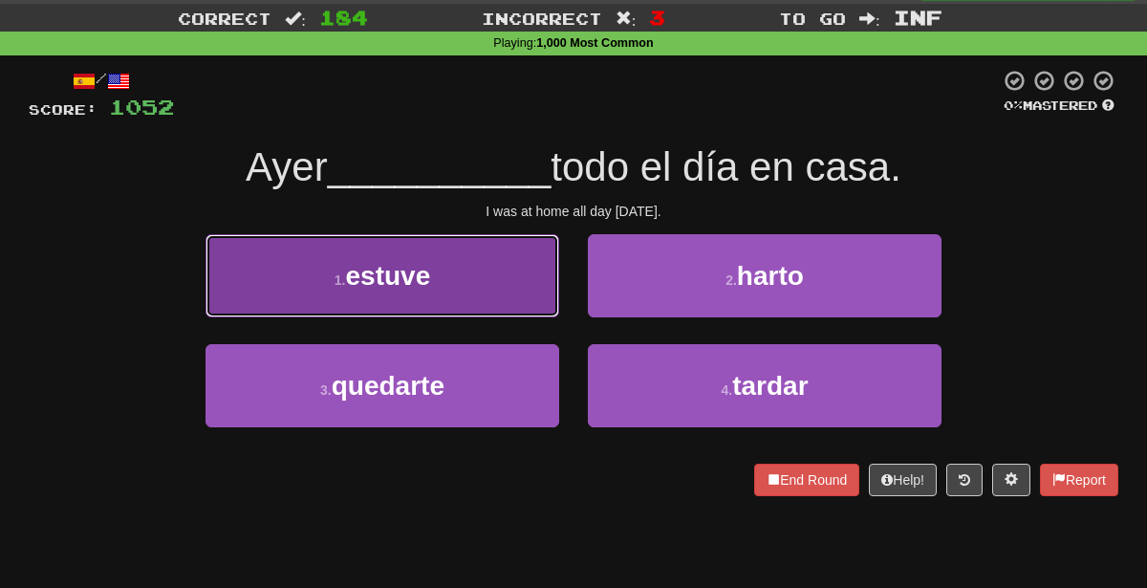
click at [487, 266] on button "1 . estuve" at bounding box center [383, 275] width 354 height 83
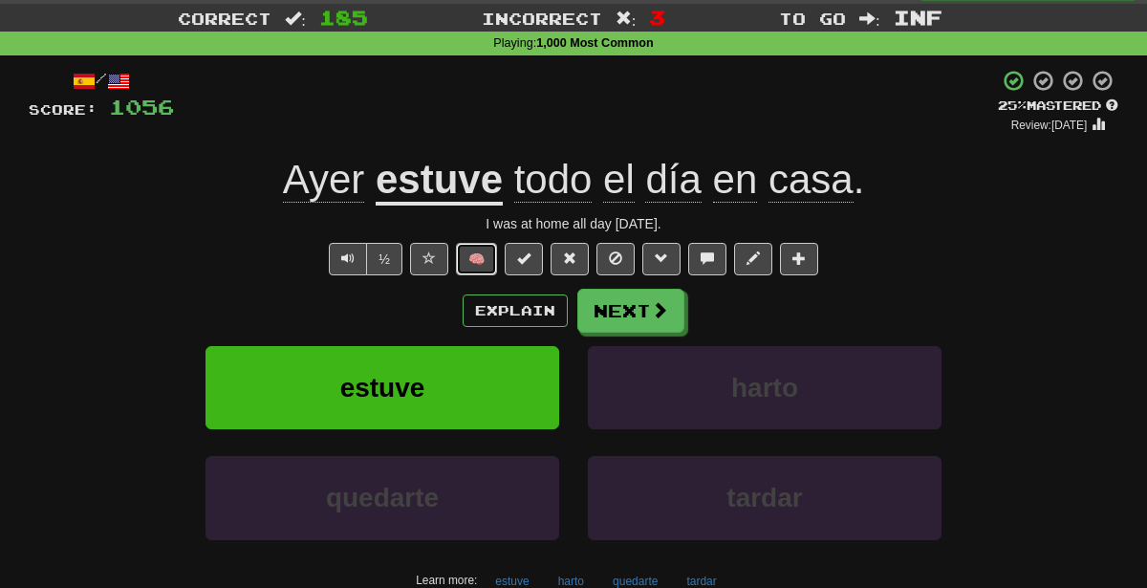
click at [481, 250] on button "🧠" at bounding box center [476, 259] width 41 height 32
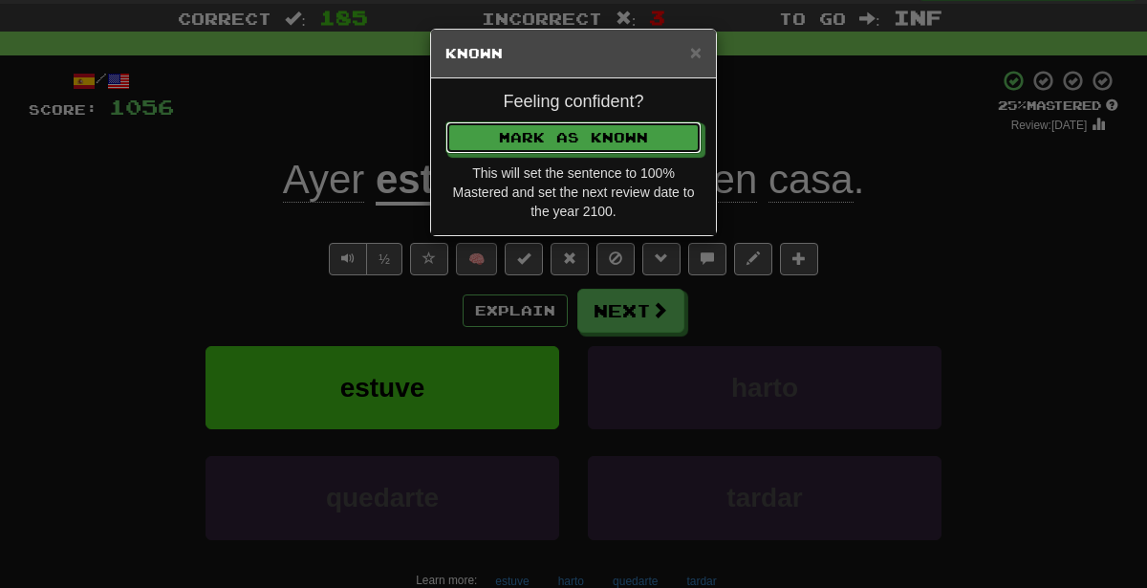
click at [445, 121] on button "Mark as Known" at bounding box center [573, 137] width 256 height 32
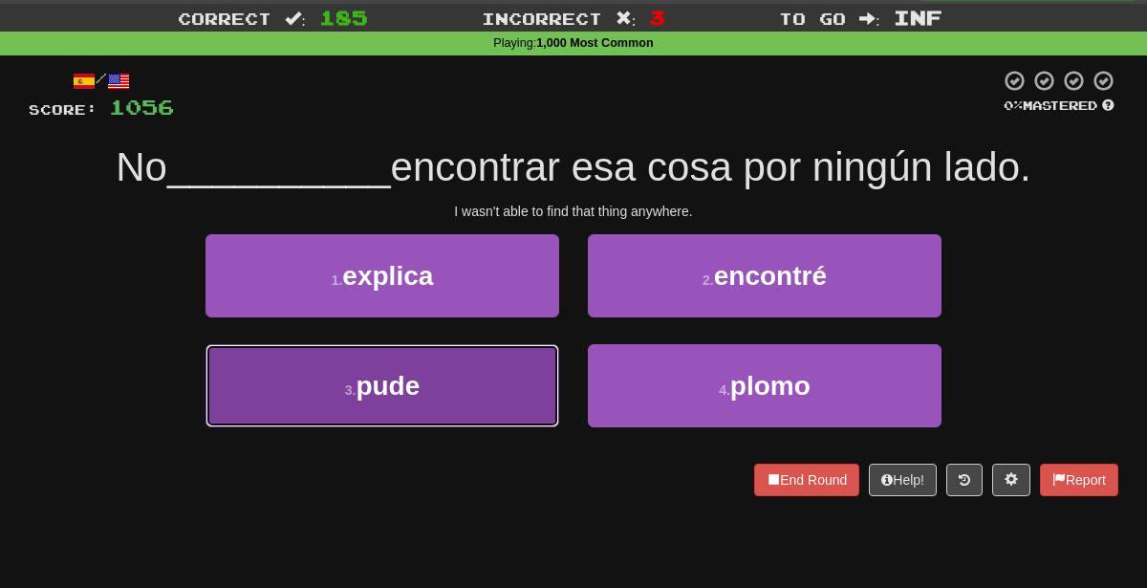
click at [531, 364] on button "3 . pude" at bounding box center [383, 385] width 354 height 83
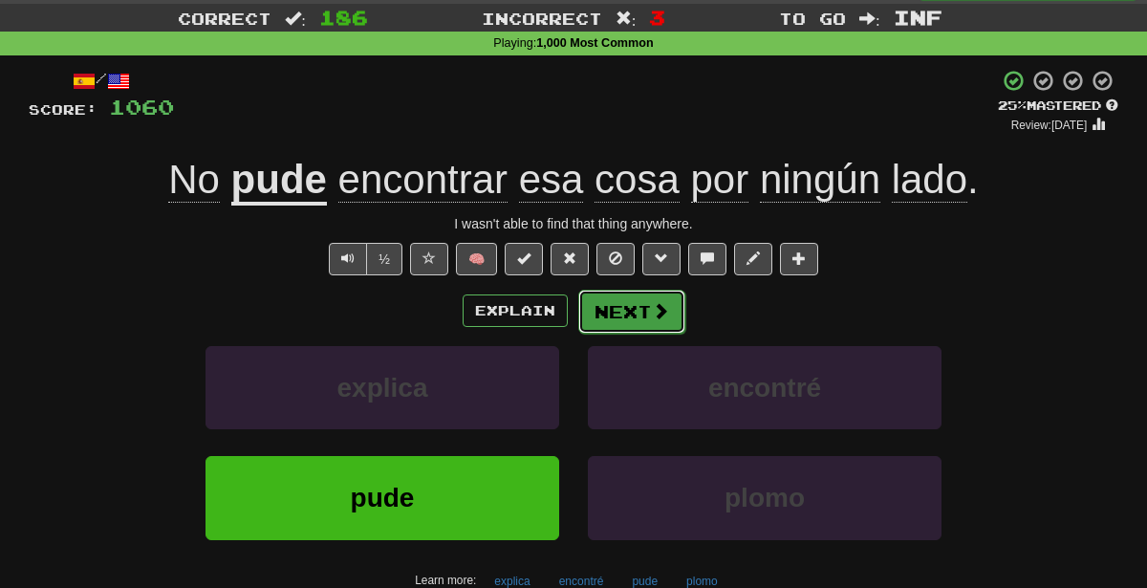
click at [630, 305] on button "Next" at bounding box center [631, 312] width 107 height 44
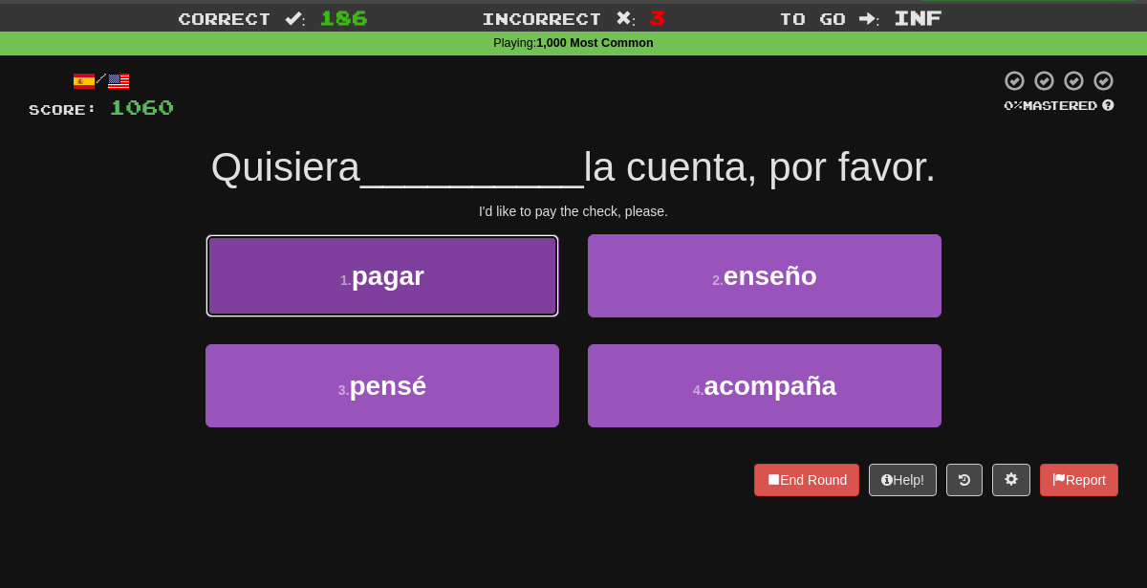
click at [465, 289] on button "1 . pagar" at bounding box center [383, 275] width 354 height 83
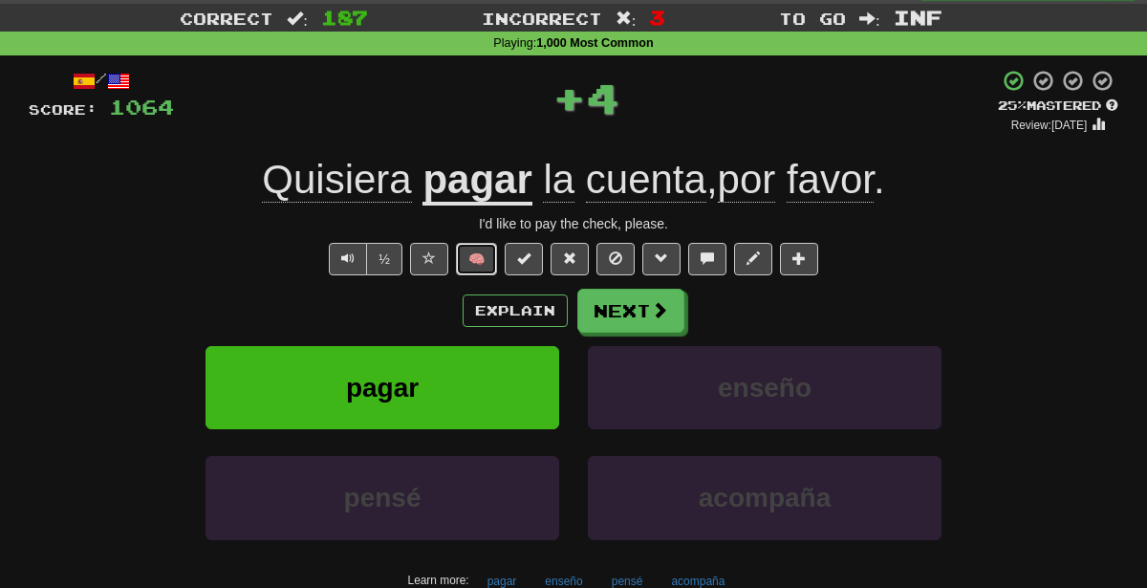
click at [473, 255] on button "🧠" at bounding box center [476, 259] width 41 height 32
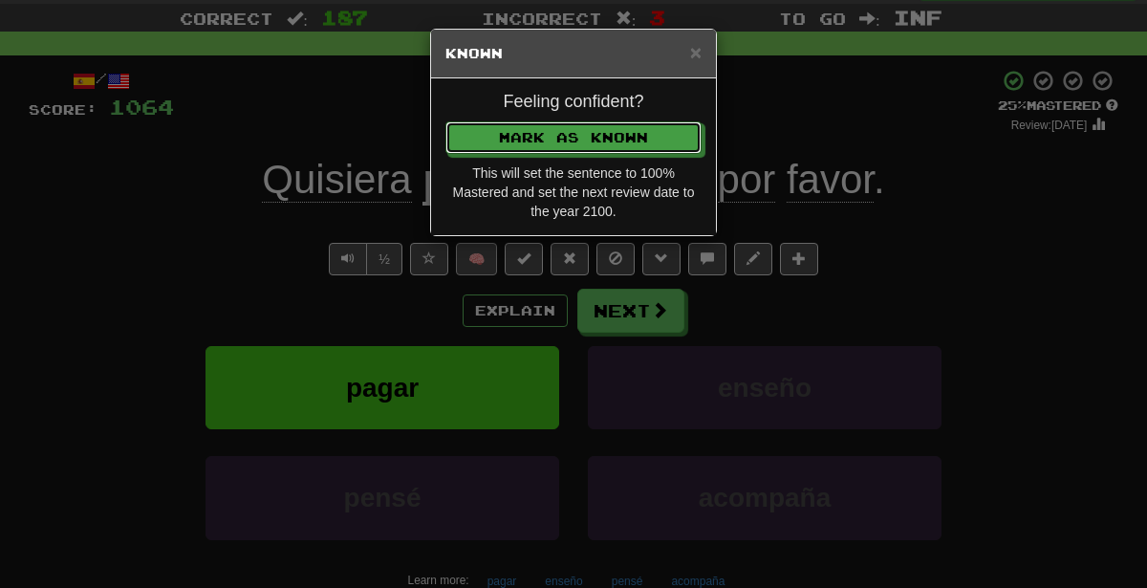
click at [445, 121] on button "Mark as Known" at bounding box center [573, 137] width 256 height 32
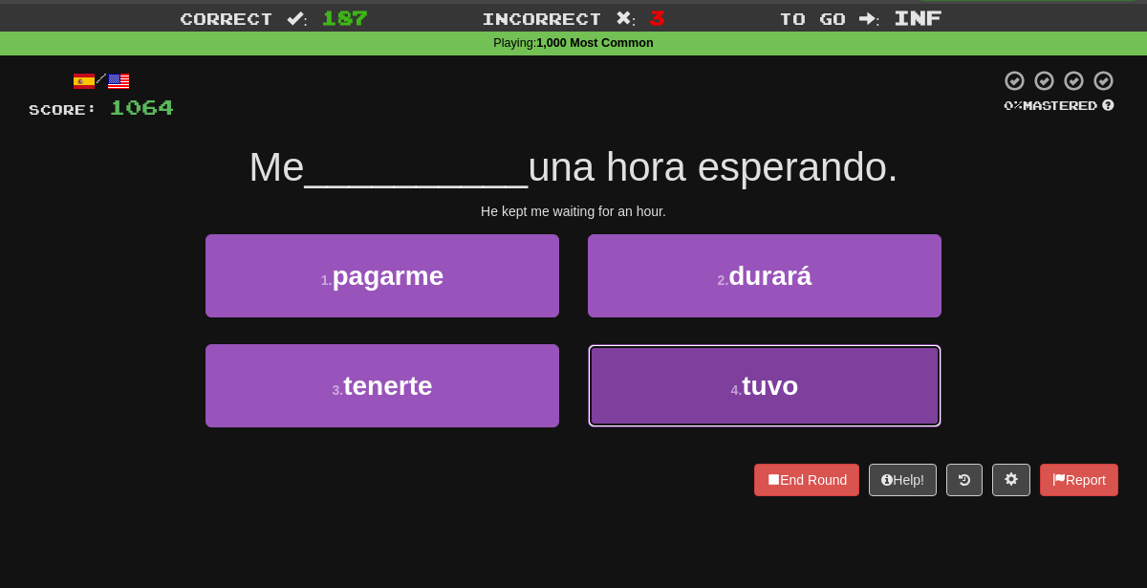
click at [602, 399] on button "4 . tuvo" at bounding box center [765, 385] width 354 height 83
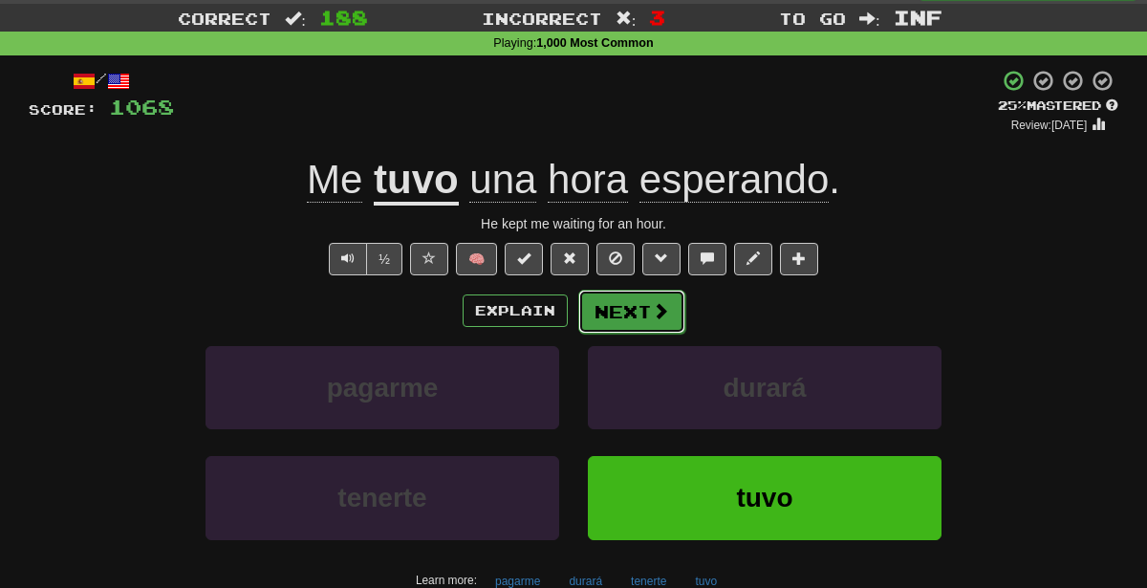
click at [671, 313] on button "Next" at bounding box center [631, 312] width 107 height 44
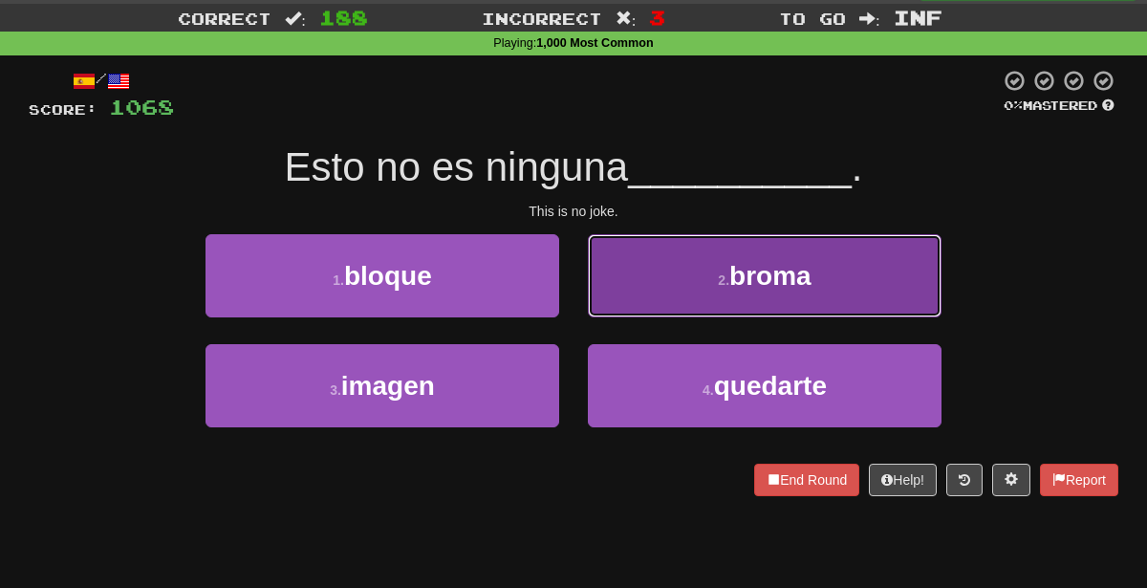
click at [674, 241] on button "2 . [GEOGRAPHIC_DATA]" at bounding box center [765, 275] width 354 height 83
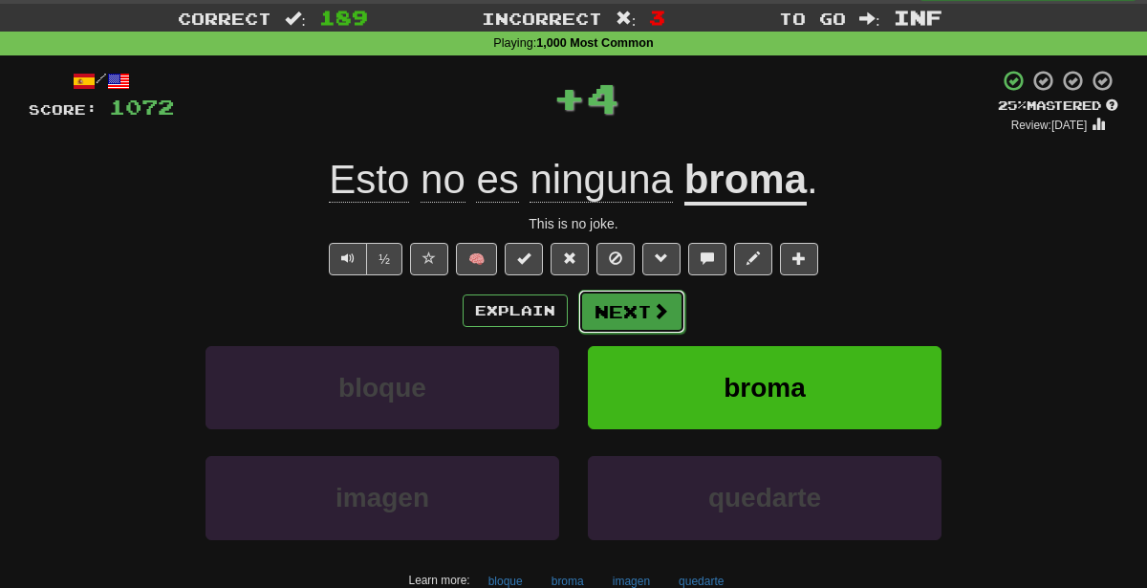
click at [622, 314] on button "Next" at bounding box center [631, 312] width 107 height 44
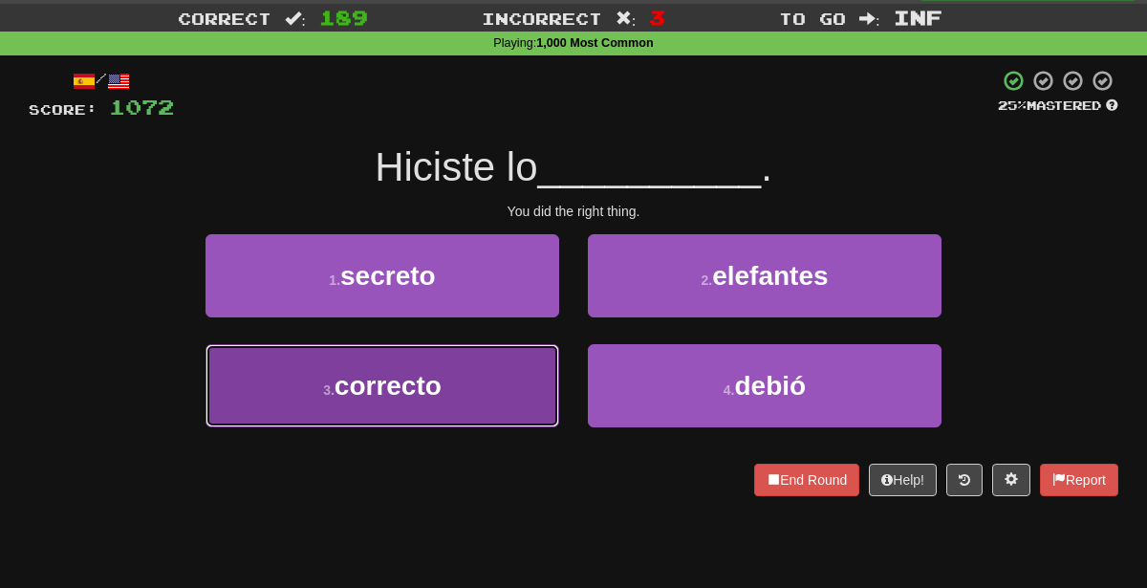
click at [508, 386] on button "3 . correcto" at bounding box center [383, 385] width 354 height 83
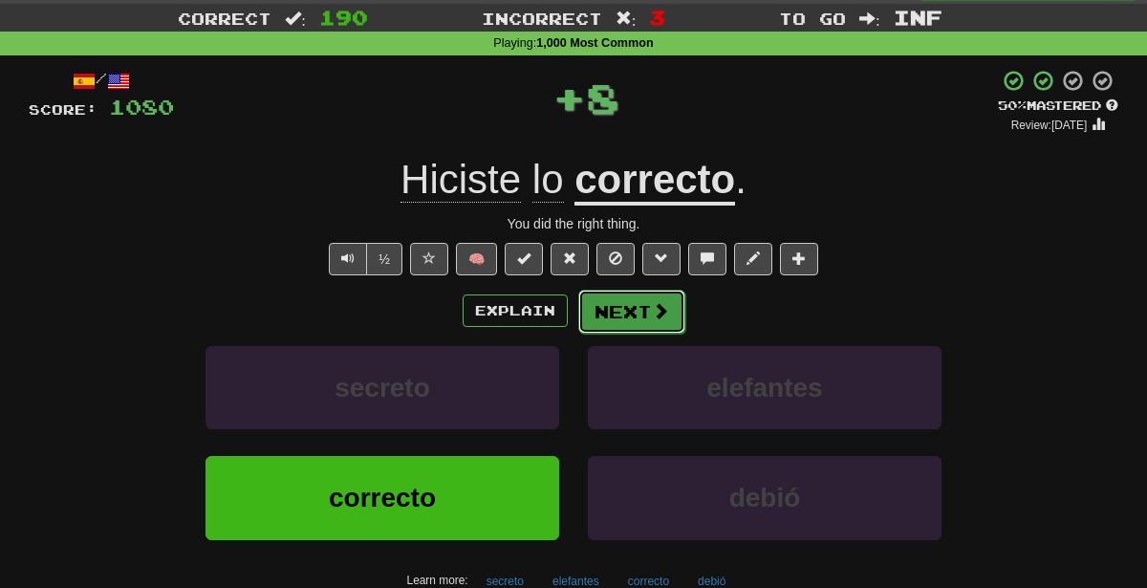
click at [630, 308] on button "Next" at bounding box center [631, 312] width 107 height 44
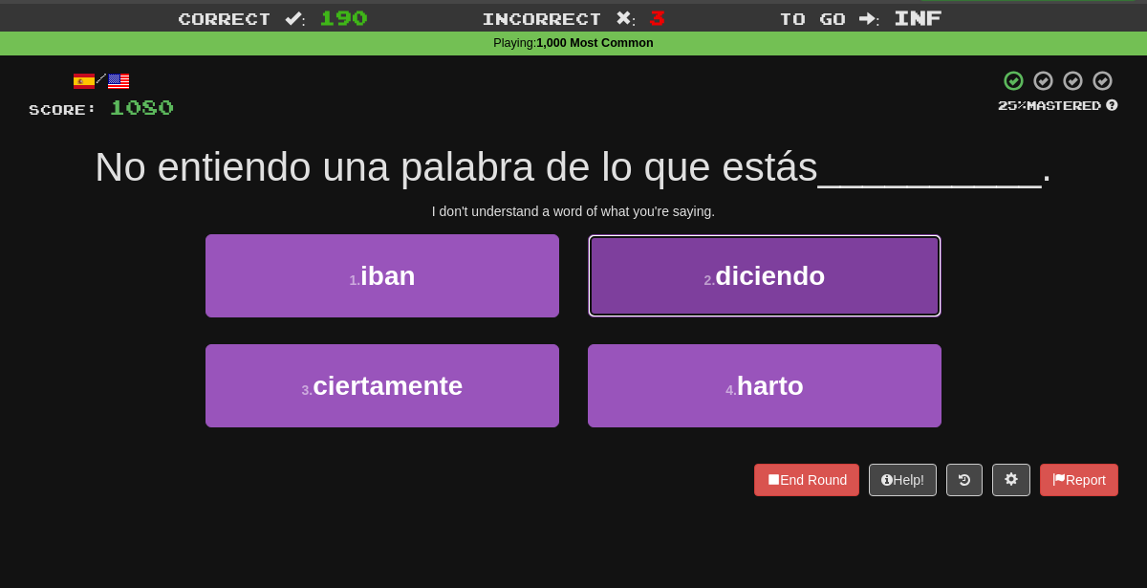
click at [682, 266] on button "2 . diciendo" at bounding box center [765, 275] width 354 height 83
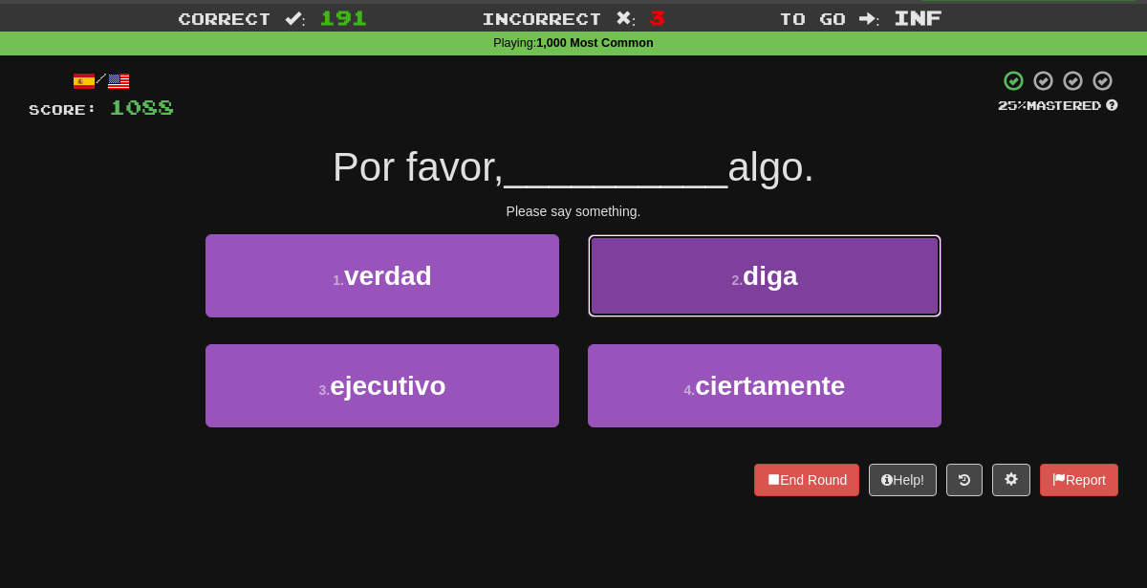
click at [837, 270] on button "2 . diga" at bounding box center [765, 275] width 354 height 83
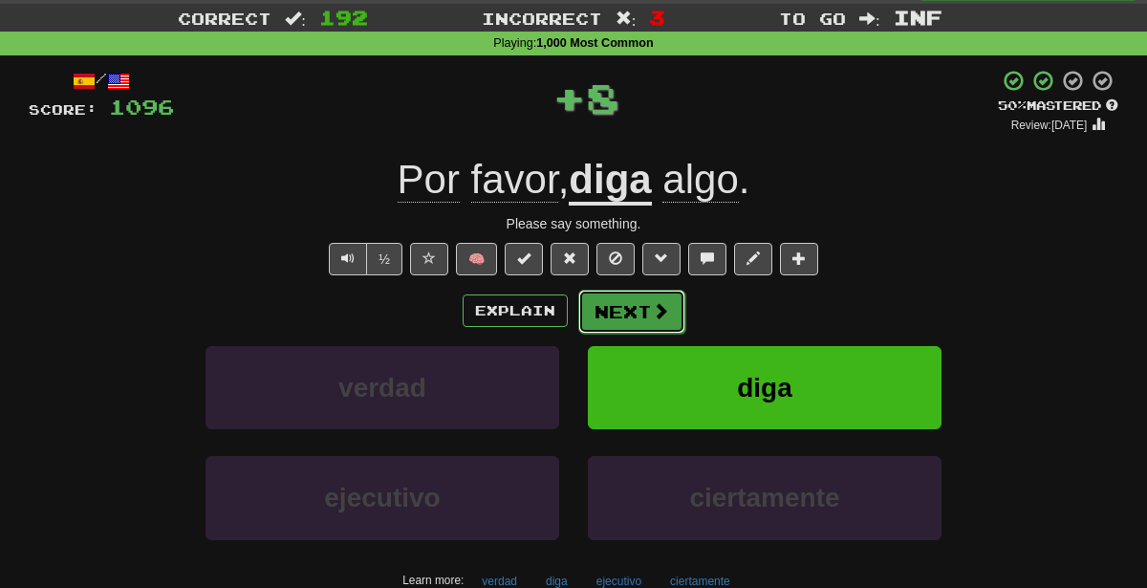
click at [610, 299] on button "Next" at bounding box center [631, 312] width 107 height 44
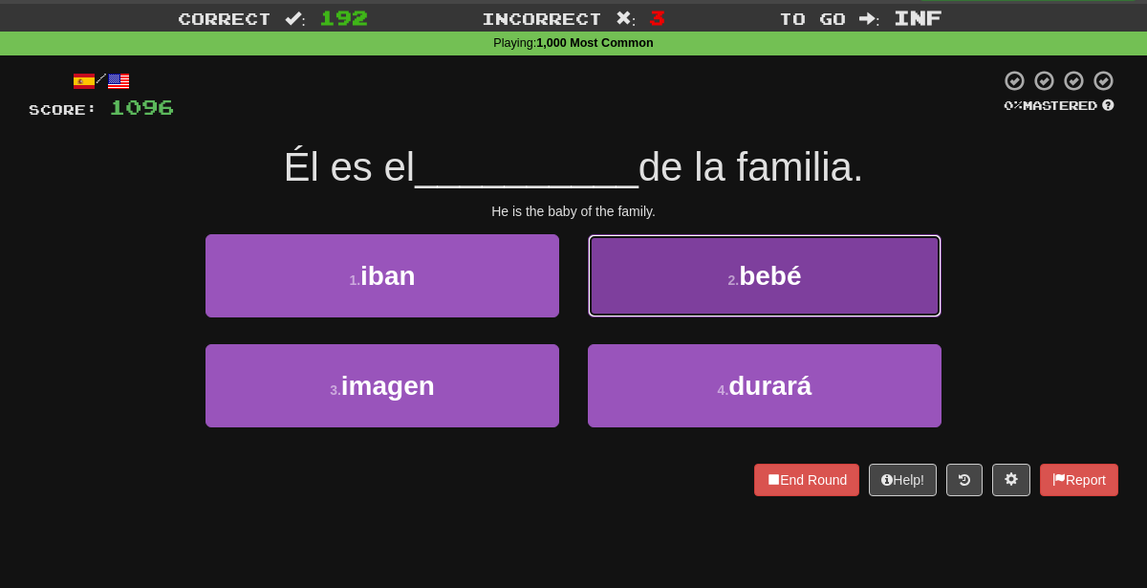
click at [642, 297] on button "2 . [GEOGRAPHIC_DATA]" at bounding box center [765, 275] width 354 height 83
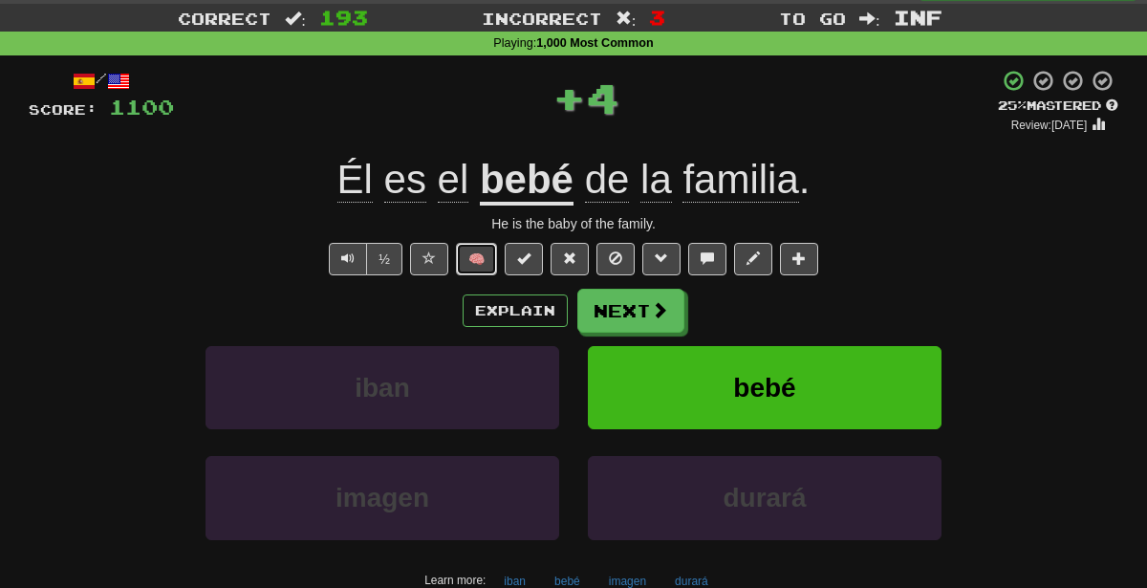
click at [468, 255] on button "🧠" at bounding box center [476, 259] width 41 height 32
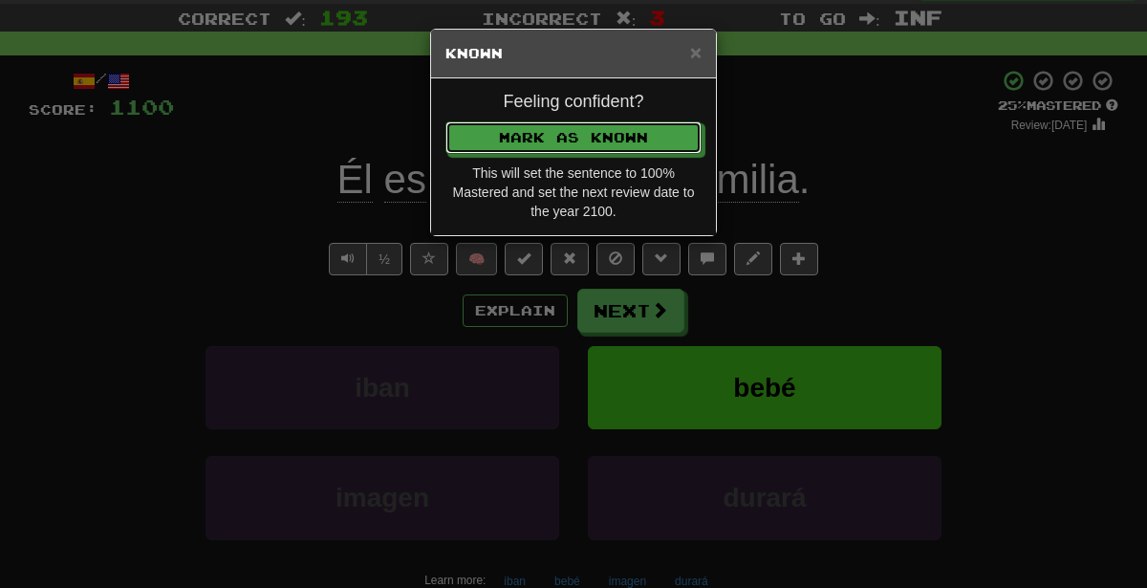
click at [445, 121] on button "Mark as Known" at bounding box center [573, 137] width 256 height 32
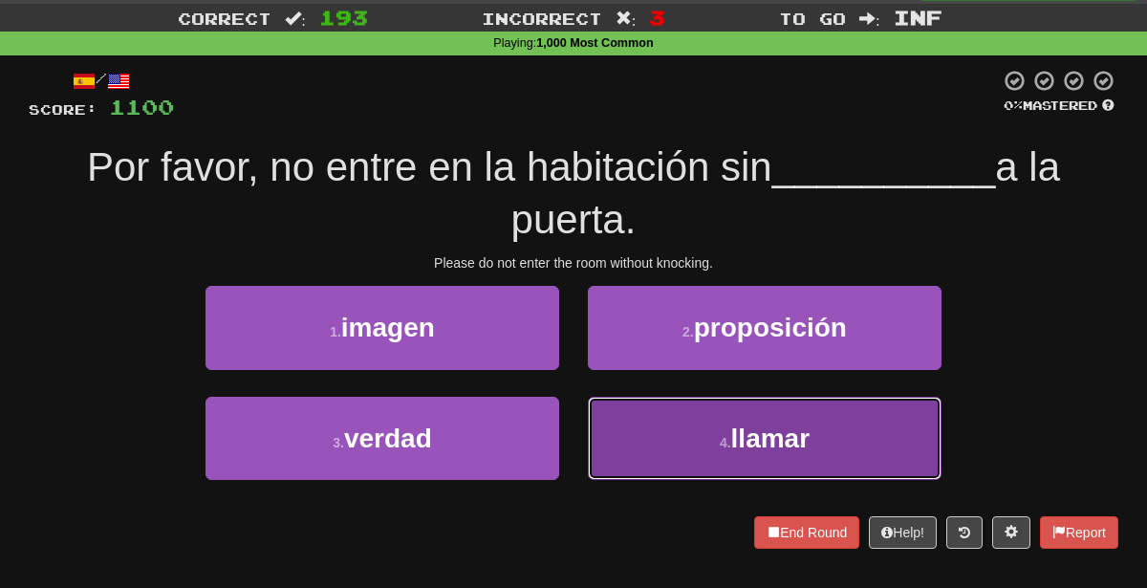
click at [705, 460] on button "4 . llamar" at bounding box center [765, 438] width 354 height 83
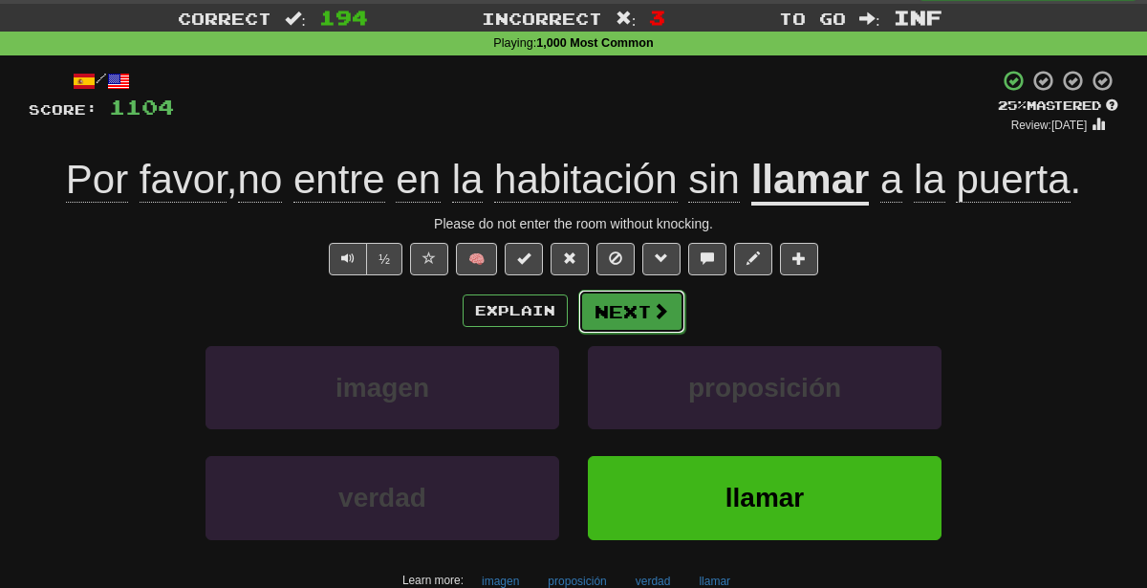
click at [601, 307] on button "Next" at bounding box center [631, 312] width 107 height 44
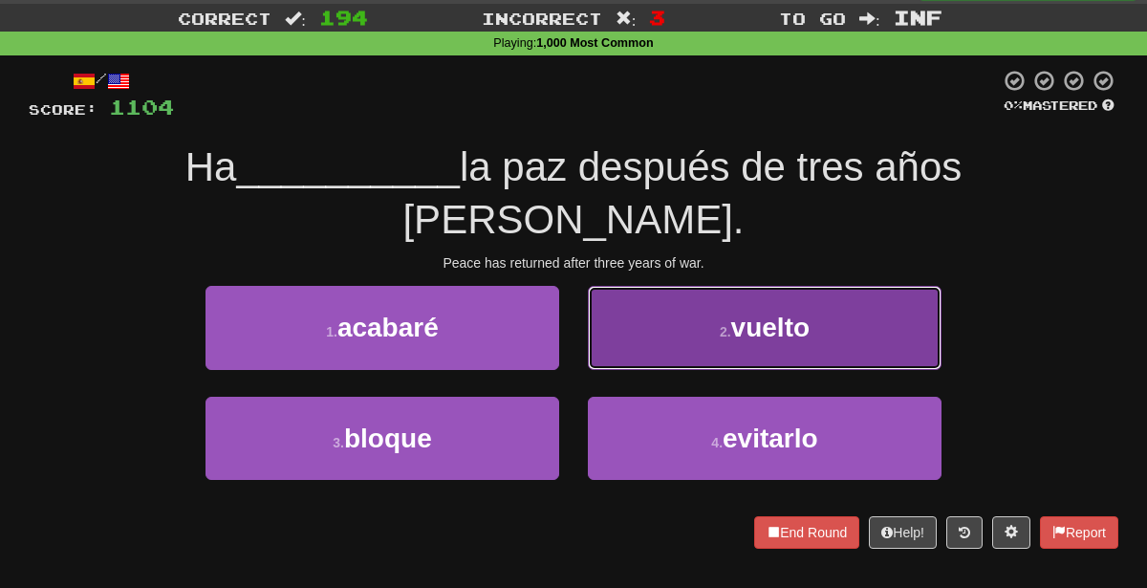
click at [639, 286] on button "2 . vuelto" at bounding box center [765, 327] width 354 height 83
click at [639, 277] on div "/ Score: 1104 0 % Mastered Ha __________ la paz después de tres años [PERSON_NA…" at bounding box center [574, 308] width 1090 height 479
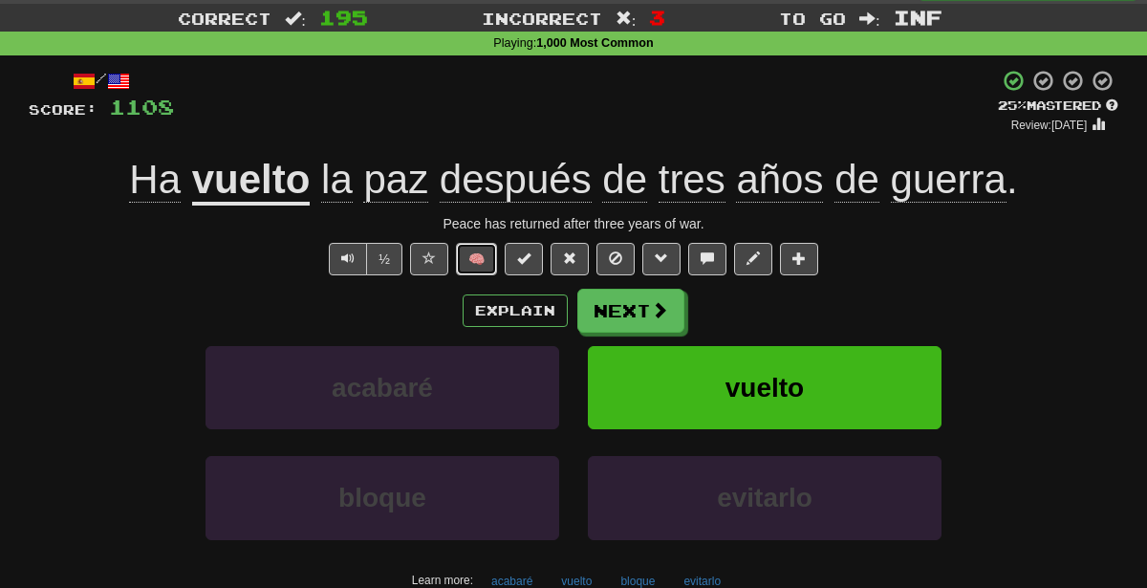
click at [485, 259] on button "🧠" at bounding box center [476, 259] width 41 height 32
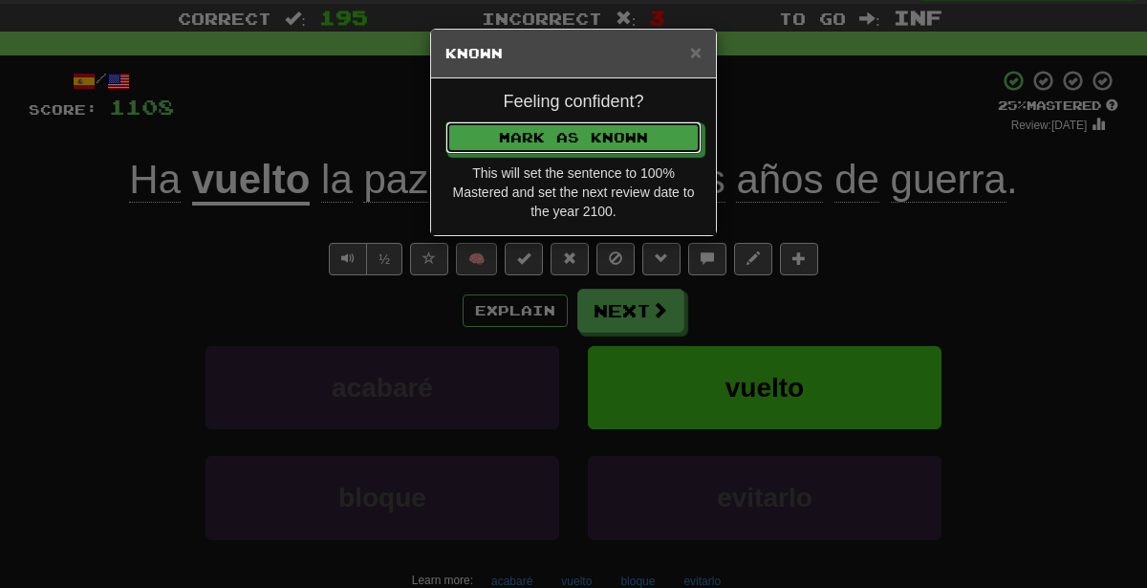
click at [445, 121] on button "Mark as Known" at bounding box center [573, 137] width 256 height 32
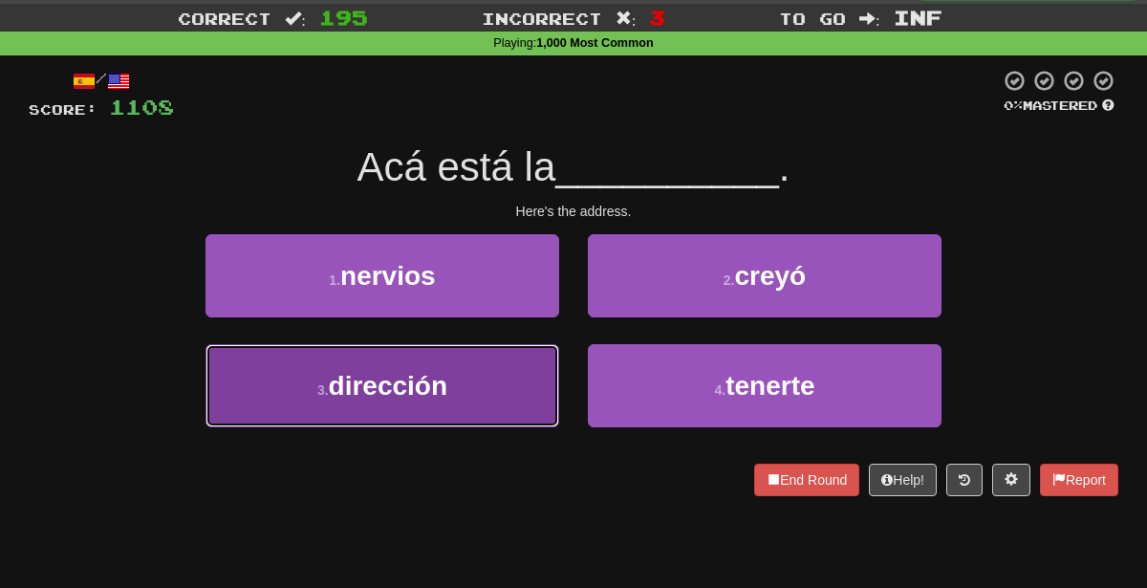
click at [497, 391] on button "3 . dirección" at bounding box center [383, 385] width 354 height 83
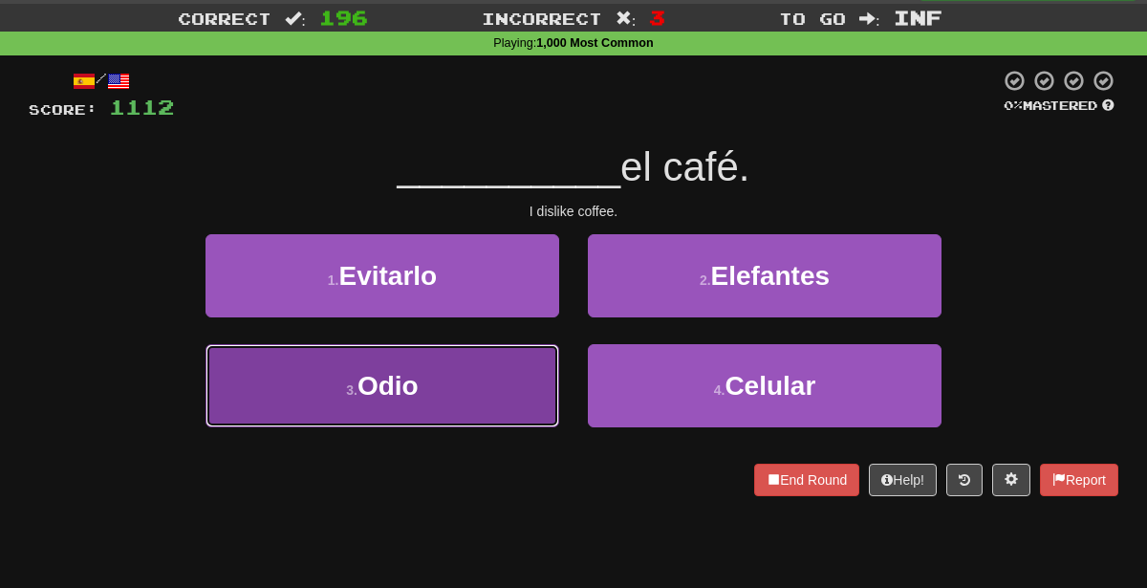
click at [466, 413] on button "3 . Odio" at bounding box center [383, 385] width 354 height 83
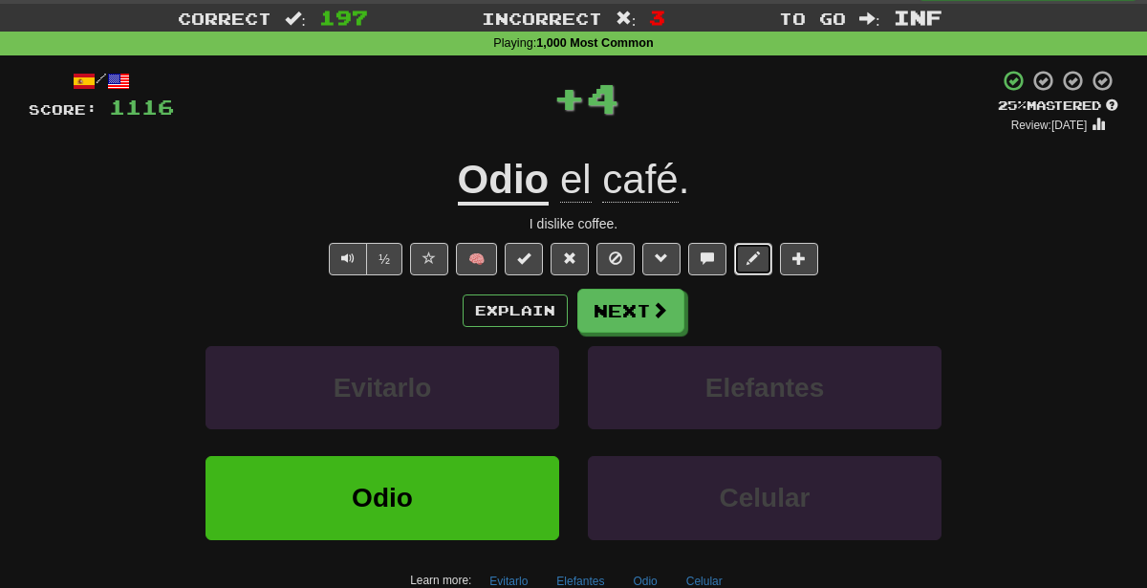
click at [765, 271] on button at bounding box center [753, 259] width 38 height 32
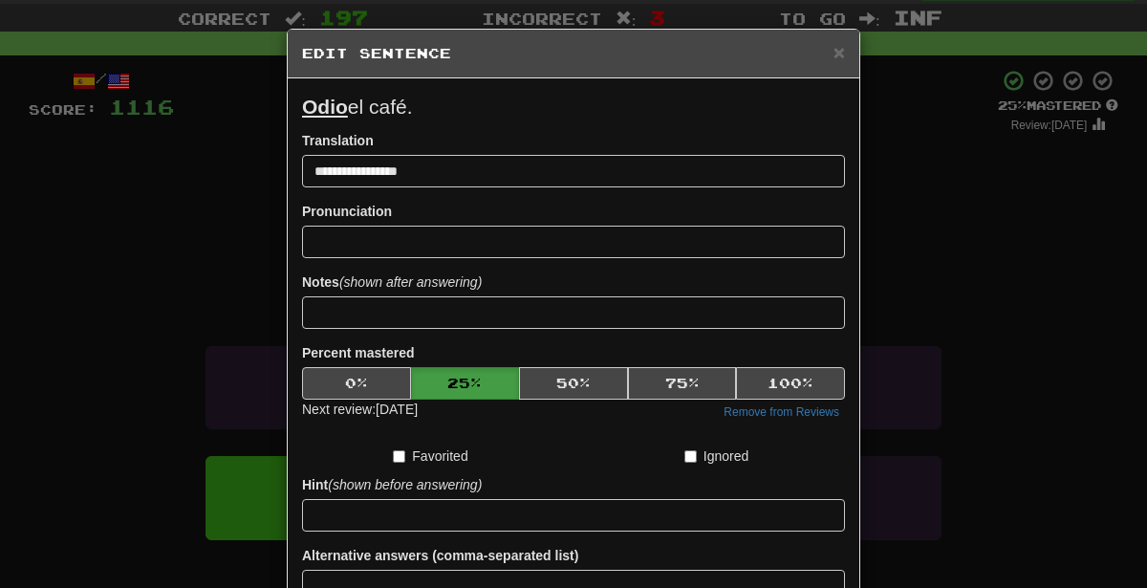
click at [1018, 263] on div "**********" at bounding box center [573, 294] width 1147 height 588
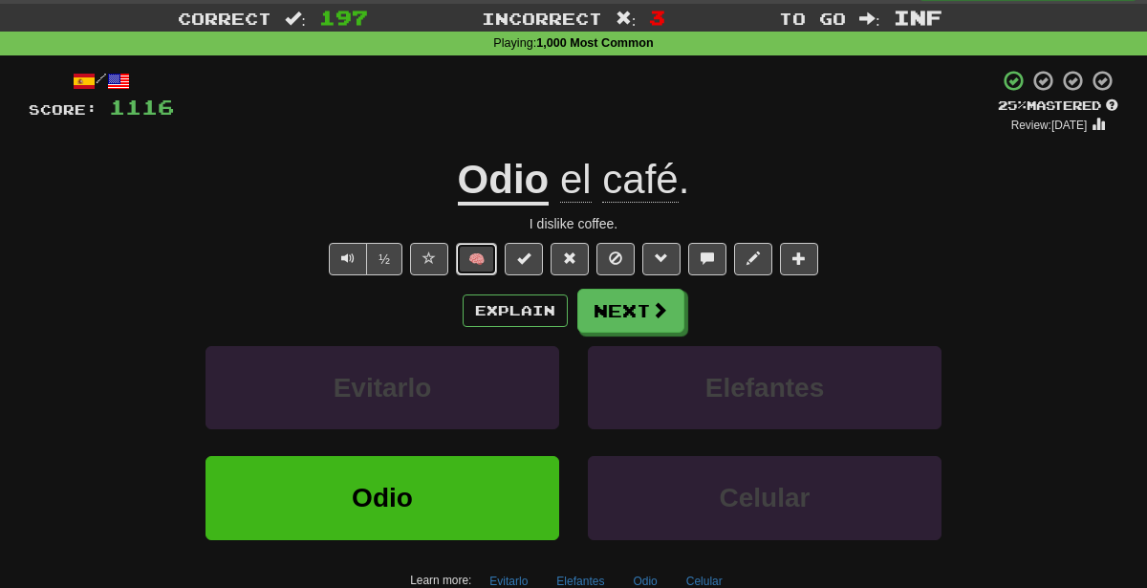
click at [479, 260] on button "🧠" at bounding box center [476, 259] width 41 height 32
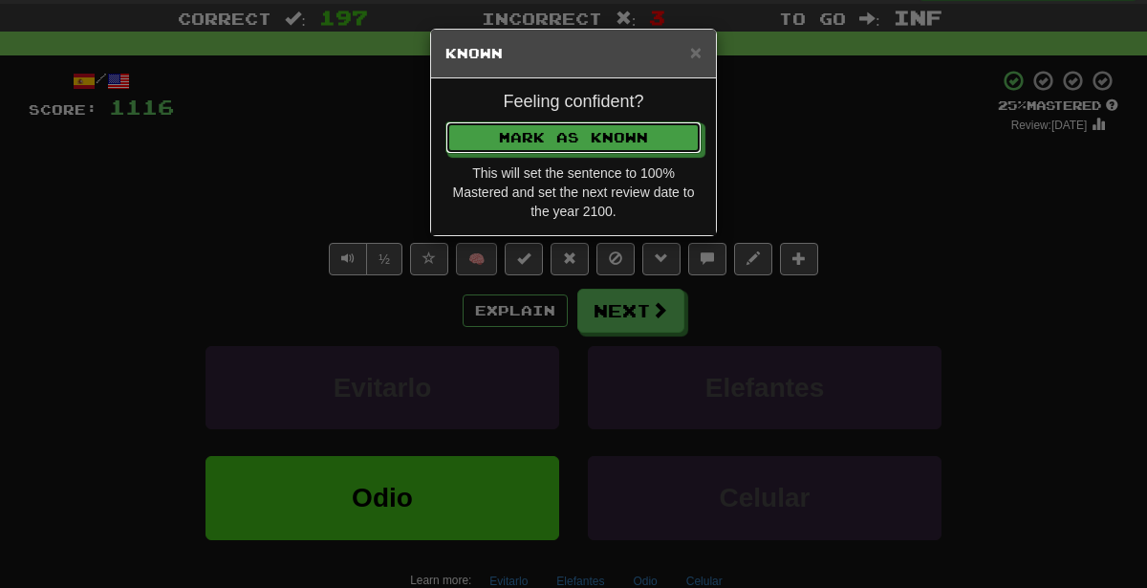
click at [445, 121] on button "Mark as Known" at bounding box center [573, 137] width 256 height 32
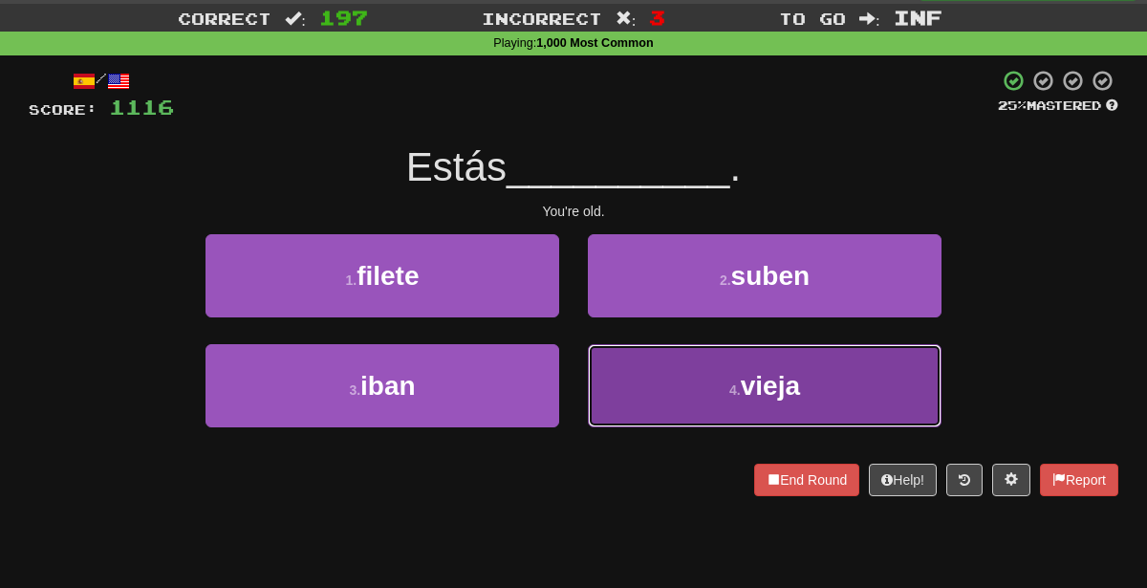
click at [610, 388] on button "4 . vieja" at bounding box center [765, 385] width 354 height 83
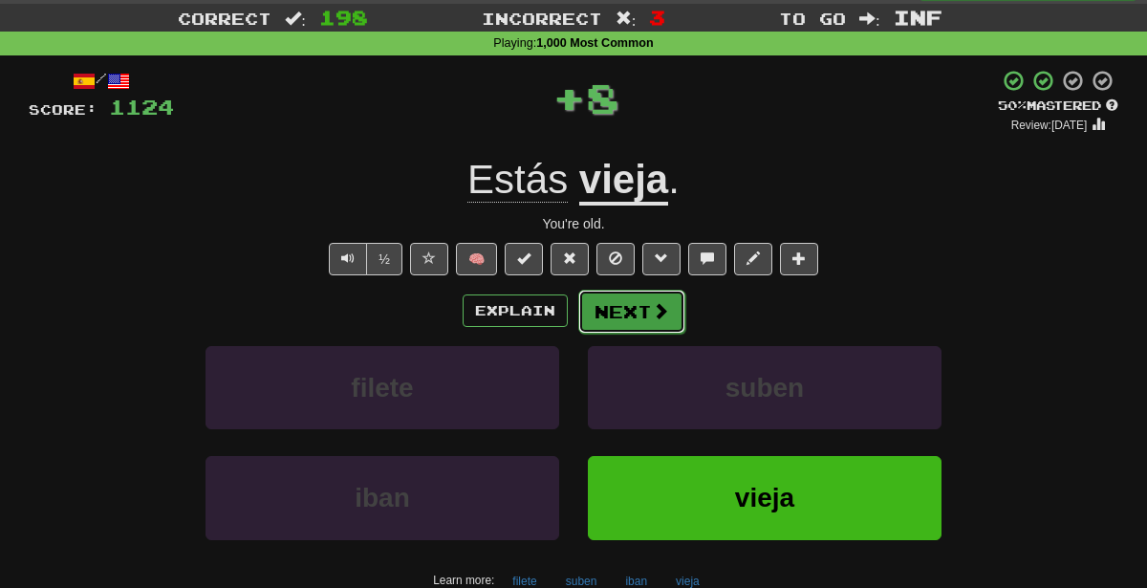
click at [623, 297] on button "Next" at bounding box center [631, 312] width 107 height 44
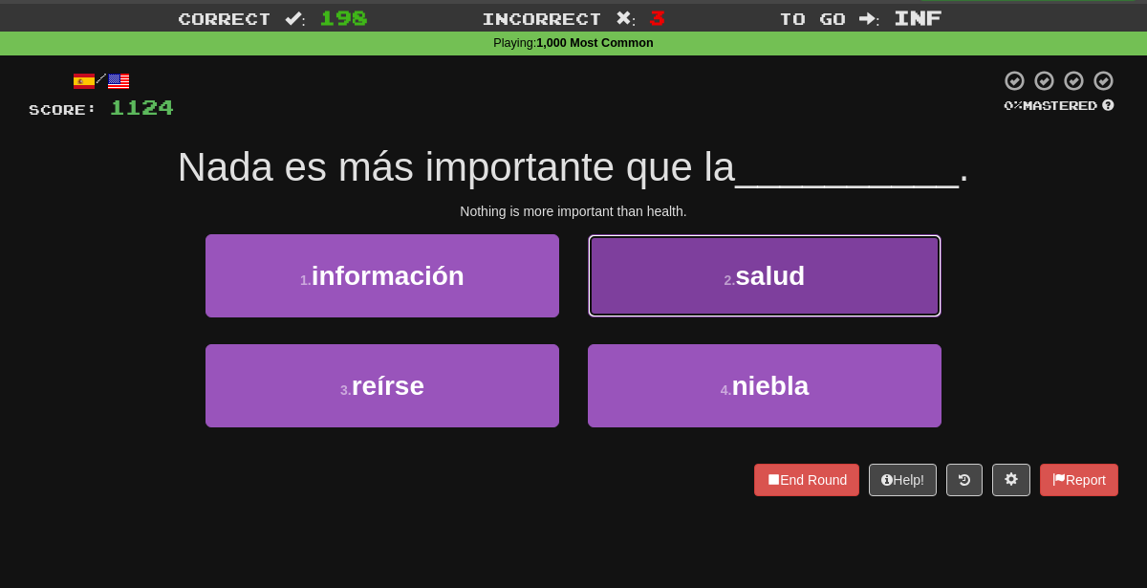
click at [650, 243] on button "2 . salud" at bounding box center [765, 275] width 354 height 83
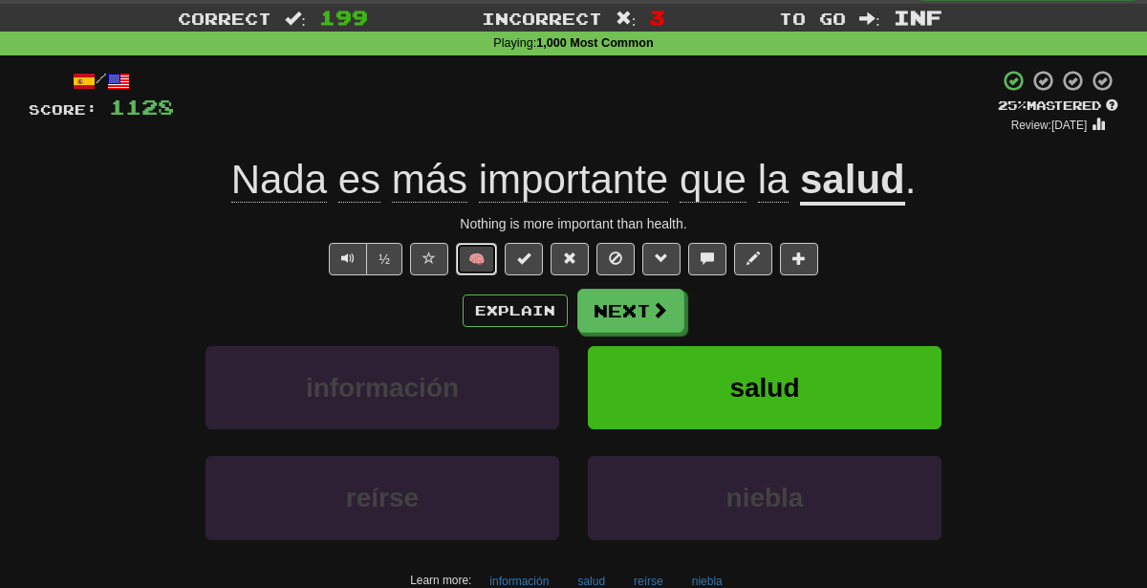
click at [486, 256] on button "🧠" at bounding box center [476, 259] width 41 height 32
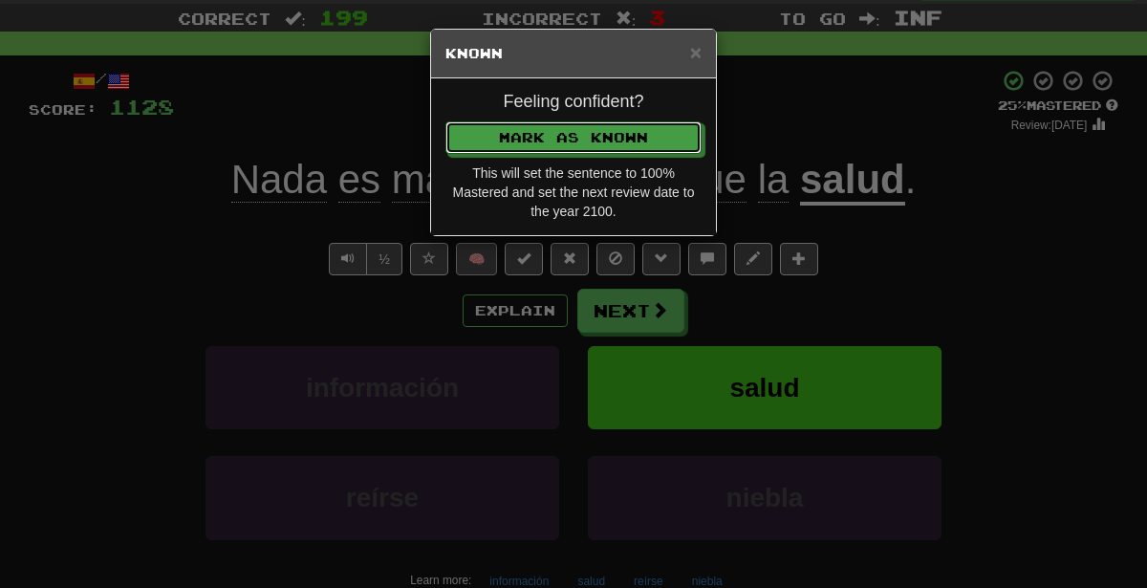
click at [445, 121] on button "Mark as Known" at bounding box center [573, 137] width 256 height 32
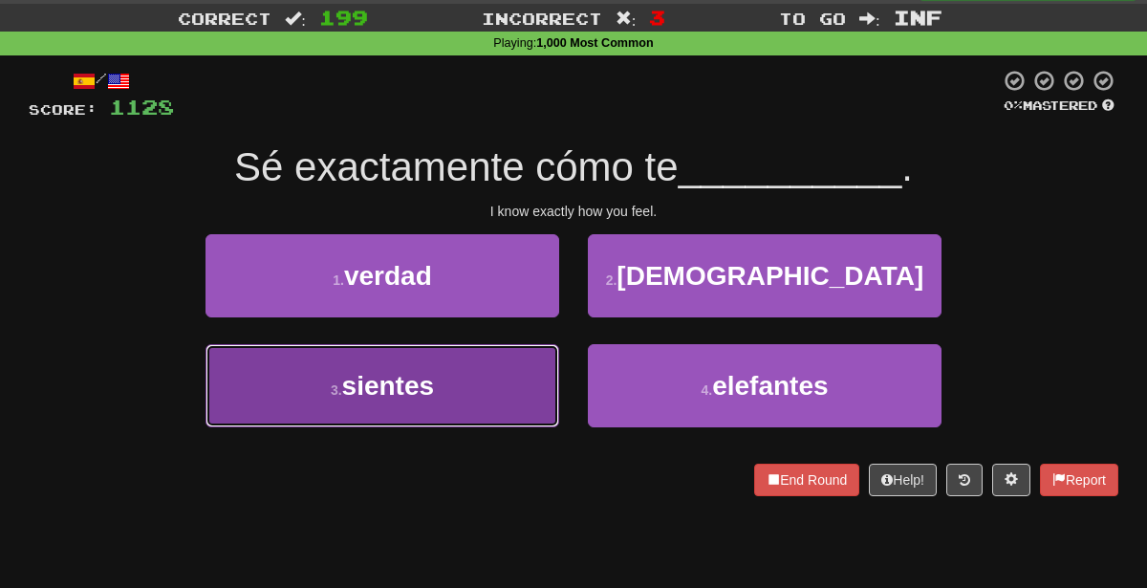
click at [507, 348] on button "3 . sientes" at bounding box center [383, 385] width 354 height 83
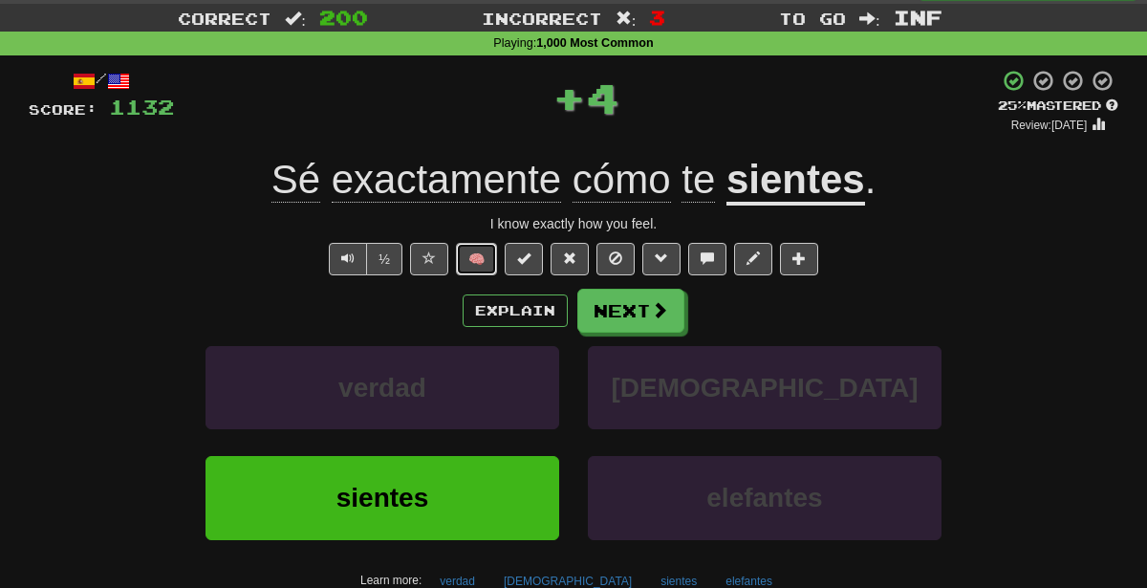
click at [483, 260] on button "🧠" at bounding box center [476, 259] width 41 height 32
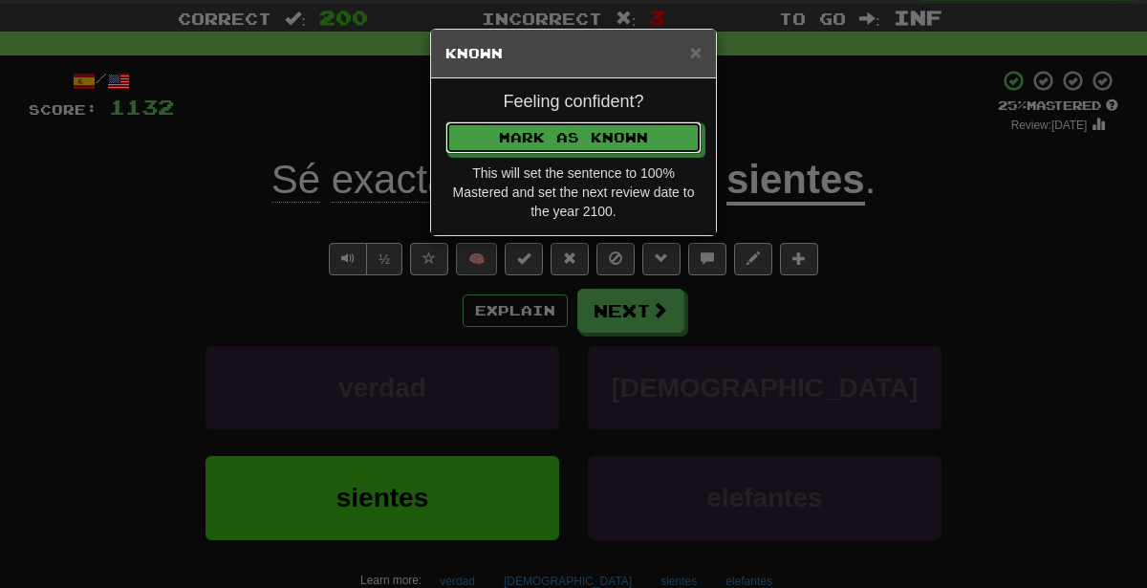
click at [445, 121] on button "Mark as Known" at bounding box center [573, 137] width 256 height 32
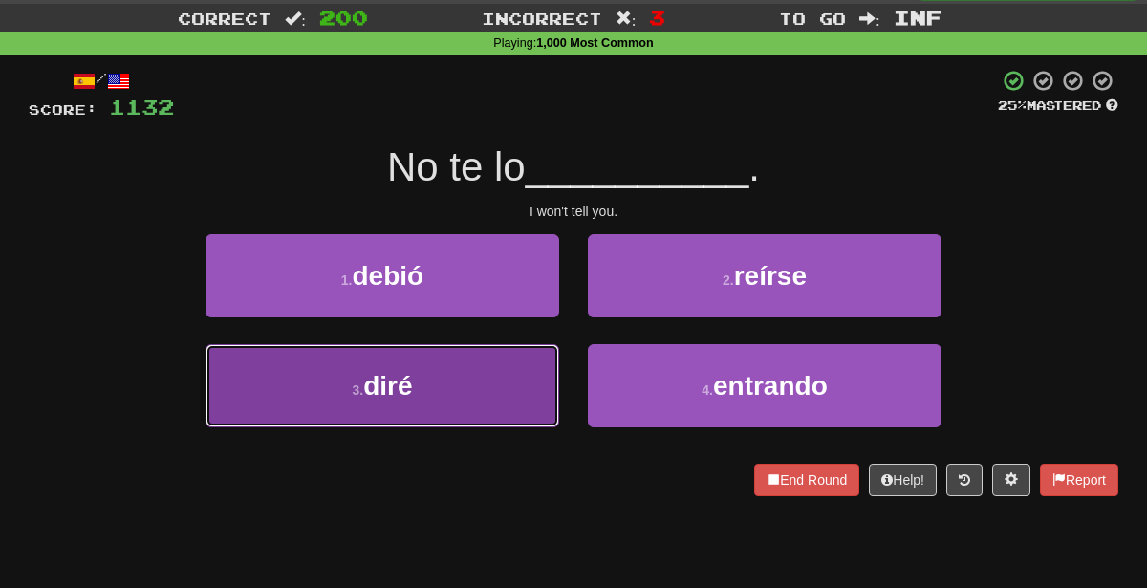
click at [516, 363] on button "3 . diré" at bounding box center [383, 385] width 354 height 83
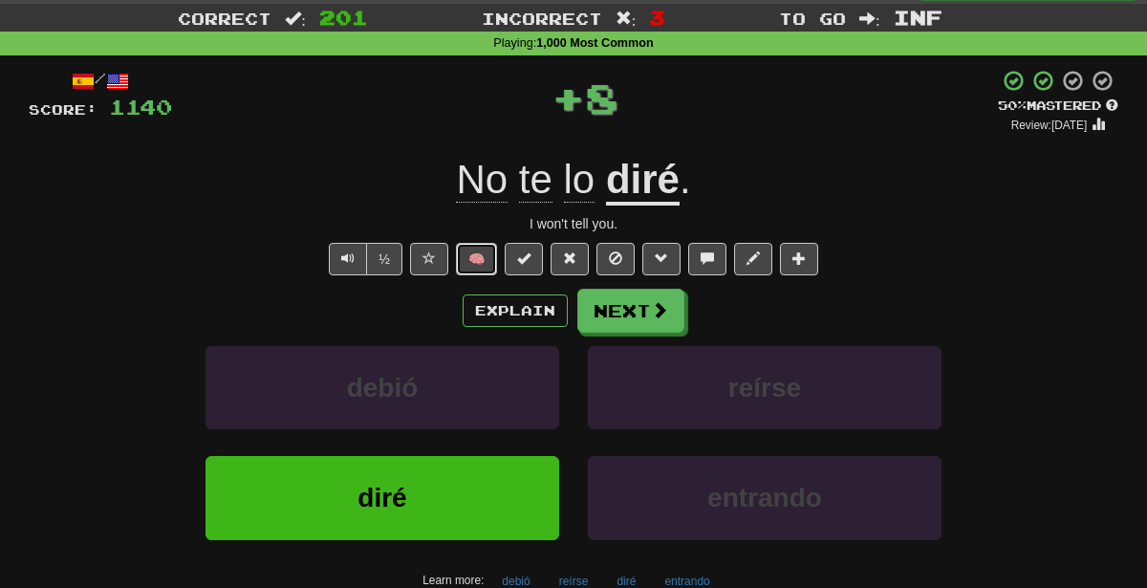
click at [493, 252] on button "🧠" at bounding box center [476, 259] width 41 height 32
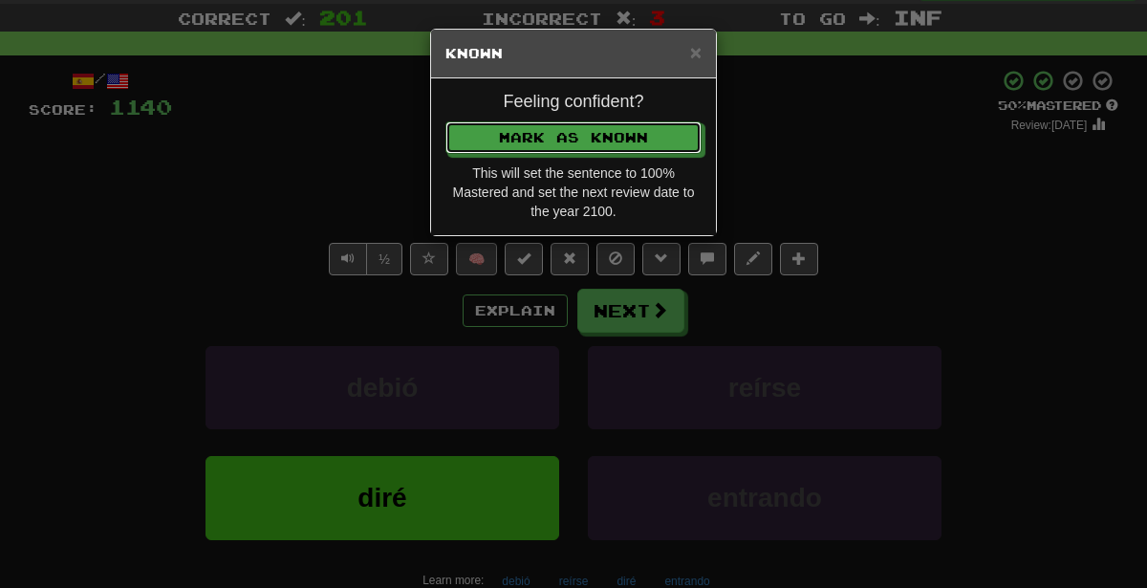
click at [445, 121] on button "Mark as Known" at bounding box center [573, 137] width 256 height 32
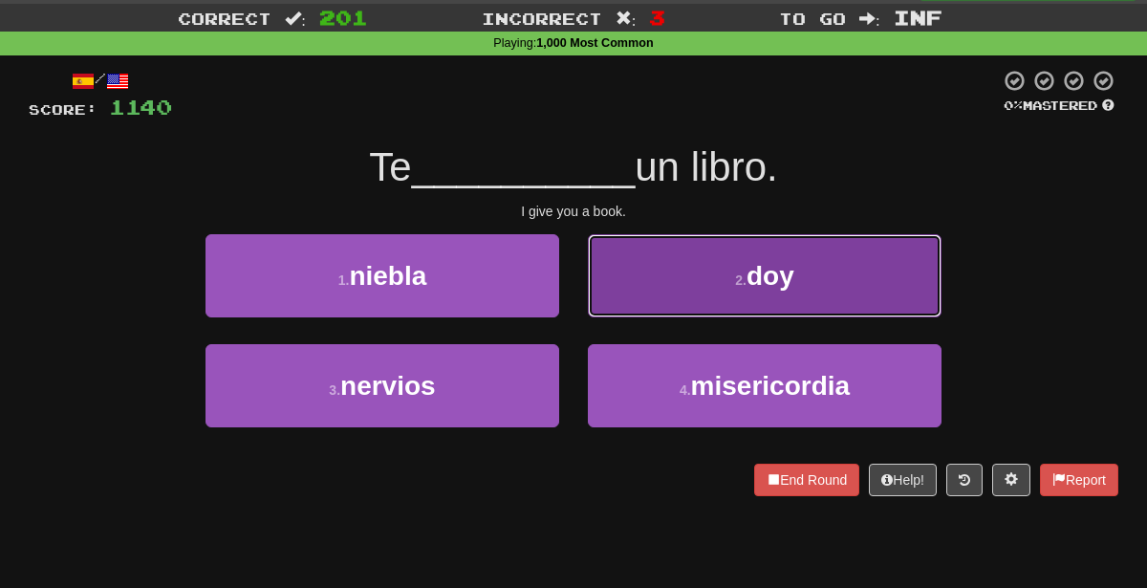
click at [678, 275] on button "2 . doy" at bounding box center [765, 275] width 354 height 83
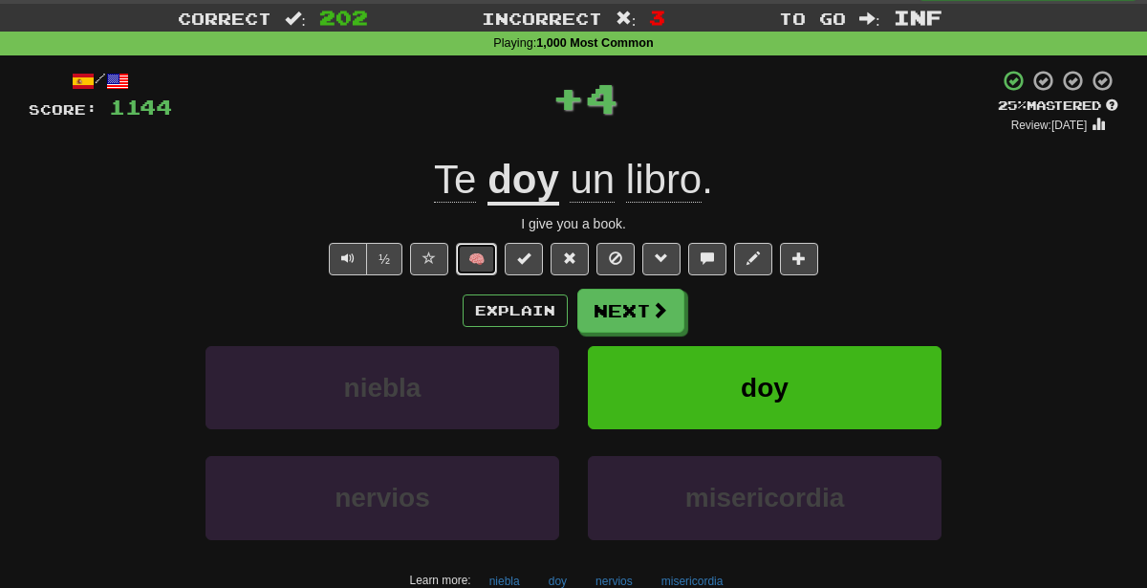
click at [480, 257] on button "🧠" at bounding box center [476, 259] width 41 height 32
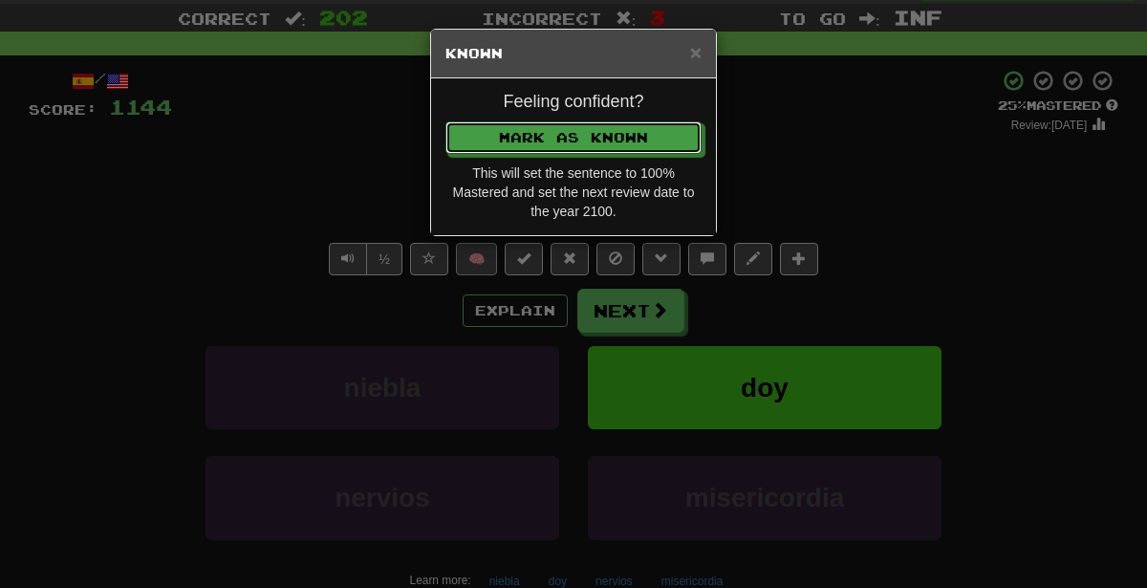
click at [445, 121] on button "Mark as Known" at bounding box center [573, 137] width 256 height 32
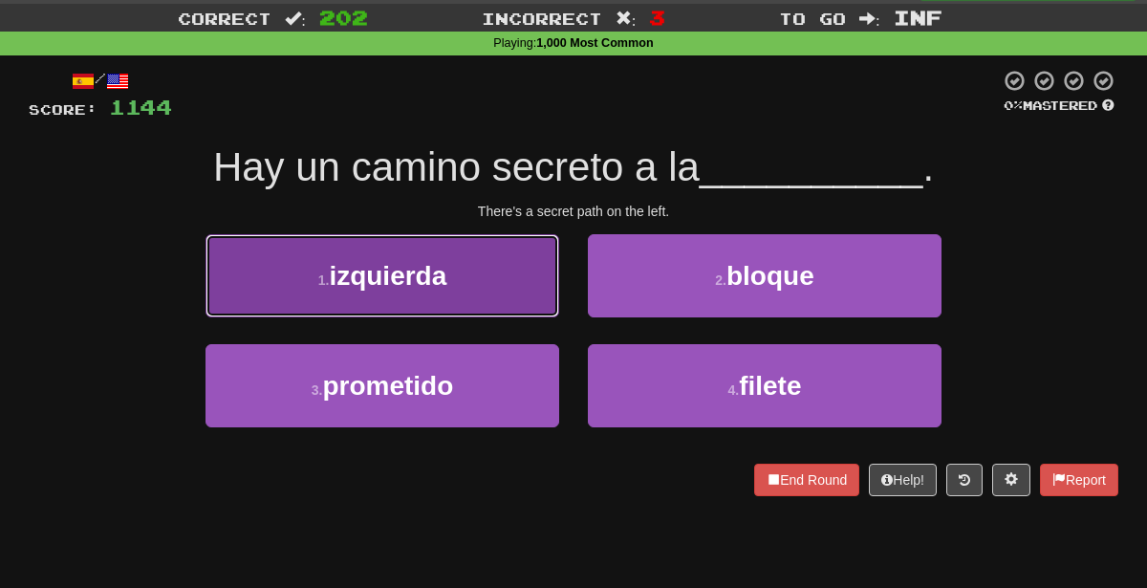
click at [481, 269] on button "1 . izquierda" at bounding box center [383, 275] width 354 height 83
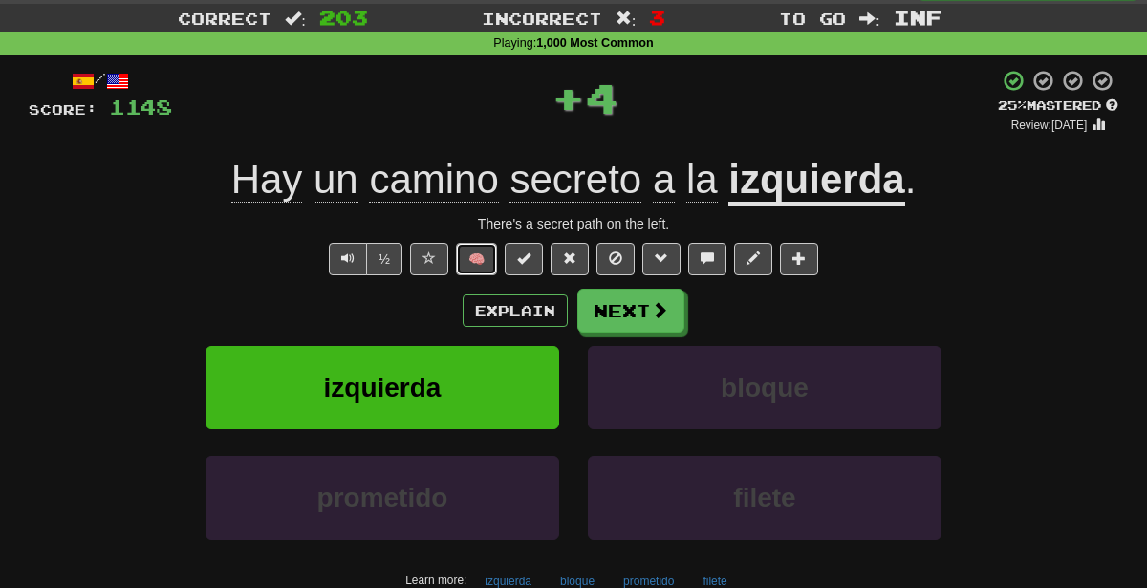
click at [481, 266] on button "🧠" at bounding box center [476, 259] width 41 height 32
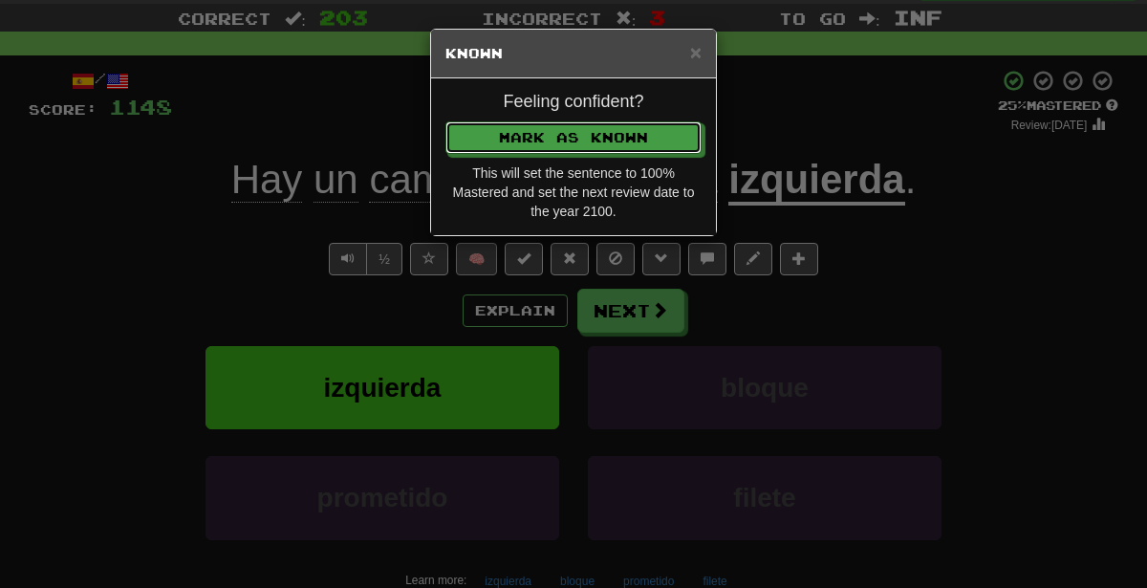
click at [445, 121] on button "Mark as Known" at bounding box center [573, 137] width 256 height 32
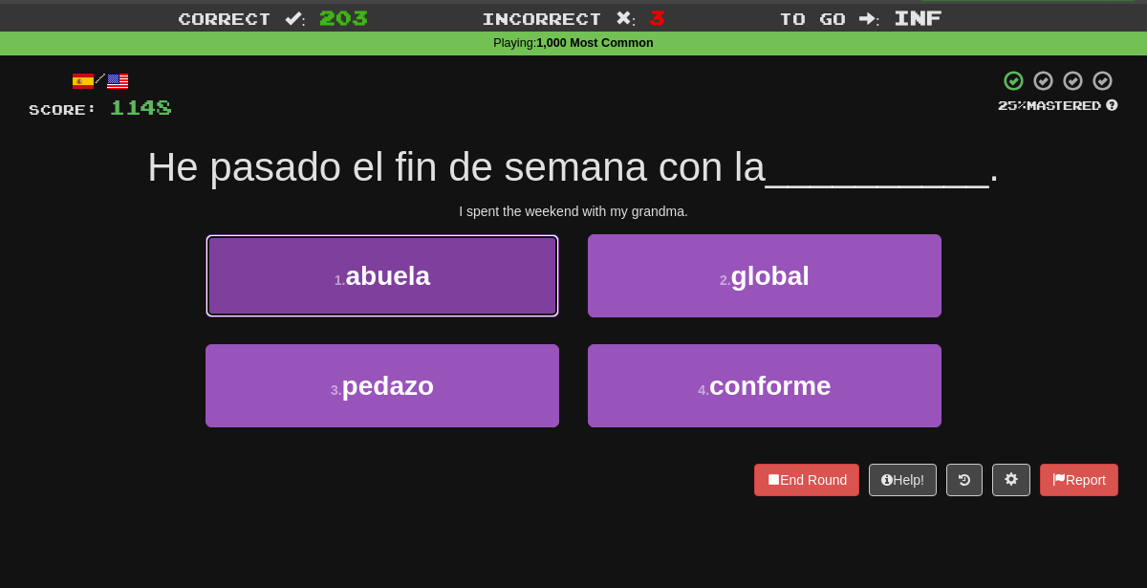
click at [506, 268] on button "1 . [GEOGRAPHIC_DATA]" at bounding box center [383, 275] width 354 height 83
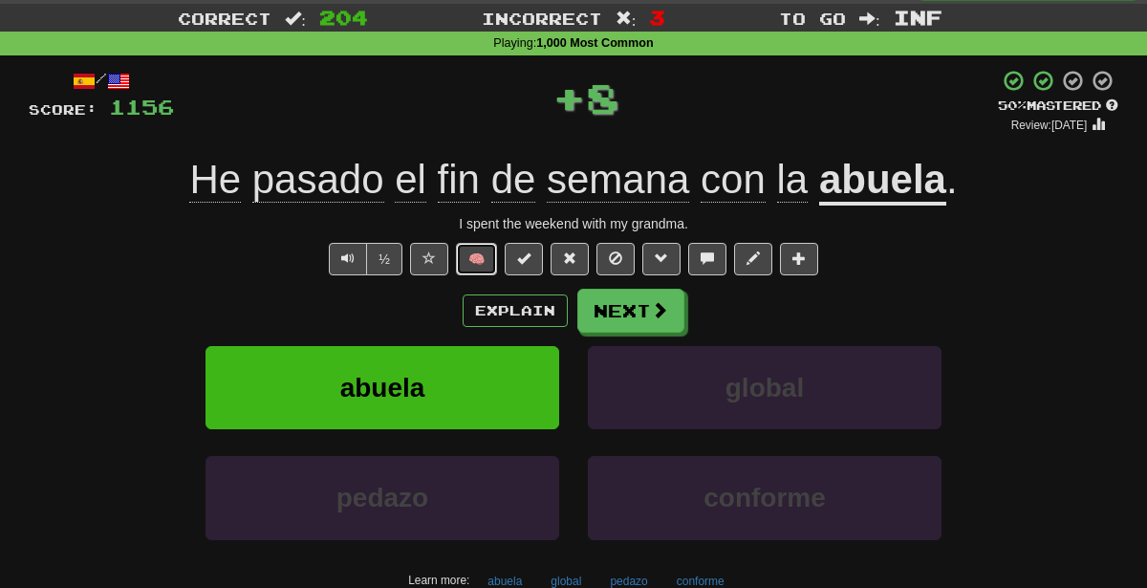
click at [486, 258] on button "🧠" at bounding box center [476, 259] width 41 height 32
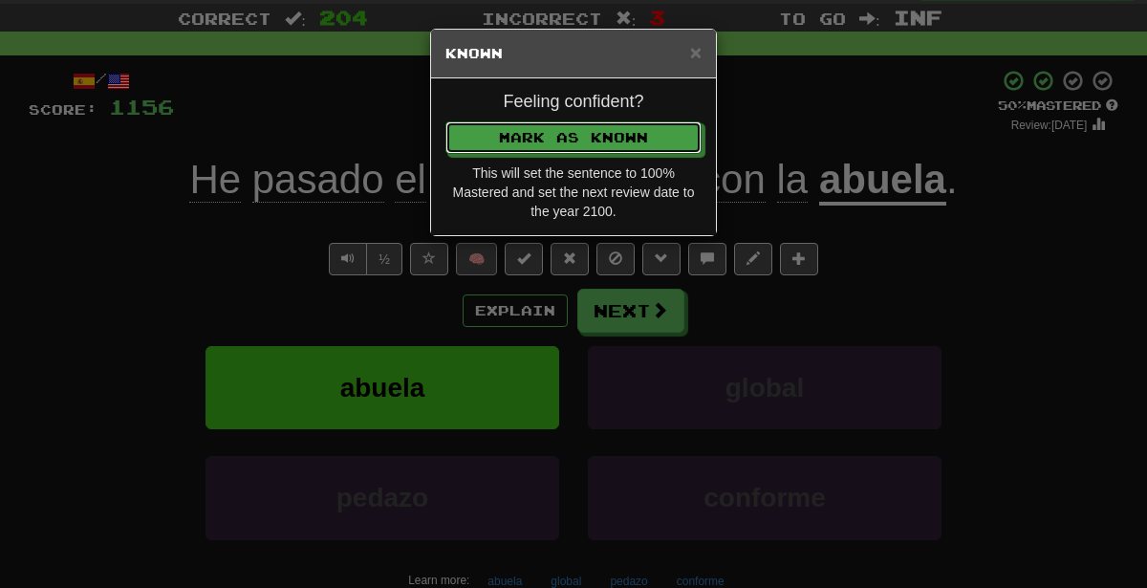
click at [445, 121] on button "Mark as Known" at bounding box center [573, 137] width 256 height 32
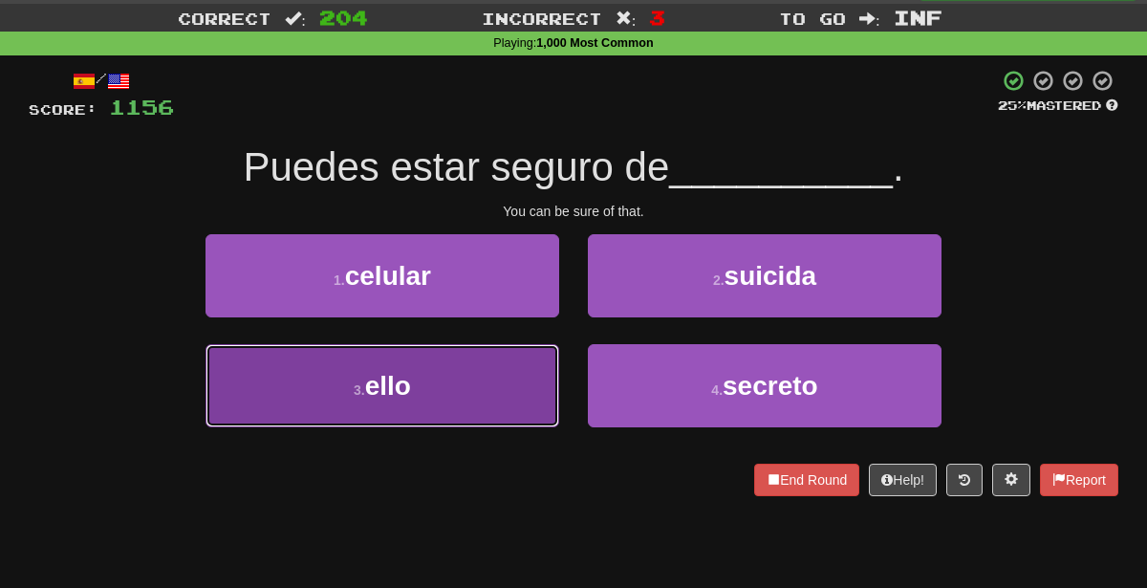
click at [503, 406] on button "3 . ello" at bounding box center [383, 385] width 354 height 83
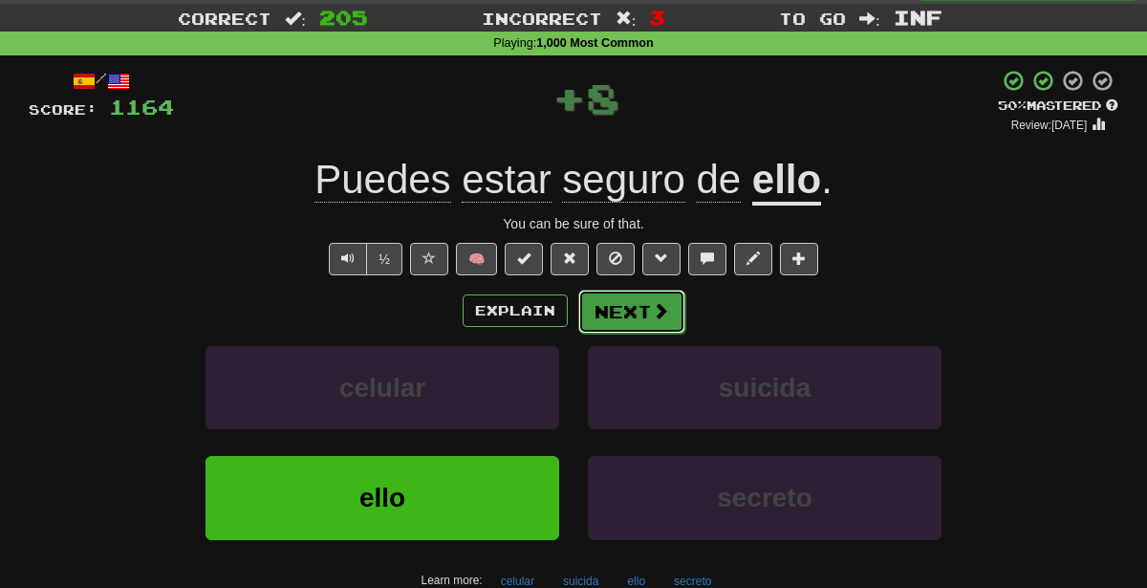
click at [661, 302] on span at bounding box center [660, 310] width 17 height 17
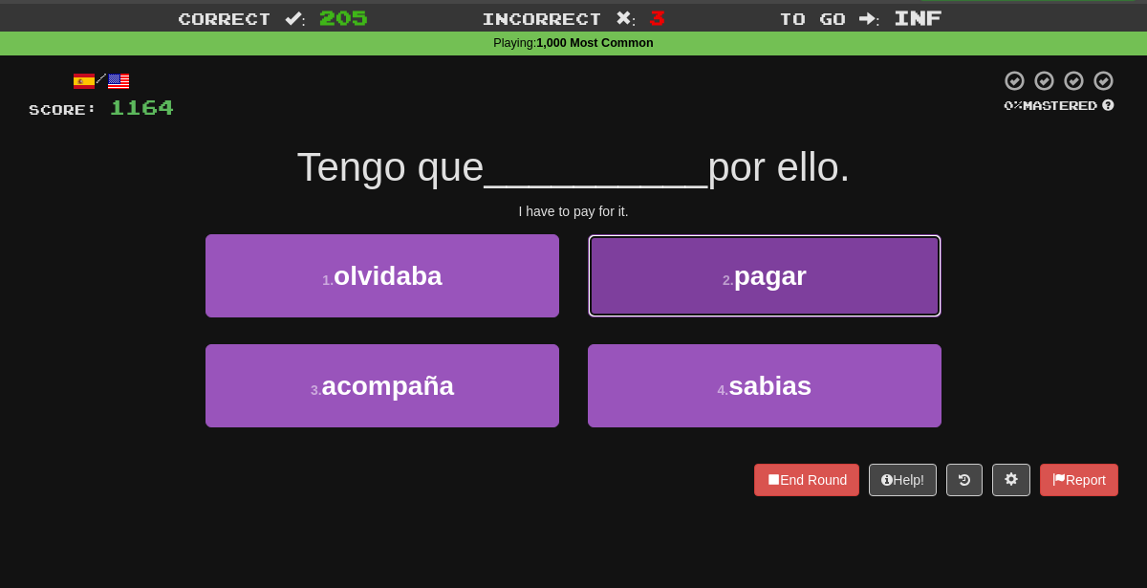
click at [748, 275] on span "pagar" at bounding box center [770, 276] width 73 height 30
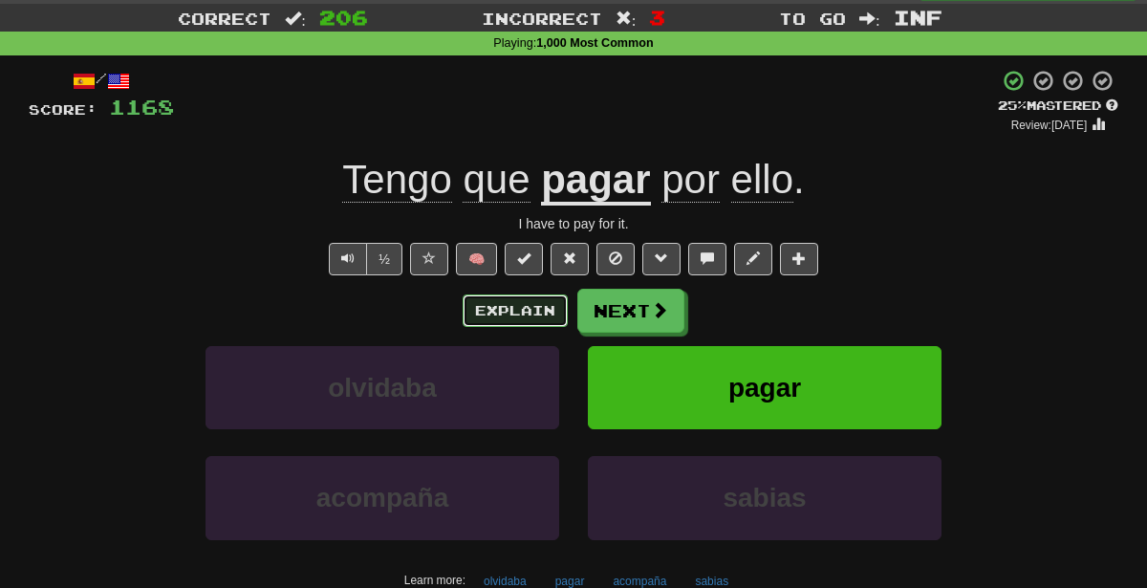
click at [516, 307] on button "Explain" at bounding box center [515, 310] width 105 height 32
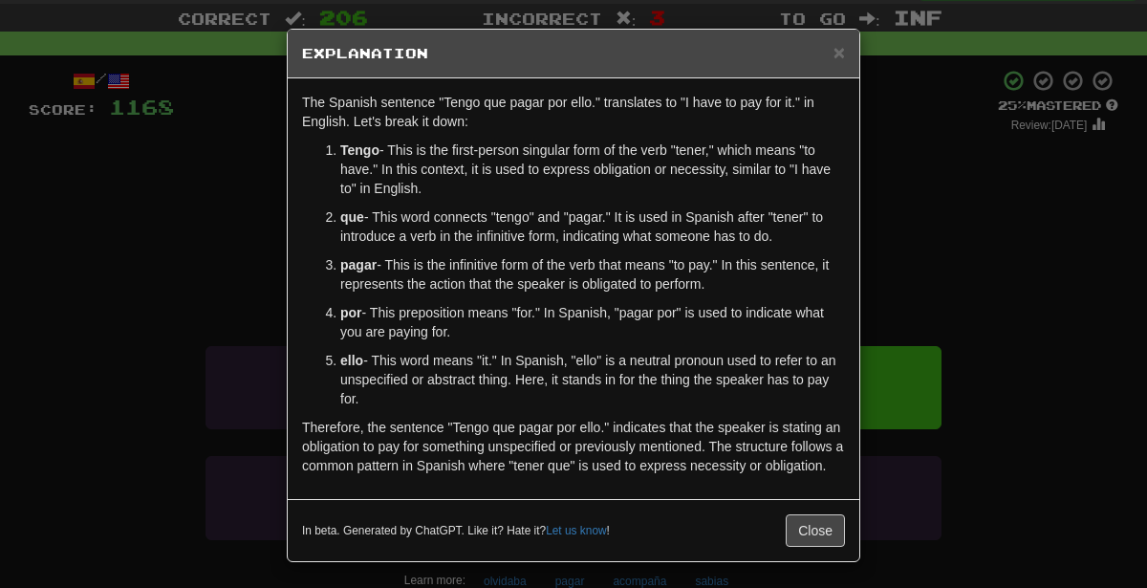
click at [1135, 209] on div "× Explanation The Spanish sentence "Tengo que pagar por ello." translates to "I…" at bounding box center [573, 294] width 1147 height 588
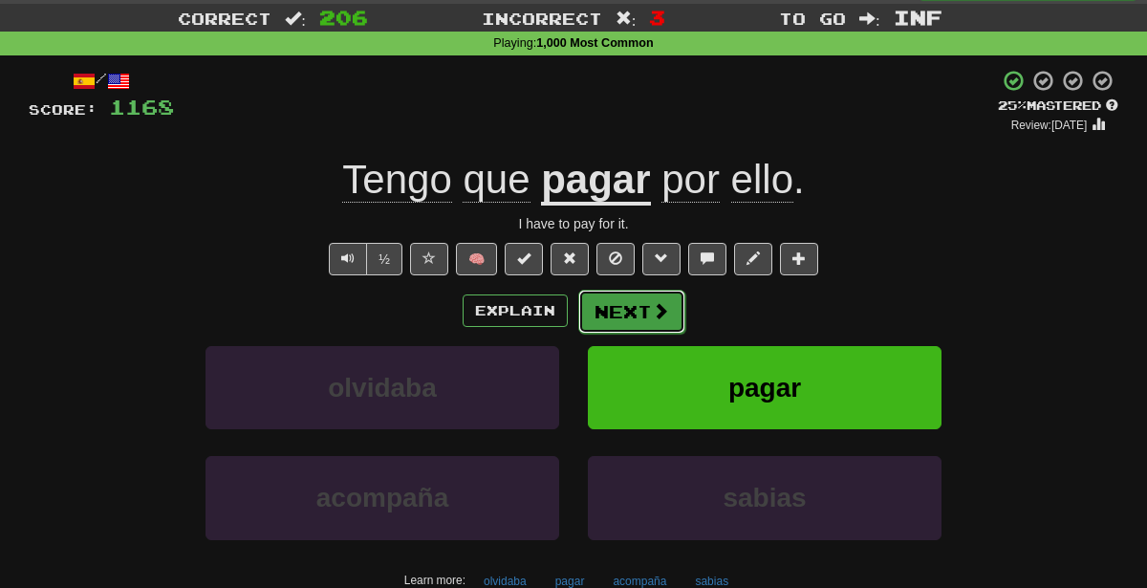
click at [625, 313] on button "Next" at bounding box center [631, 312] width 107 height 44
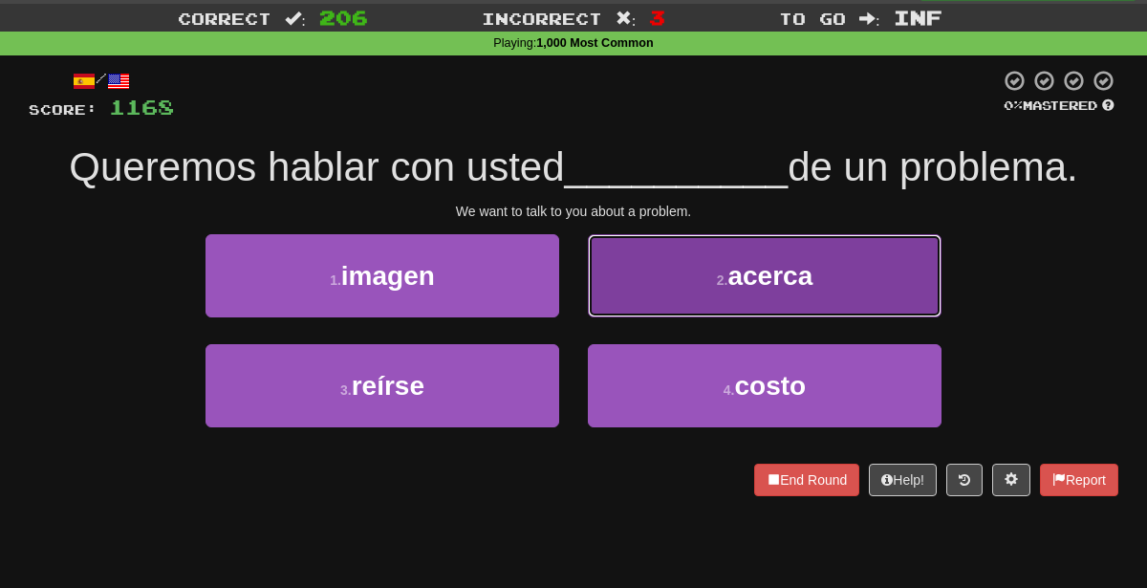
click at [639, 293] on button "2 . acerca" at bounding box center [765, 275] width 354 height 83
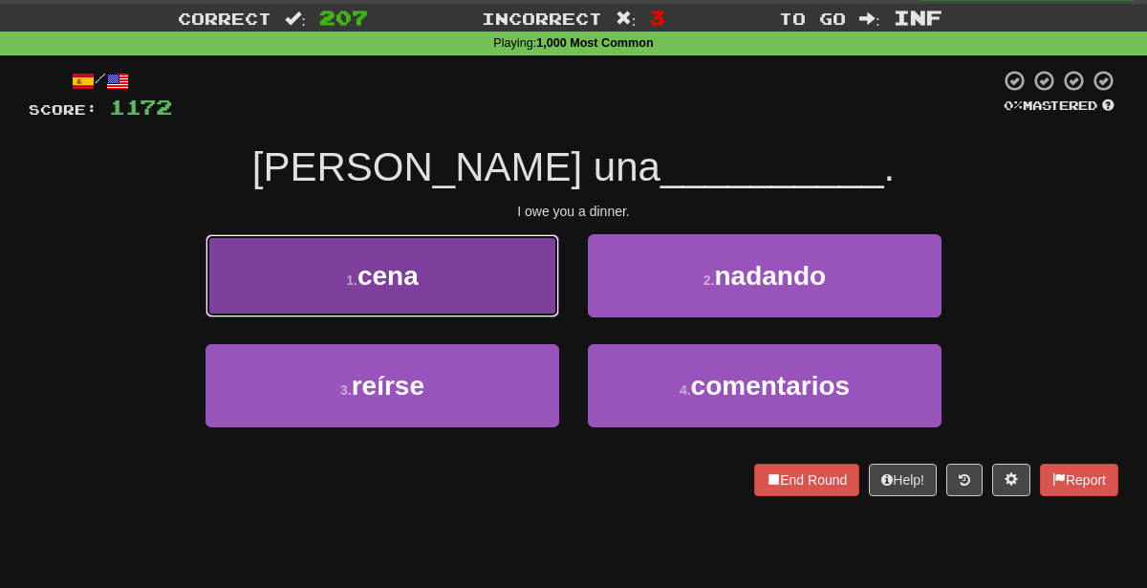
click at [495, 304] on button "1 . cena" at bounding box center [383, 275] width 354 height 83
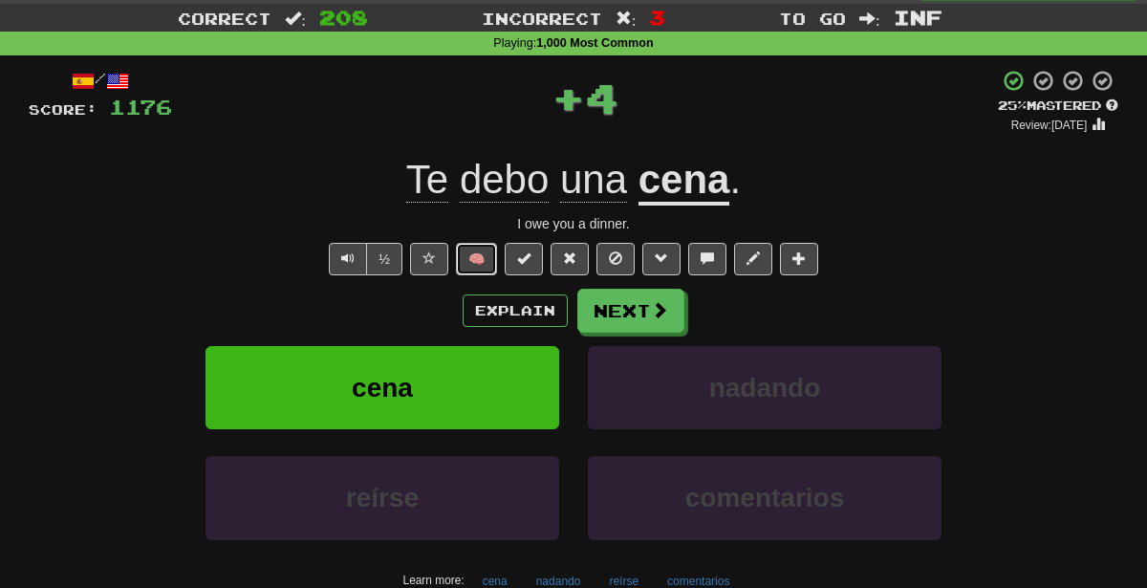
click at [470, 267] on button "🧠" at bounding box center [476, 259] width 41 height 32
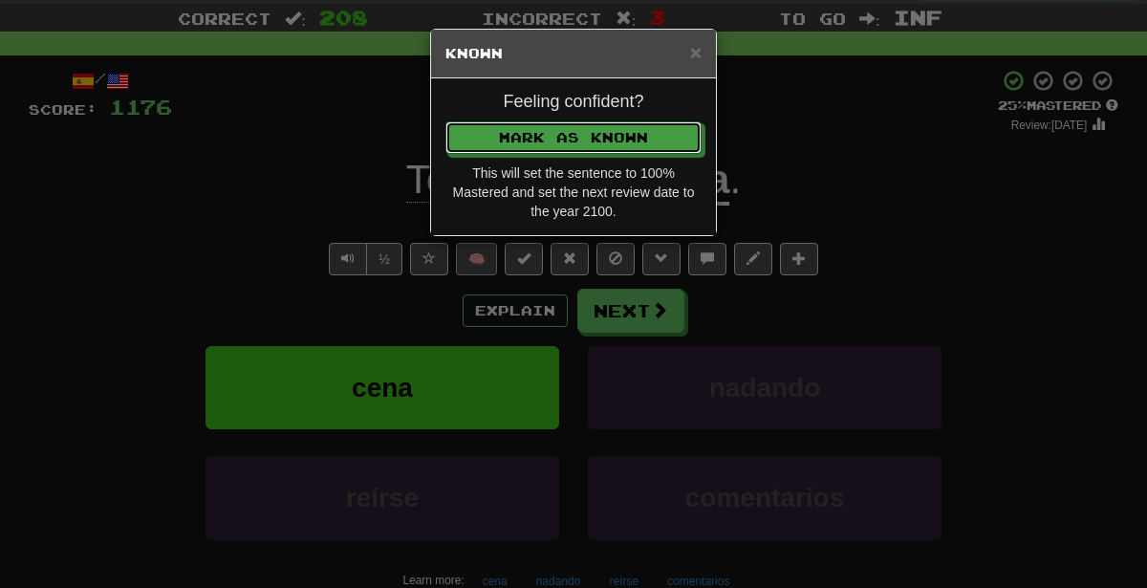
click at [445, 121] on button "Mark as Known" at bounding box center [573, 137] width 256 height 32
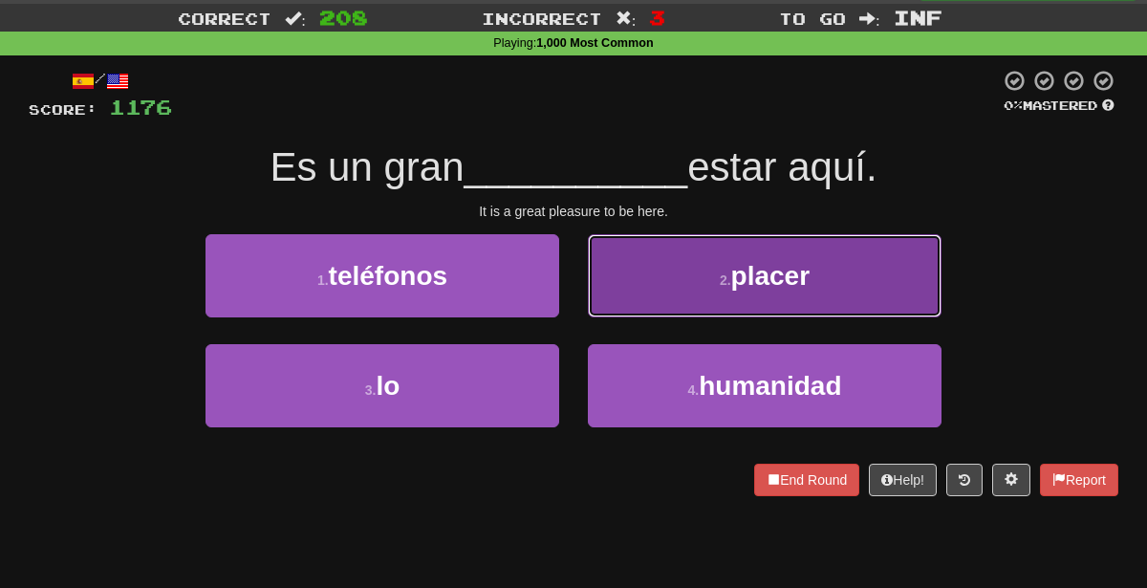
click at [667, 280] on button "2 . placer" at bounding box center [765, 275] width 354 height 83
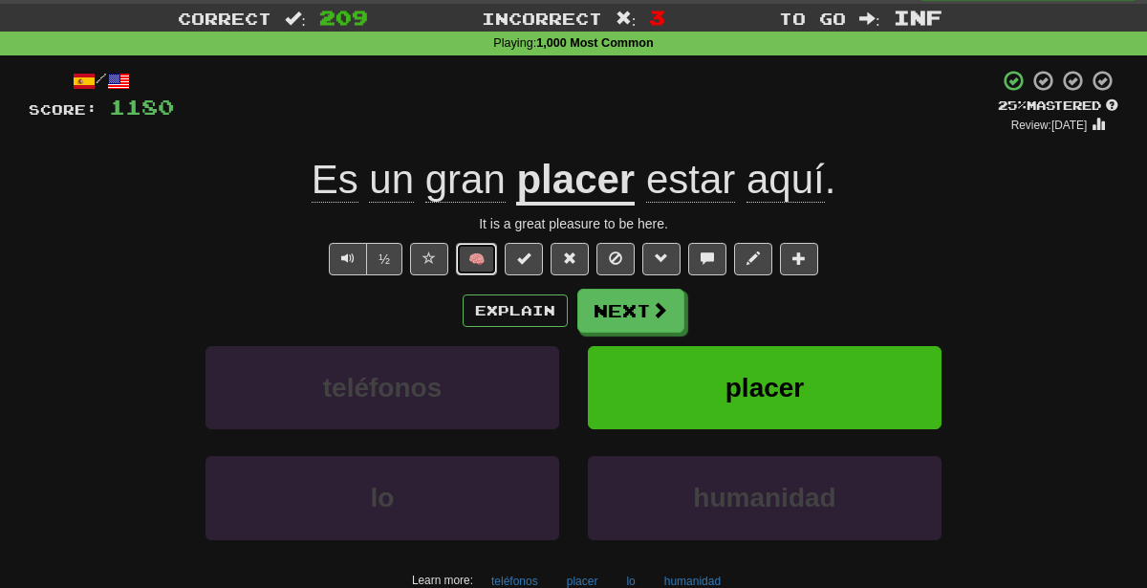
click at [490, 264] on button "🧠" at bounding box center [476, 259] width 41 height 32
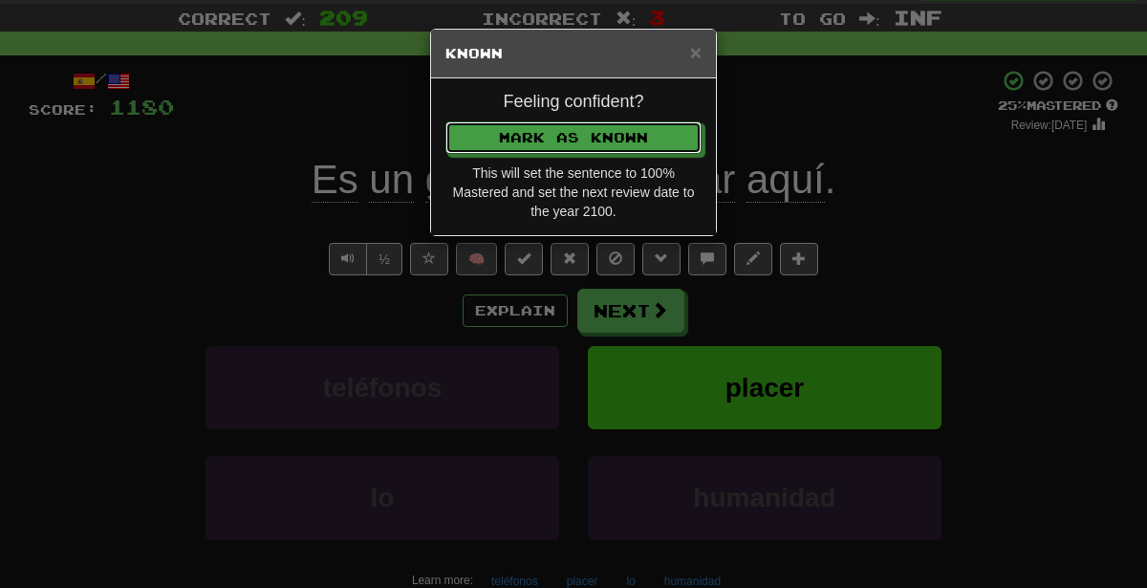
click at [445, 121] on button "Mark as Known" at bounding box center [573, 137] width 256 height 32
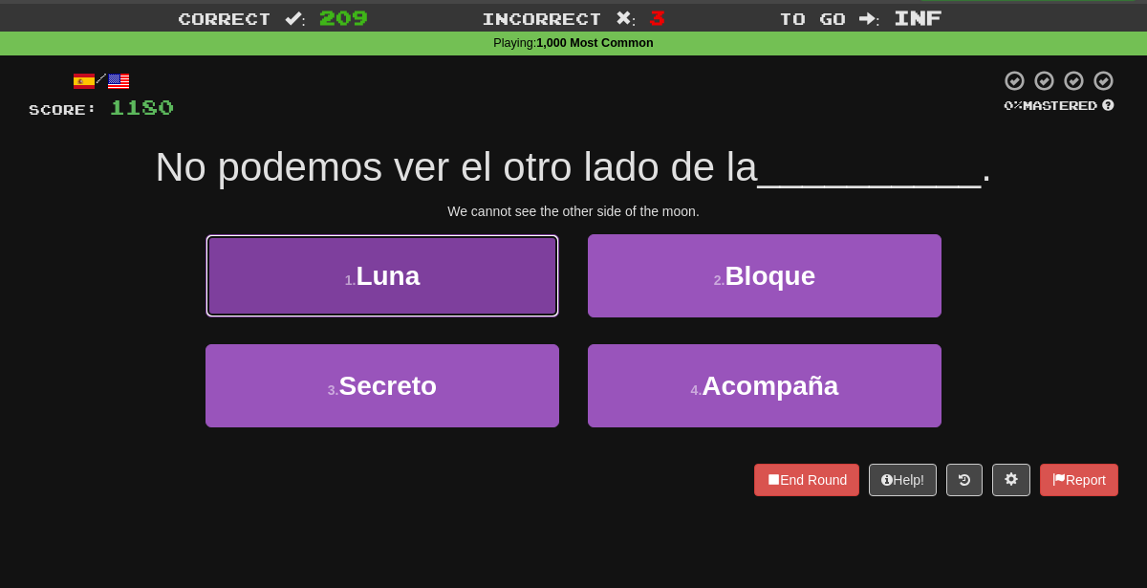
click at [463, 271] on button "1 . [PERSON_NAME]" at bounding box center [383, 275] width 354 height 83
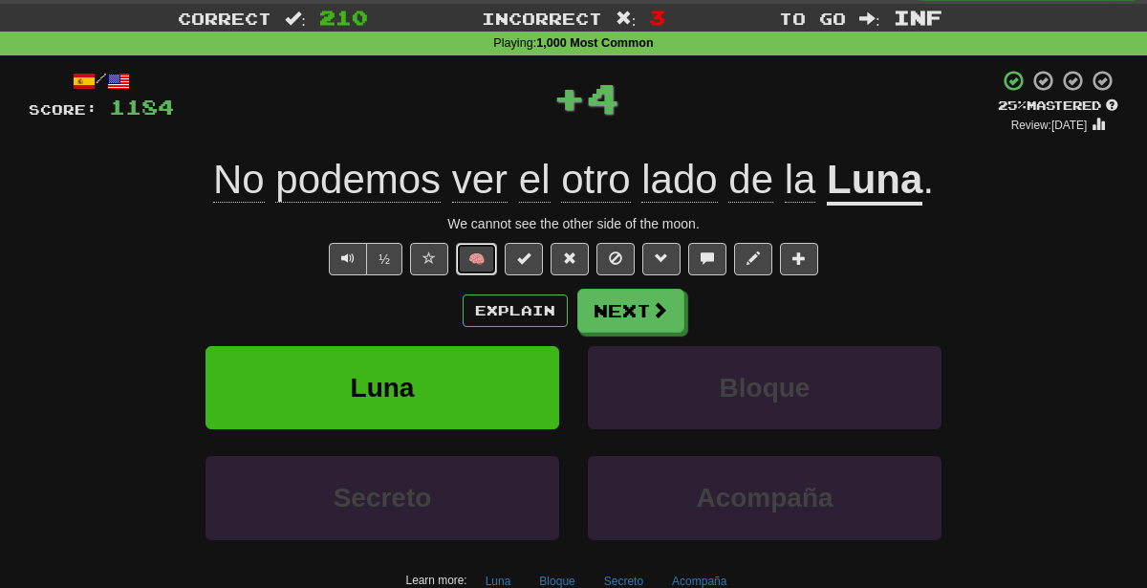
click at [465, 256] on button "🧠" at bounding box center [476, 259] width 41 height 32
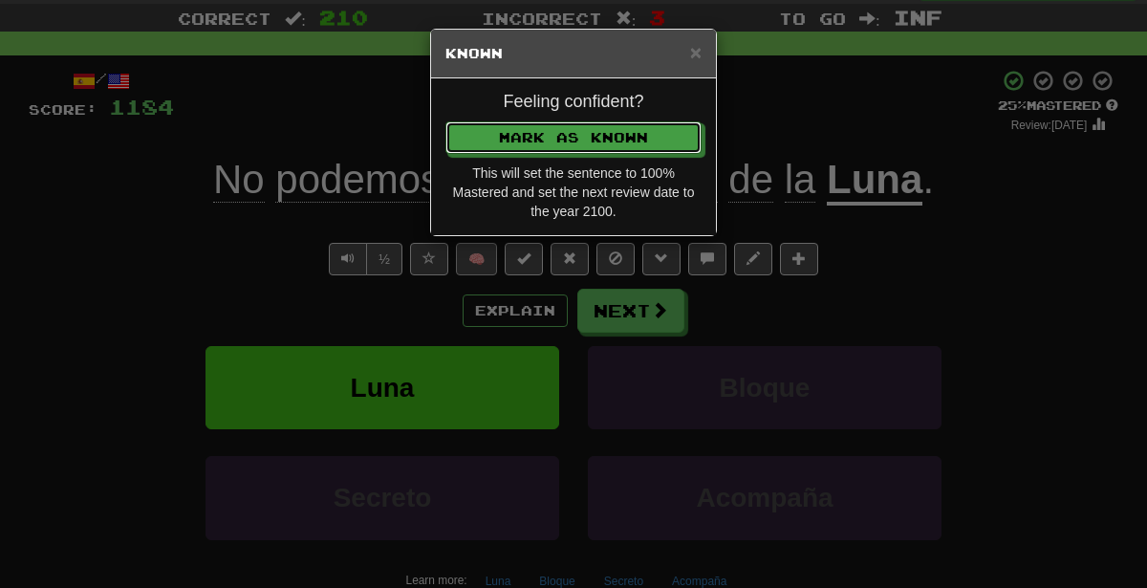
click at [445, 121] on button "Mark as Known" at bounding box center [573, 137] width 256 height 32
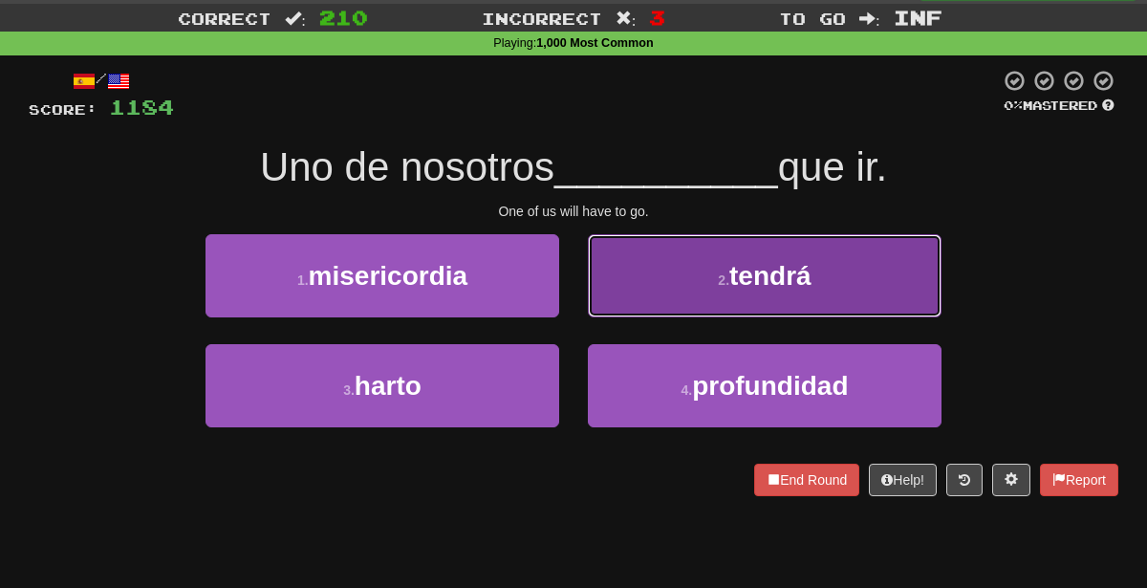
click at [651, 283] on button "2 . tendrá" at bounding box center [765, 275] width 354 height 83
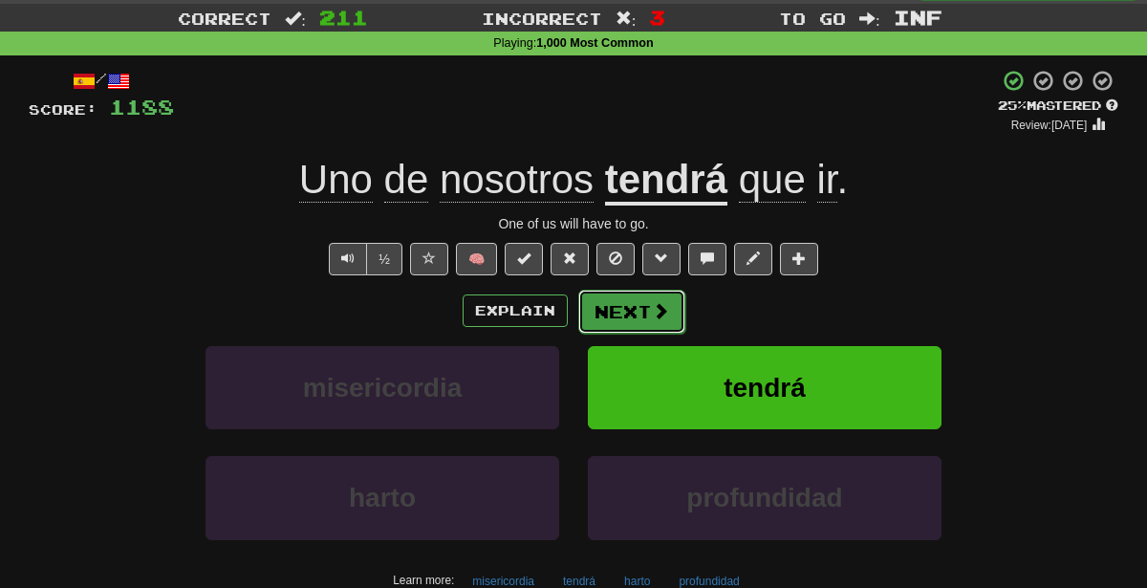
click at [612, 299] on button "Next" at bounding box center [631, 312] width 107 height 44
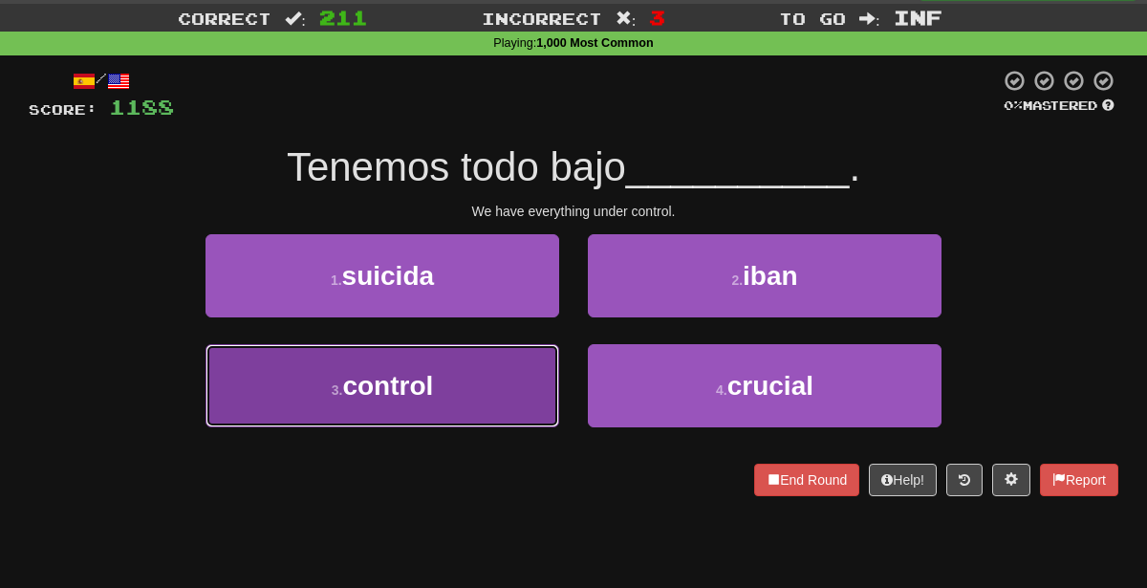
click at [502, 391] on button "3 . control" at bounding box center [383, 385] width 354 height 83
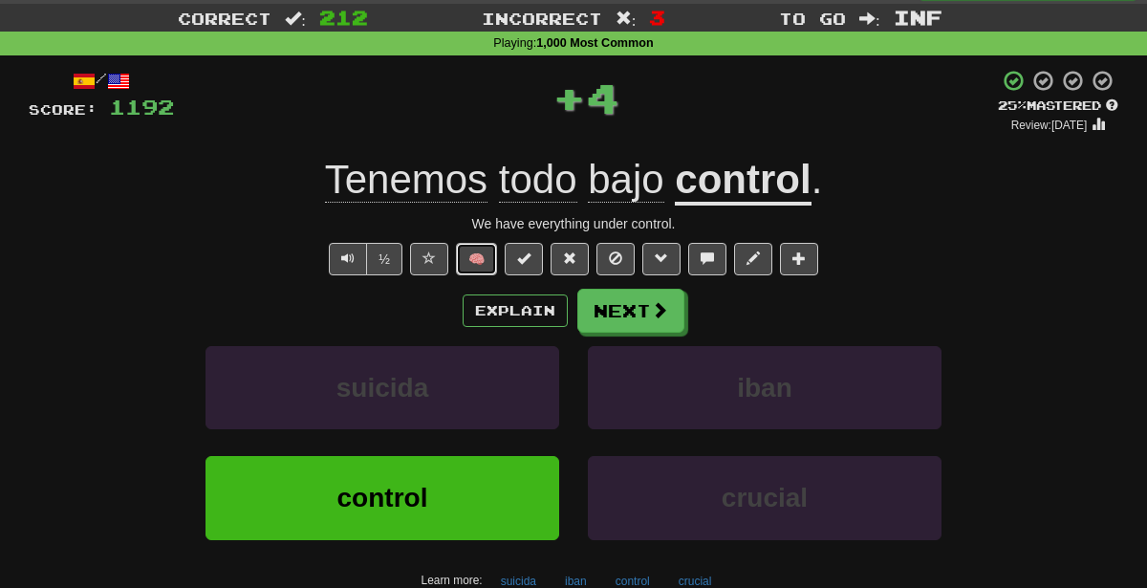
click at [481, 255] on button "🧠" at bounding box center [476, 259] width 41 height 32
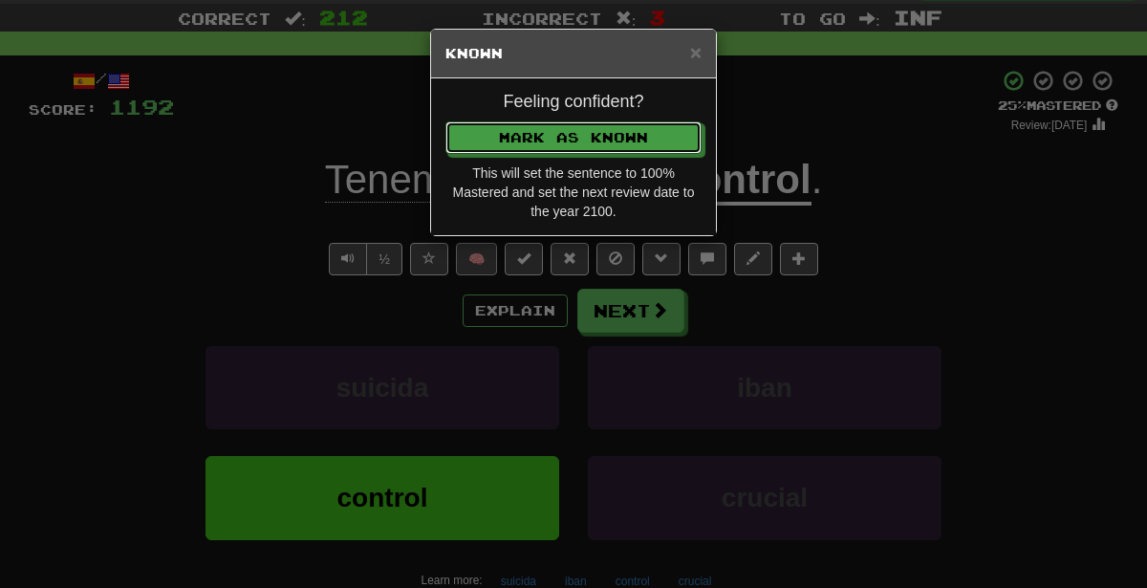
click at [445, 121] on button "Mark as Known" at bounding box center [573, 137] width 256 height 32
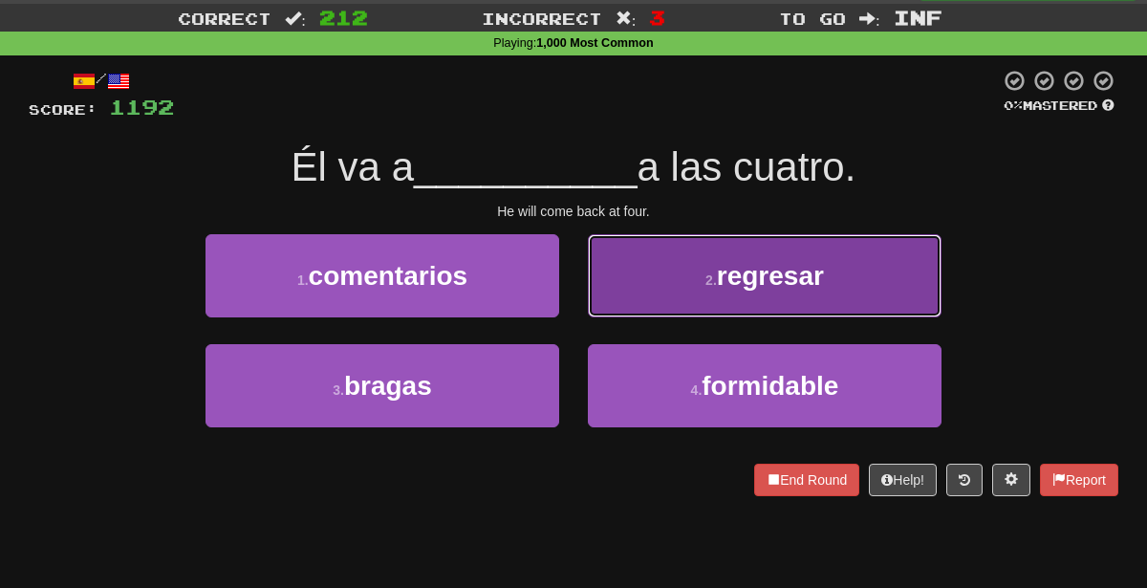
click at [661, 295] on button "2 . regresar" at bounding box center [765, 275] width 354 height 83
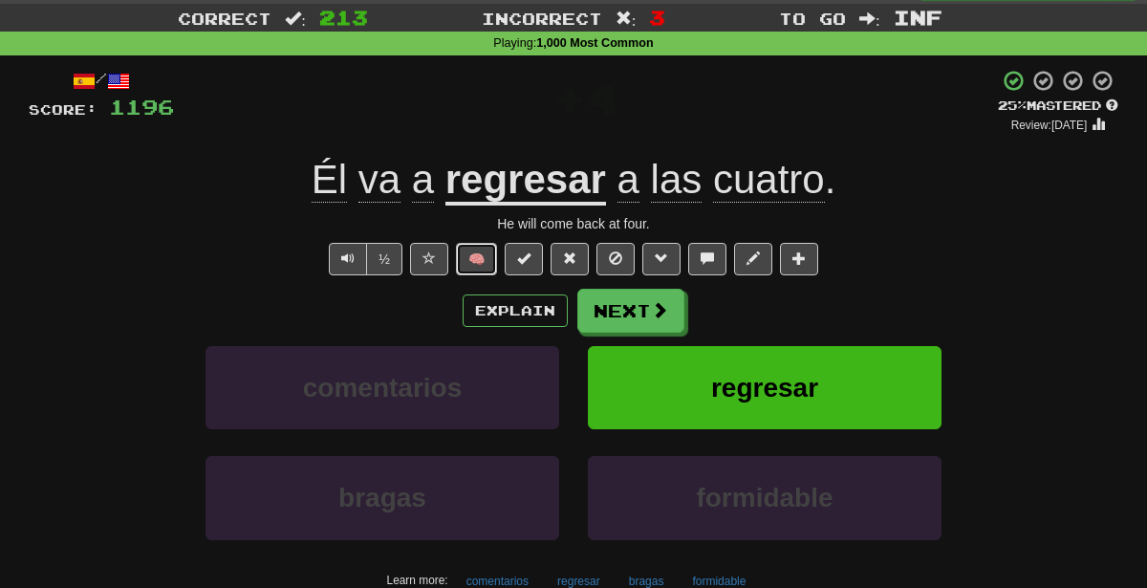
click at [481, 253] on button "🧠" at bounding box center [476, 259] width 41 height 32
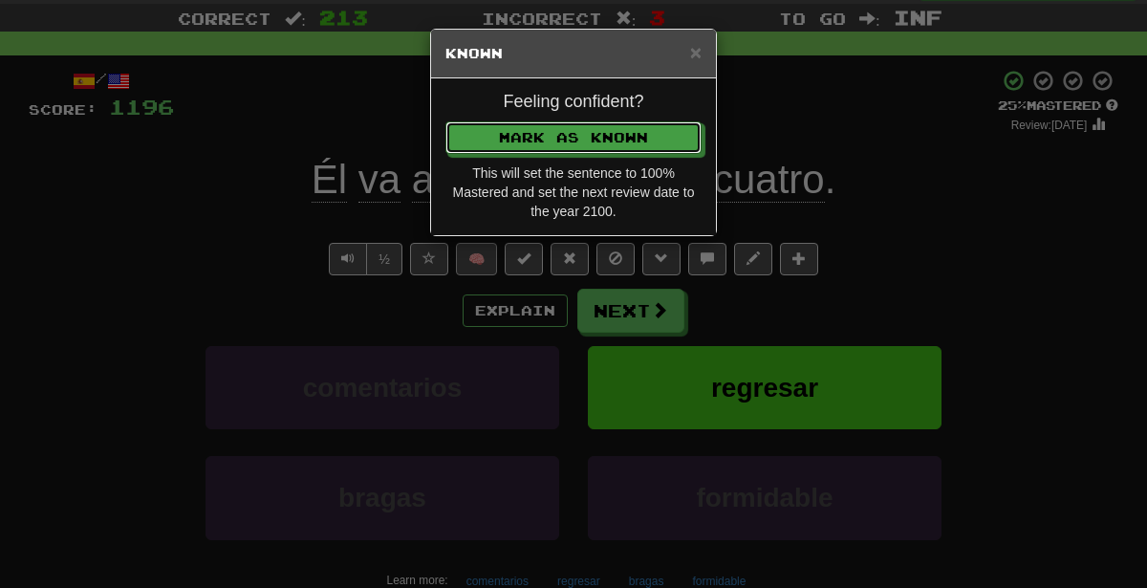
click at [445, 121] on button "Mark as Known" at bounding box center [573, 137] width 256 height 32
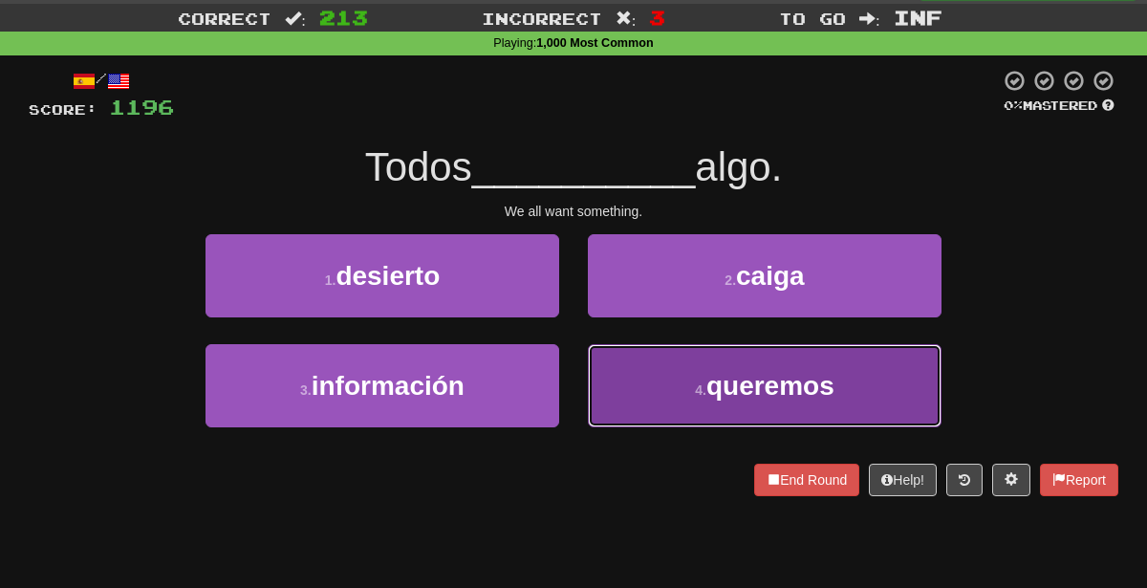
click at [730, 401] on button "4 . queremos" at bounding box center [765, 385] width 354 height 83
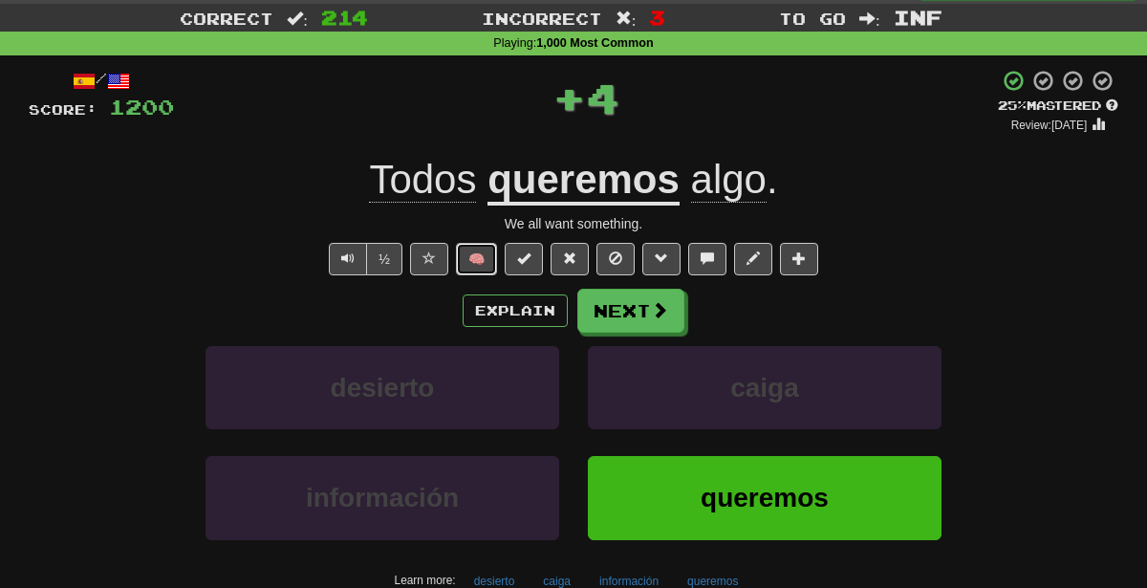
click at [471, 251] on button "🧠" at bounding box center [476, 259] width 41 height 32
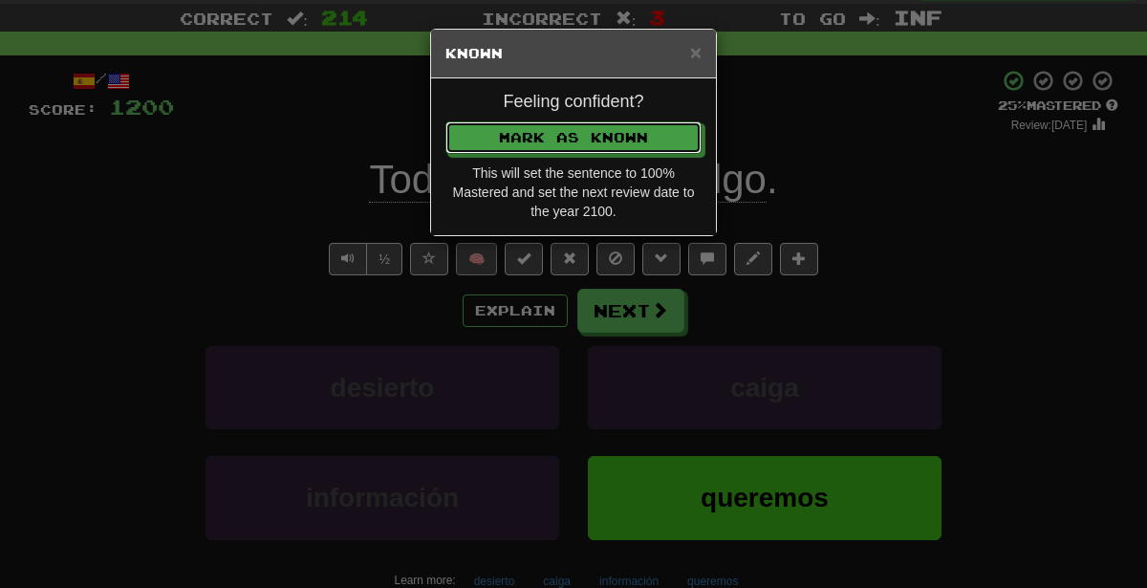
click at [445, 121] on button "Mark as Known" at bounding box center [573, 137] width 256 height 32
